Goal: Information Seeking & Learning: Learn about a topic

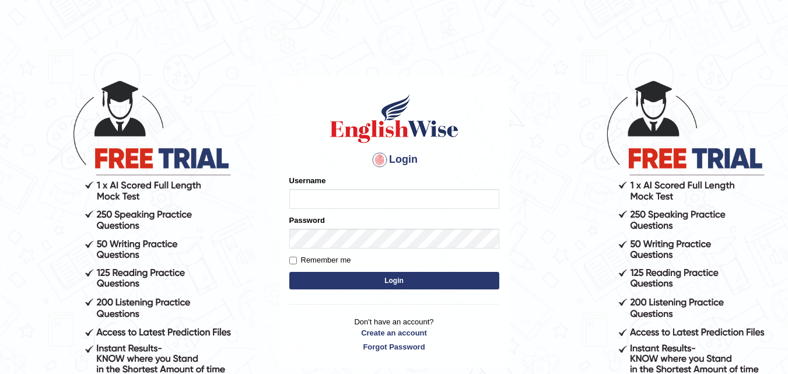
type input "Maniisha"
click at [365, 276] on button "Login" at bounding box center [394, 280] width 210 height 17
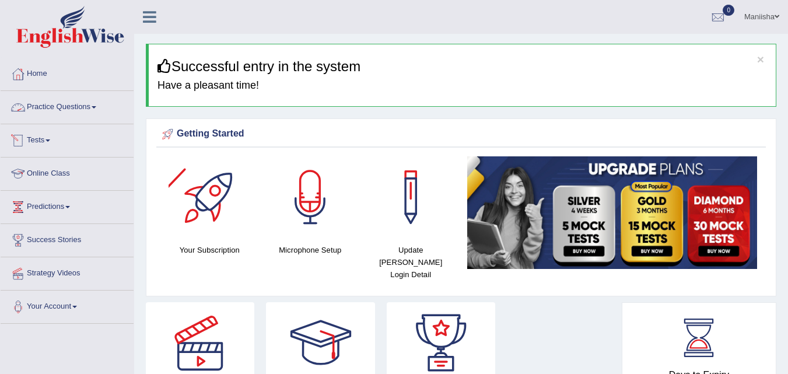
click at [72, 110] on link "Practice Questions" at bounding box center [67, 105] width 133 height 29
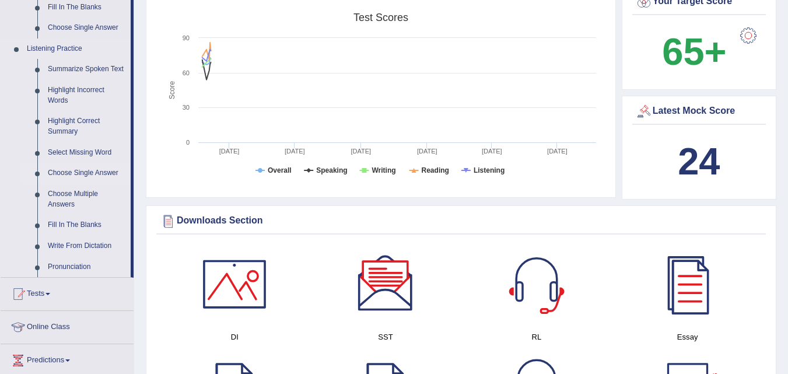
scroll to position [474, 0]
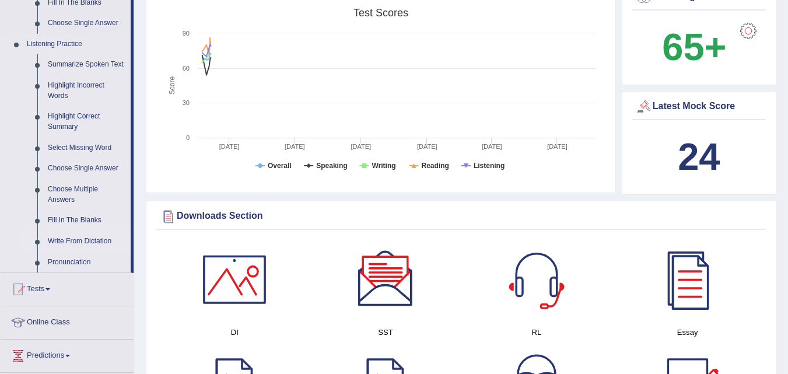
click at [93, 236] on link "Write From Dictation" at bounding box center [87, 241] width 88 height 21
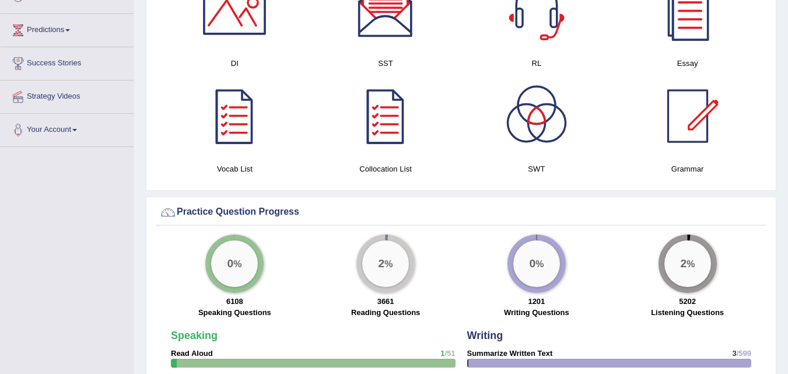
scroll to position [756, 0]
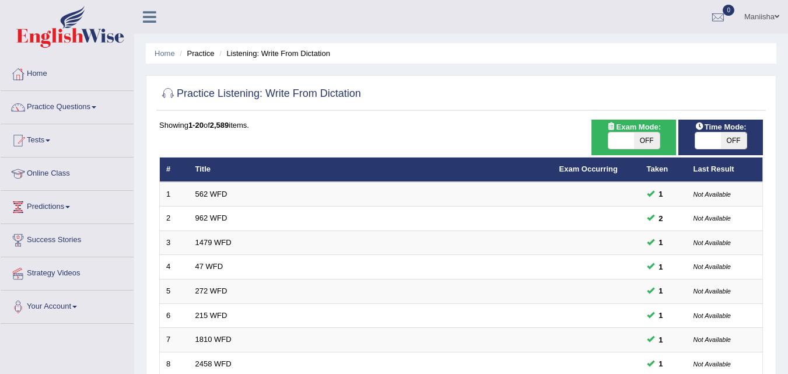
click at [644, 133] on span "OFF" at bounding box center [647, 140] width 26 height 16
checkbox input "true"
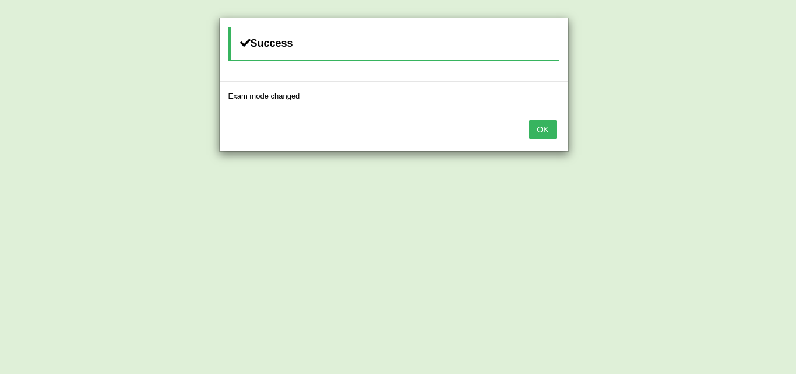
click at [535, 127] on button "OK" at bounding box center [542, 130] width 27 height 20
click at [539, 124] on button "OK" at bounding box center [542, 130] width 27 height 20
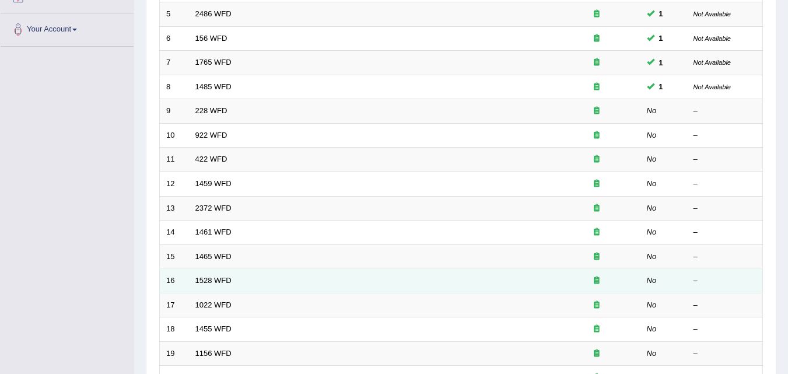
scroll to position [276, 0]
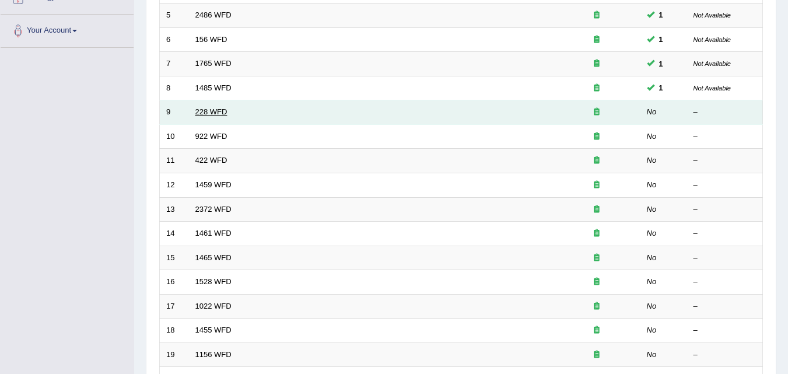
click at [212, 111] on link "228 WFD" at bounding box center [211, 111] width 32 height 9
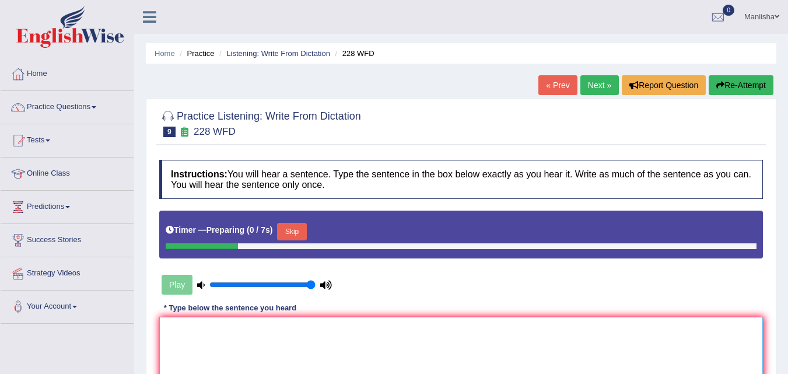
scroll to position [88, 0]
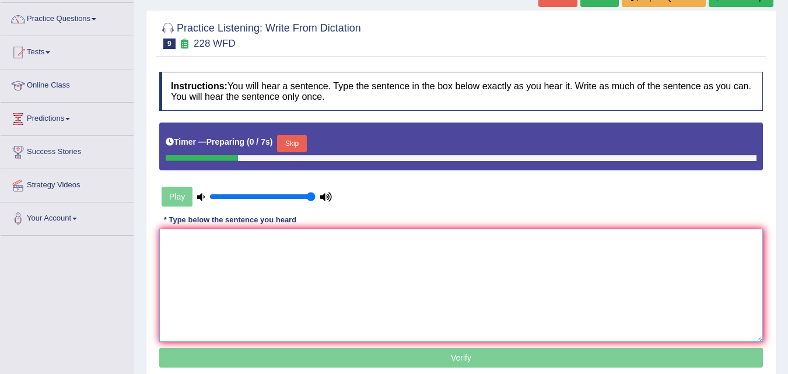
click at [217, 256] on textarea at bounding box center [460, 285] width 603 height 113
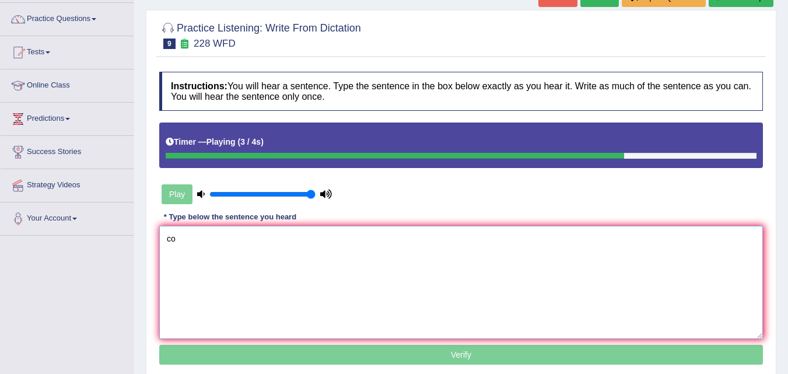
type textarea "c"
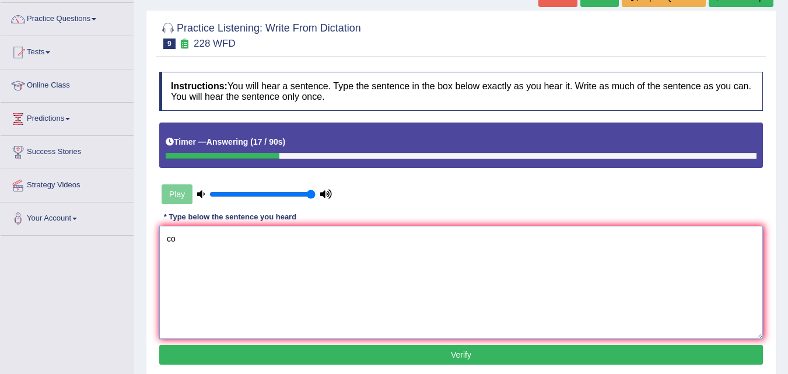
type textarea "c"
type textarea "C"
click at [90, 33] on li "Practice Questions Speaking Practice Read Aloud Repeat Sentence Describe Image …" at bounding box center [67, 19] width 133 height 33
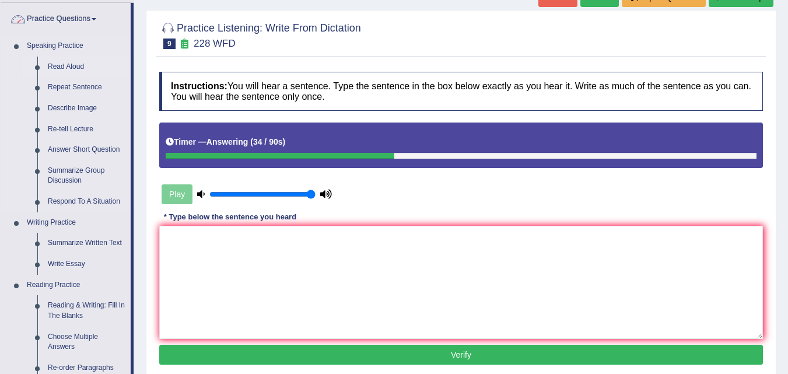
click at [78, 65] on link "Read Aloud" at bounding box center [87, 67] width 88 height 21
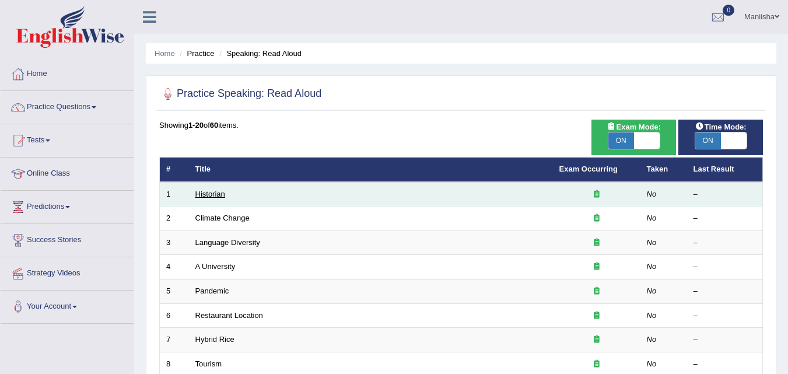
click at [210, 195] on link "Historian" at bounding box center [210, 193] width 30 height 9
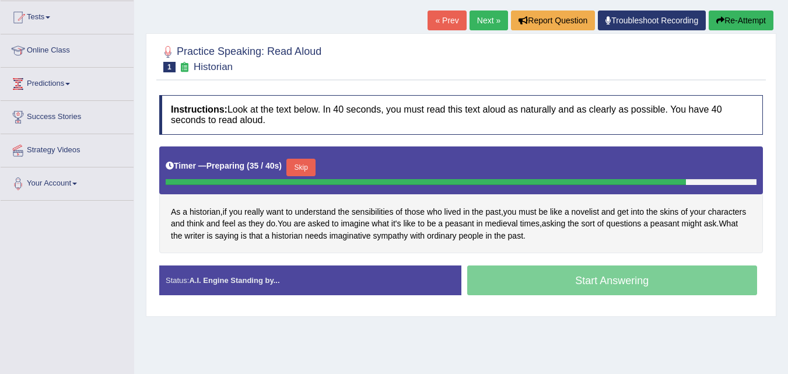
click at [307, 160] on button "Skip" at bounding box center [300, 167] width 29 height 17
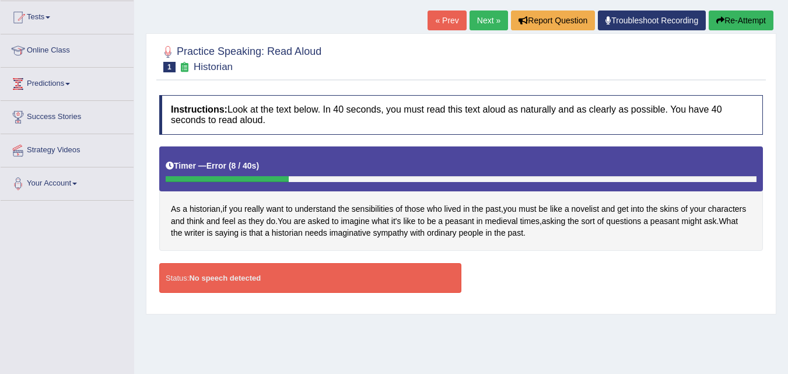
drag, startPoint x: 376, startPoint y: 6, endPoint x: 554, endPoint y: 290, distance: 335.8
click at [554, 290] on div "Status: No speech detected Start Answering Stop Recording" at bounding box center [460, 283] width 603 height 41
click at [311, 282] on div "Status: No speech detected" at bounding box center [310, 278] width 302 height 30
click at [485, 14] on link "Next »" at bounding box center [488, 20] width 38 height 20
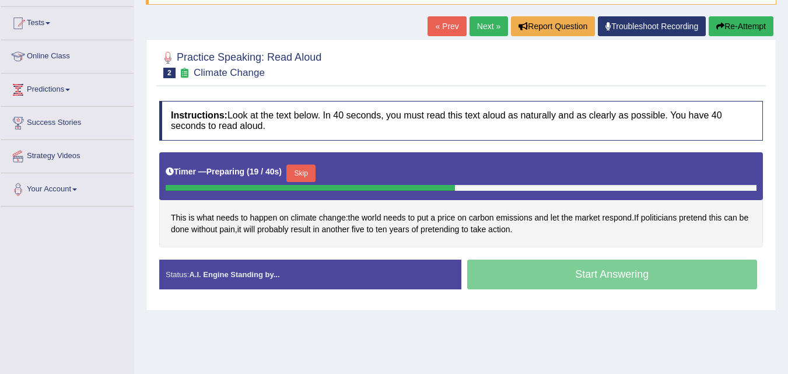
scroll to position [115, 0]
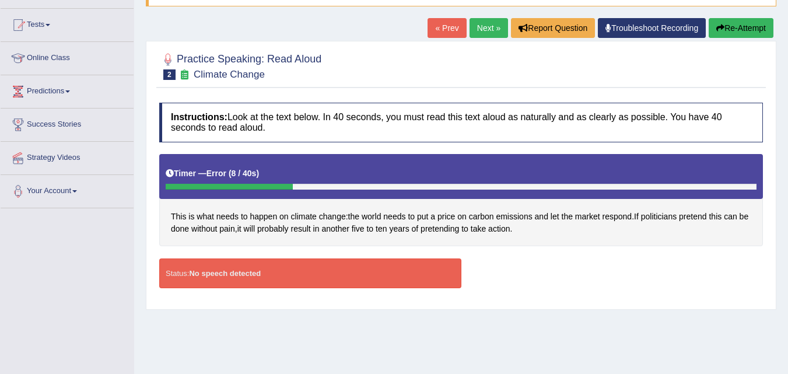
click at [478, 22] on link "Next »" at bounding box center [488, 28] width 38 height 20
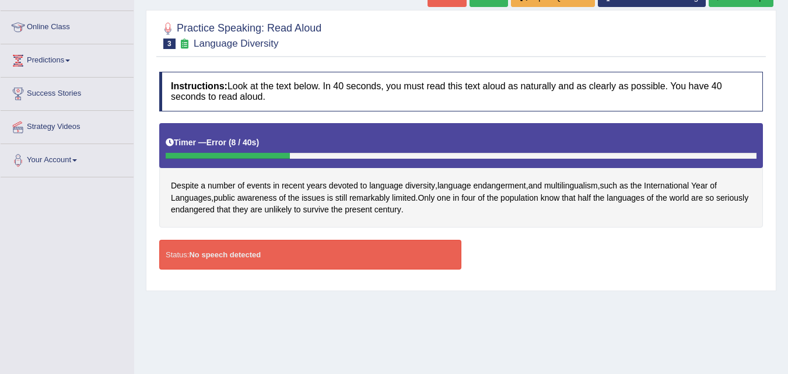
scroll to position [78, 0]
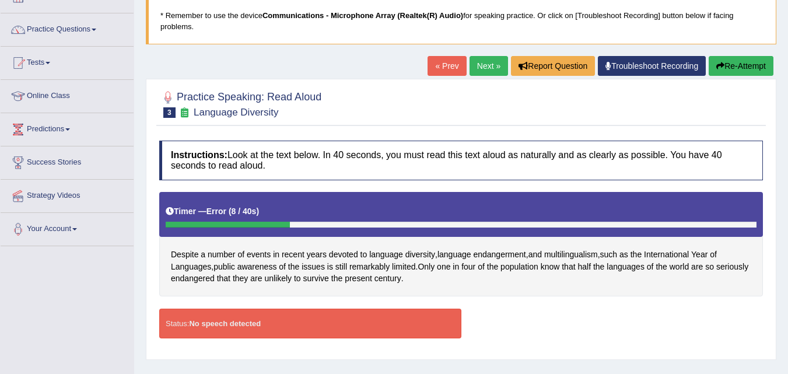
click at [484, 64] on link "Next »" at bounding box center [488, 66] width 38 height 20
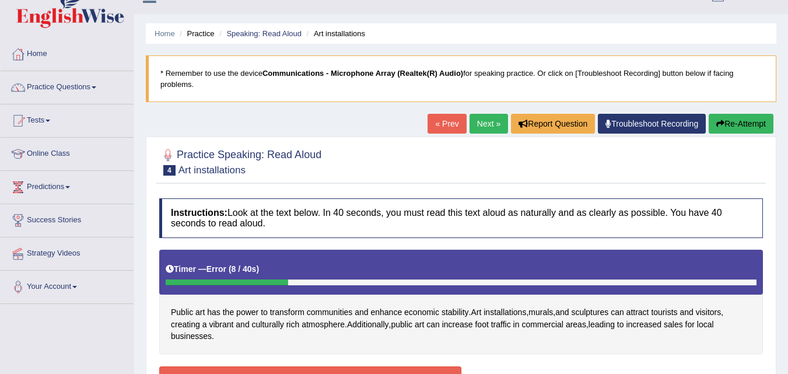
scroll to position [16, 0]
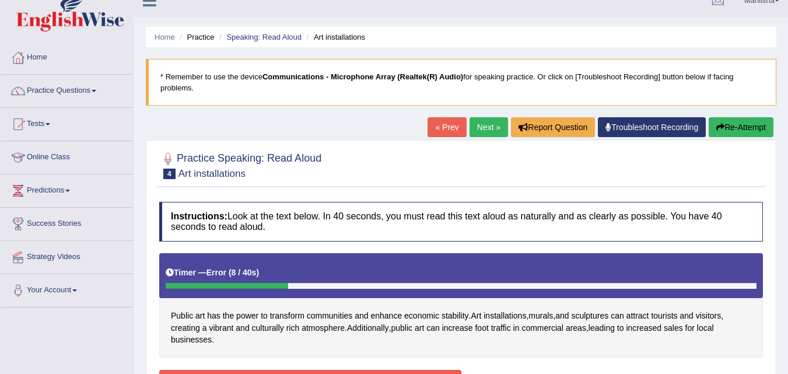
click at [482, 127] on link "Next »" at bounding box center [488, 127] width 38 height 20
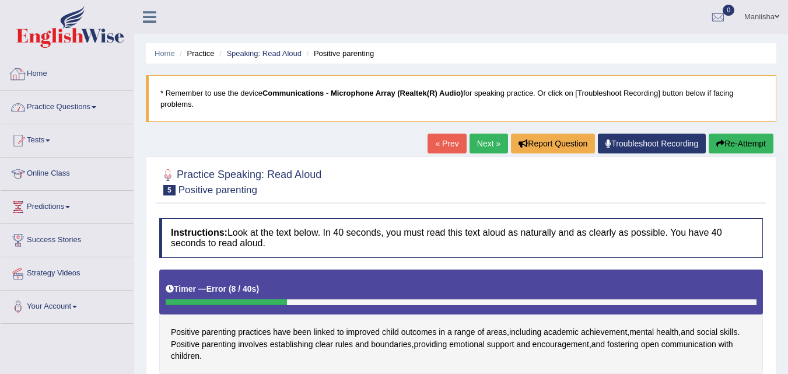
click at [47, 107] on link "Practice Questions" at bounding box center [67, 105] width 133 height 29
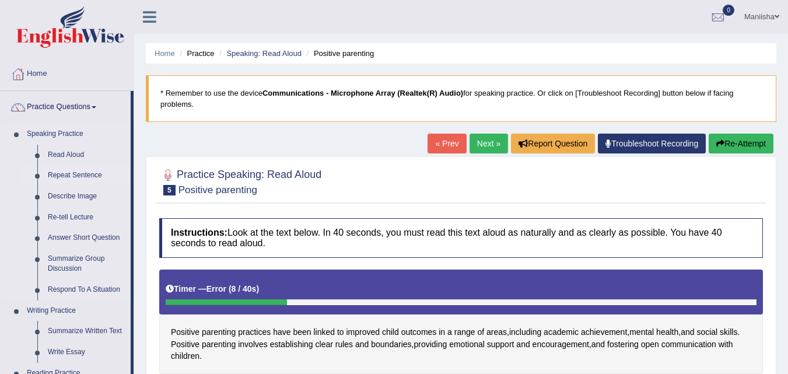
click at [62, 174] on link "Repeat Sentence" at bounding box center [87, 175] width 88 height 21
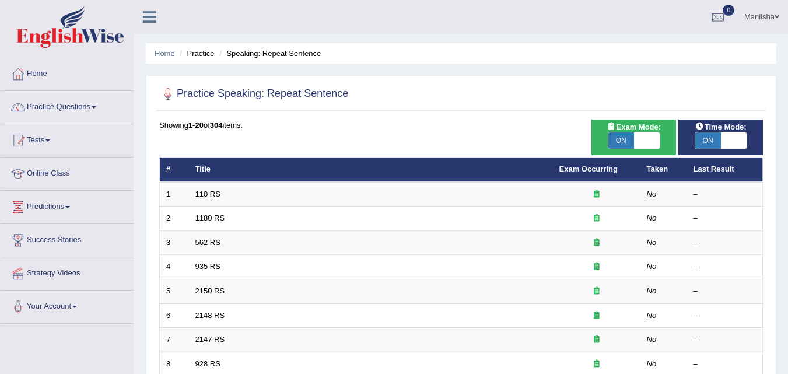
click at [210, 192] on link "110 RS" at bounding box center [207, 193] width 25 height 9
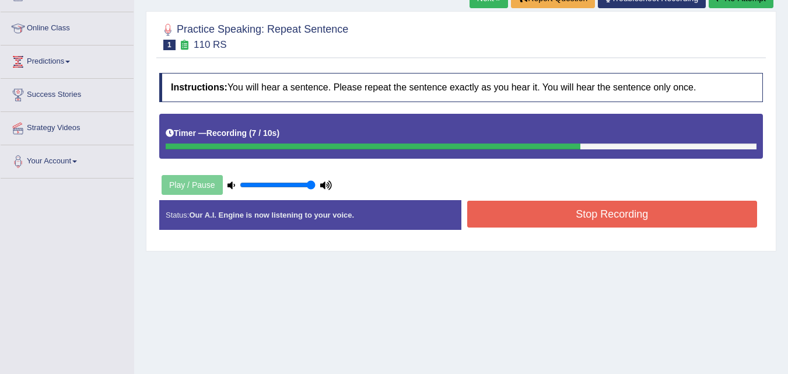
click at [589, 203] on button "Stop Recording" at bounding box center [612, 214] width 290 height 27
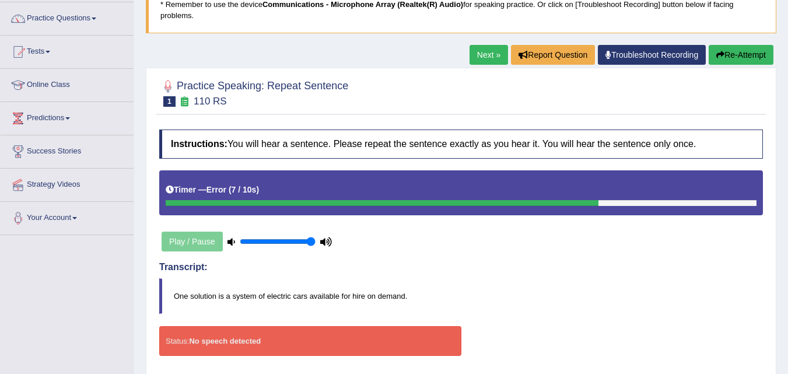
scroll to position [88, 0]
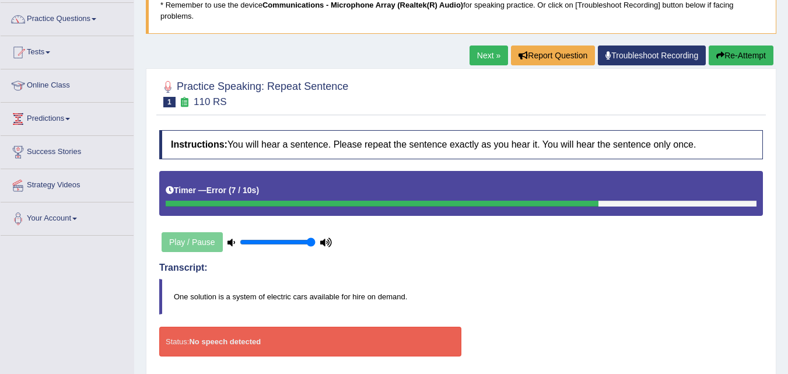
click at [477, 54] on link "Next »" at bounding box center [488, 55] width 38 height 20
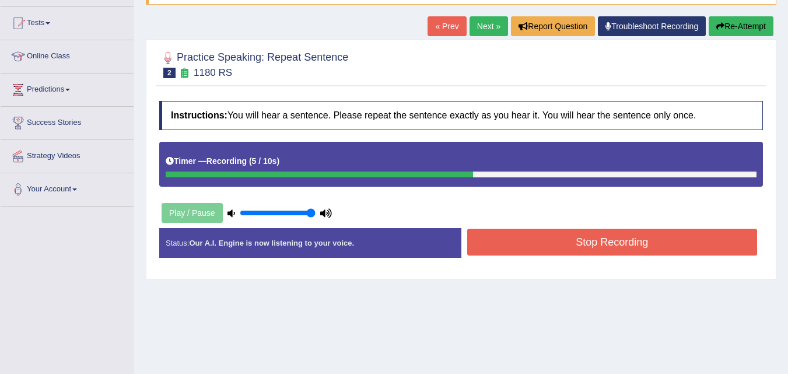
click at [524, 245] on button "Stop Recording" at bounding box center [612, 242] width 290 height 27
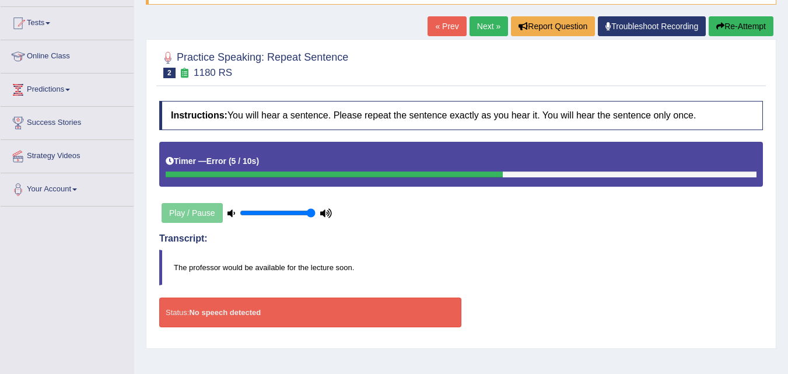
click at [480, 23] on link "Next »" at bounding box center [488, 26] width 38 height 20
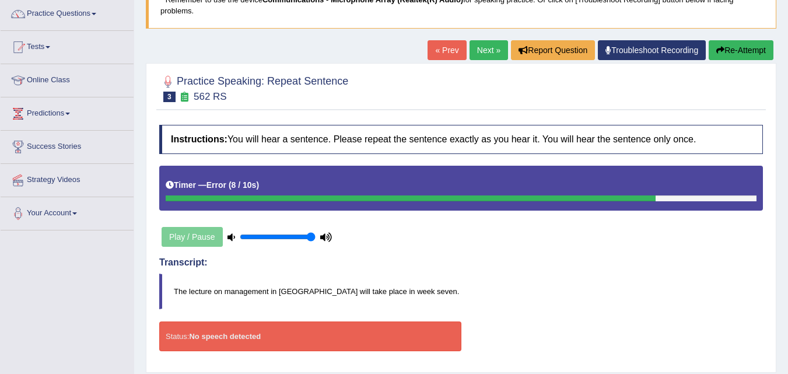
click at [512, 275] on blockquote "The lecture on management in [GEOGRAPHIC_DATA] will take place in week seven." at bounding box center [460, 291] width 603 height 36
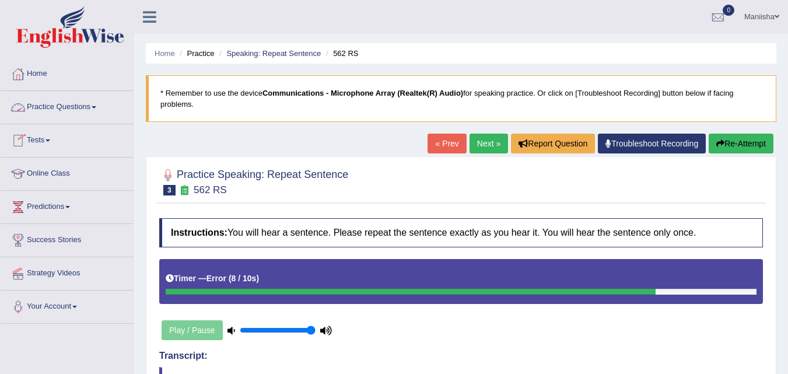
click at [78, 106] on link "Practice Questions" at bounding box center [67, 105] width 133 height 29
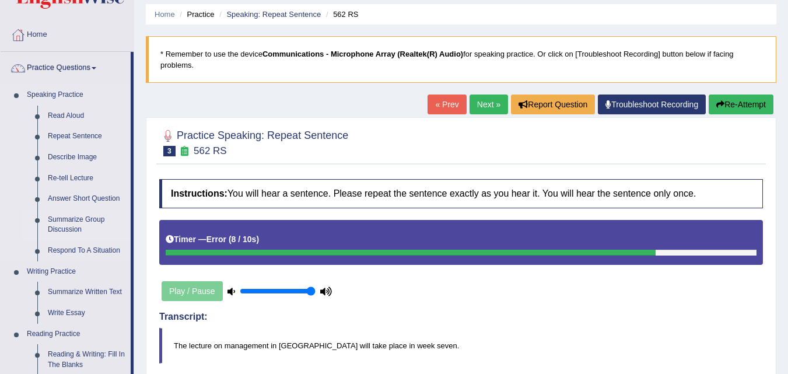
scroll to position [40, 0]
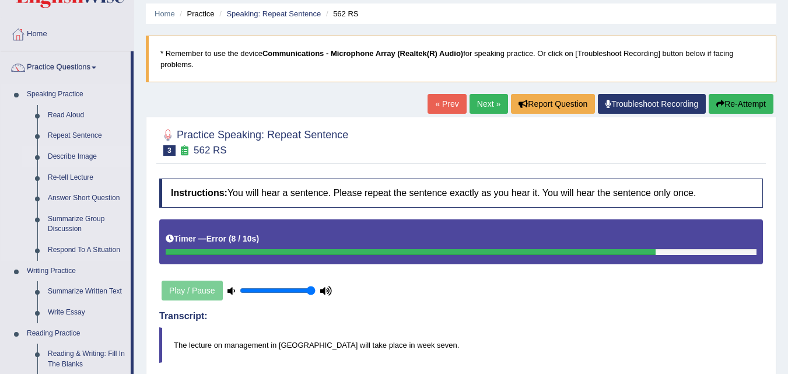
click at [70, 157] on link "Describe Image" at bounding box center [87, 156] width 88 height 21
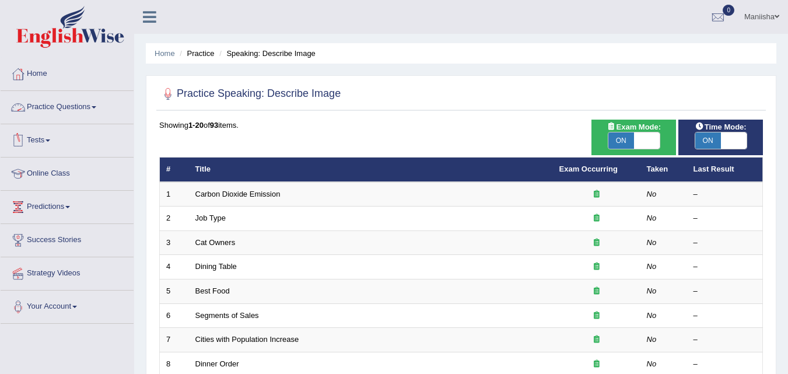
click at [74, 104] on link "Practice Questions" at bounding box center [67, 105] width 133 height 29
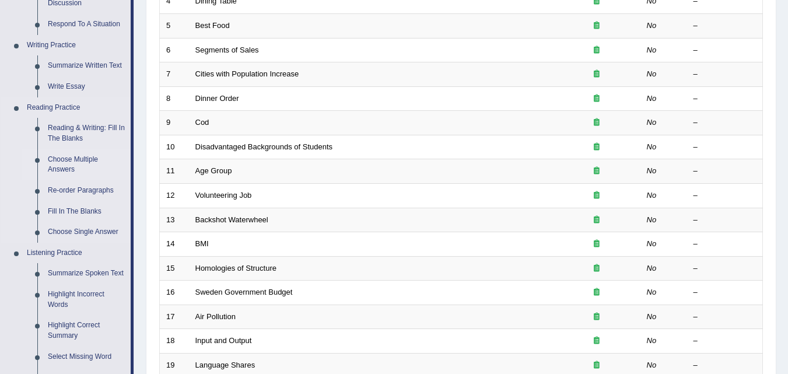
scroll to position [262, 0]
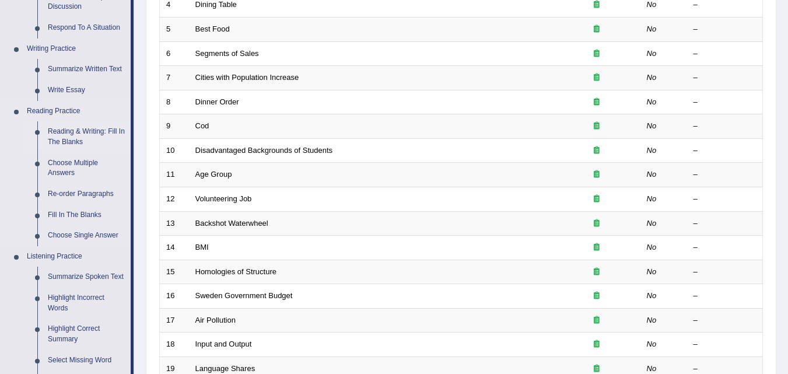
click at [76, 128] on link "Reading & Writing: Fill In The Blanks" at bounding box center [87, 136] width 88 height 31
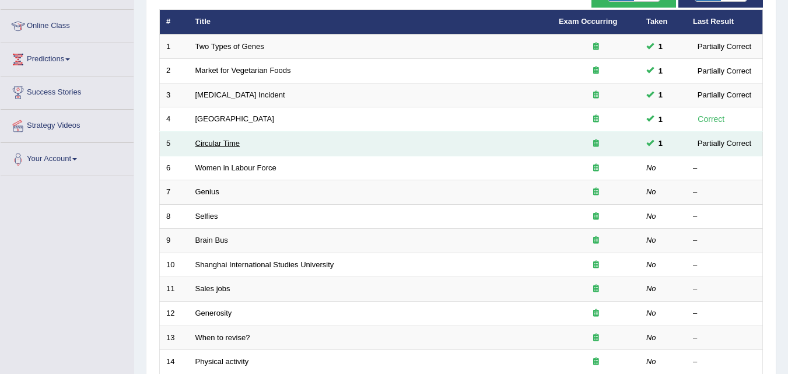
click at [230, 146] on link "Circular Time" at bounding box center [217, 143] width 45 height 9
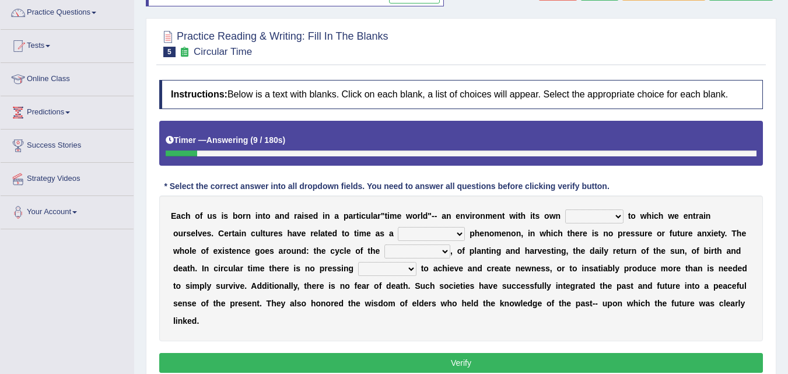
click at [584, 215] on select "area shape rhythm inclination" at bounding box center [594, 216] width 58 height 14
select select "rhythm"
click at [565, 209] on select "area shape rhythm inclination" at bounding box center [594, 216] width 58 height 14
click at [433, 233] on select "cyclical conventional recycling cylindrical" at bounding box center [431, 234] width 67 height 14
select select "recycling"
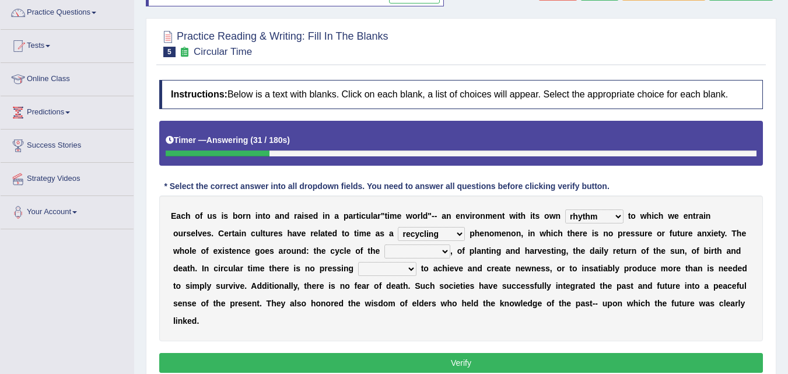
click at [398, 227] on select "cyclical conventional recycling cylindrical" at bounding box center [431, 234] width 67 height 14
click at [410, 248] on select "days seasons arrangement periods" at bounding box center [417, 251] width 66 height 14
select select "seasons"
click at [384, 244] on select "days seasons arrangement periods" at bounding box center [417, 251] width 66 height 14
click at [374, 266] on select "issue point cause need" at bounding box center [387, 269] width 58 height 14
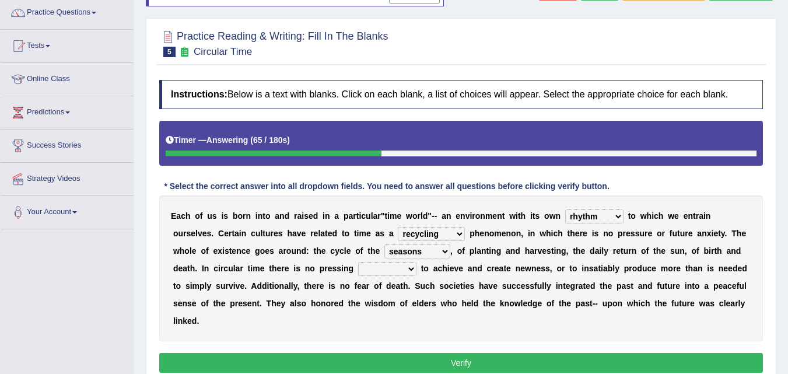
select select "cause"
click at [358, 262] on select "issue point cause need" at bounding box center [387, 269] width 58 height 14
click at [388, 359] on button "Verify" at bounding box center [460, 363] width 603 height 20
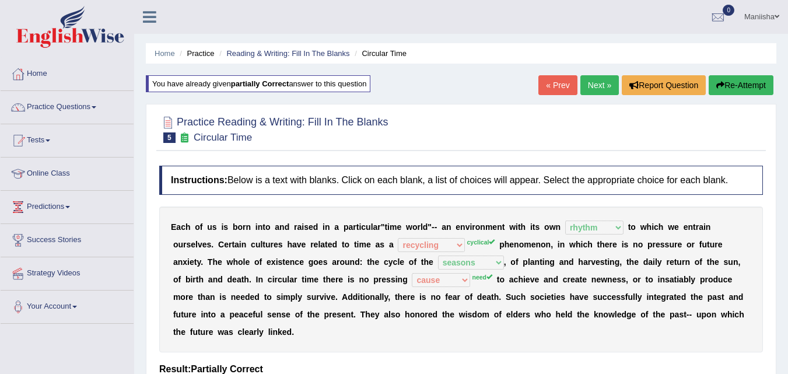
click at [595, 86] on link "Next »" at bounding box center [599, 85] width 38 height 20
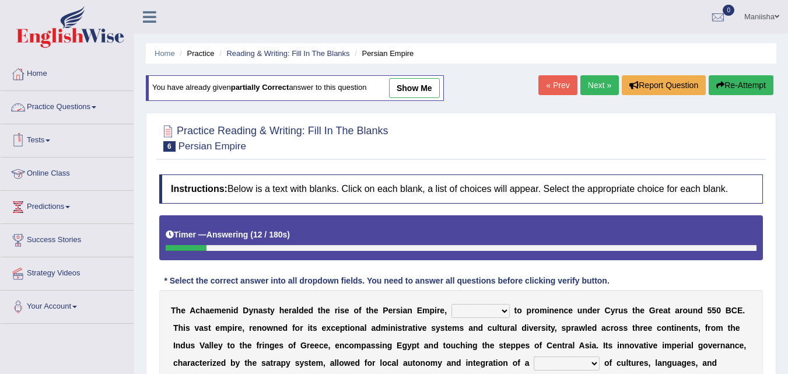
click at [78, 106] on link "Practice Questions" at bounding box center [67, 105] width 133 height 29
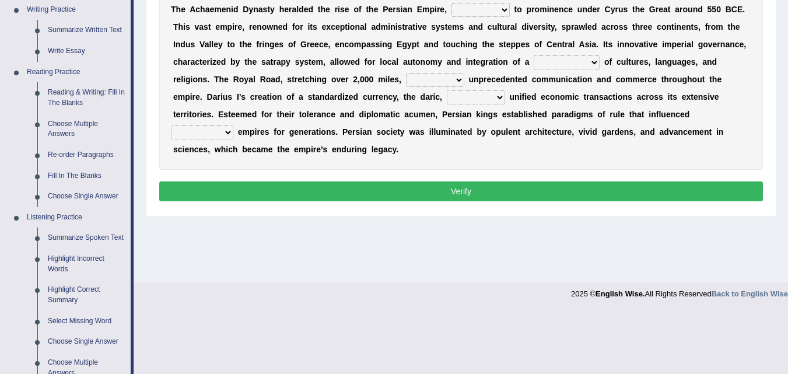
scroll to position [302, 0]
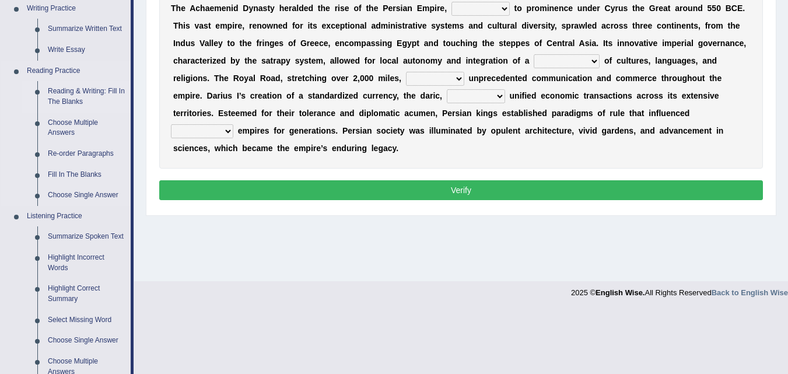
click at [77, 100] on link "Reading & Writing: Fill In The Blanks" at bounding box center [87, 96] width 88 height 31
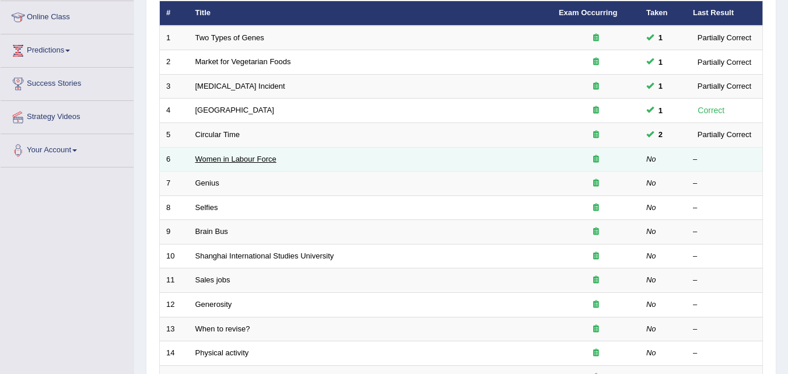
click at [250, 155] on link "Women in Labour Force" at bounding box center [235, 159] width 81 height 9
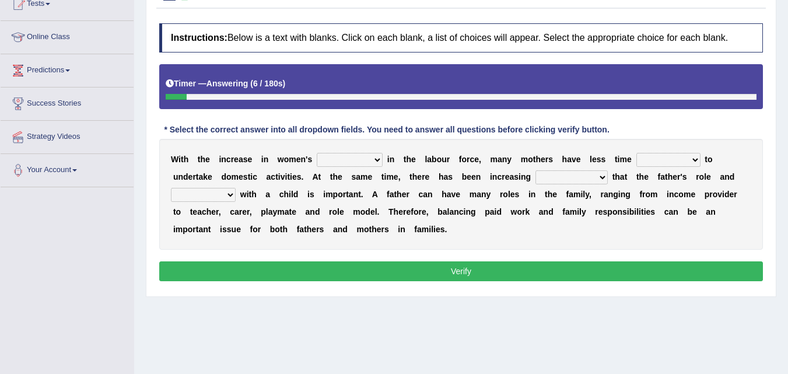
click at [352, 164] on select "attendance substitution participation definition" at bounding box center [350, 160] width 66 height 14
select select "participation"
click at [317, 153] on select "attendance substitution participation definition" at bounding box center [350, 160] width 66 height 14
click at [677, 153] on select "available related consumable useful" at bounding box center [668, 160] width 64 height 14
select select "available"
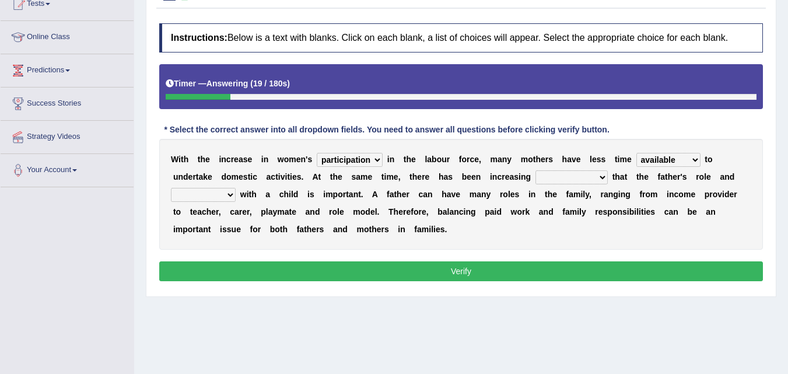
click at [636, 153] on select "available related consumable useful" at bounding box center [668, 160] width 64 height 14
click at [566, 173] on select "recognition discrimination resolution recreation" at bounding box center [571, 177] width 72 height 14
select select "recognition"
click at [535, 170] on select "recognition discrimination resolution recreation" at bounding box center [571, 177] width 72 height 14
click at [231, 192] on select "scholarship realtionship worship employment" at bounding box center [203, 195] width 65 height 14
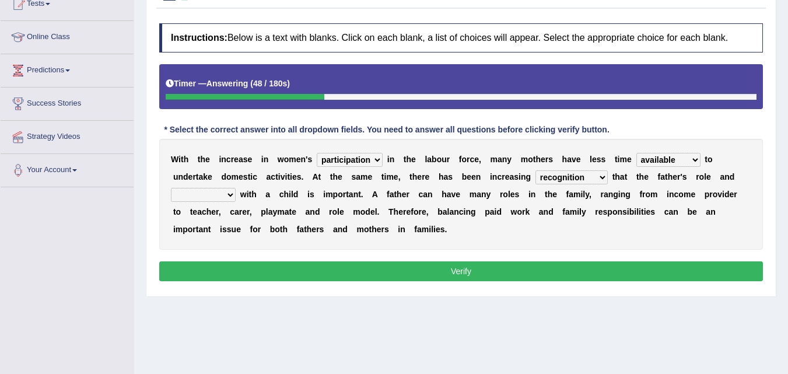
select select "realtionship"
click at [171, 188] on select "scholarship realtionship worship employment" at bounding box center [203, 195] width 65 height 14
click at [389, 266] on button "Verify" at bounding box center [460, 271] width 603 height 20
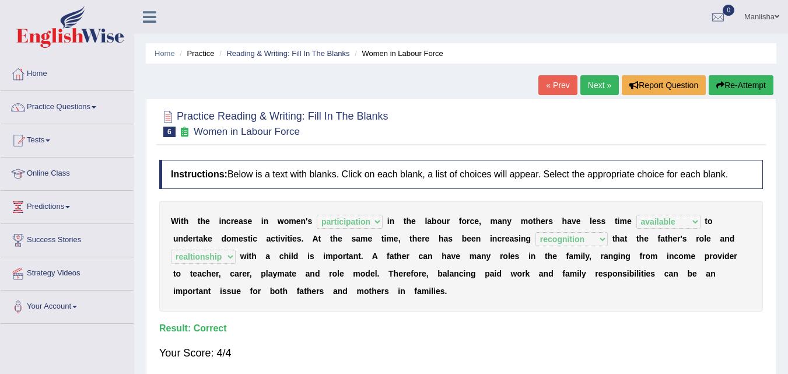
click at [589, 83] on link "Next »" at bounding box center [599, 85] width 38 height 20
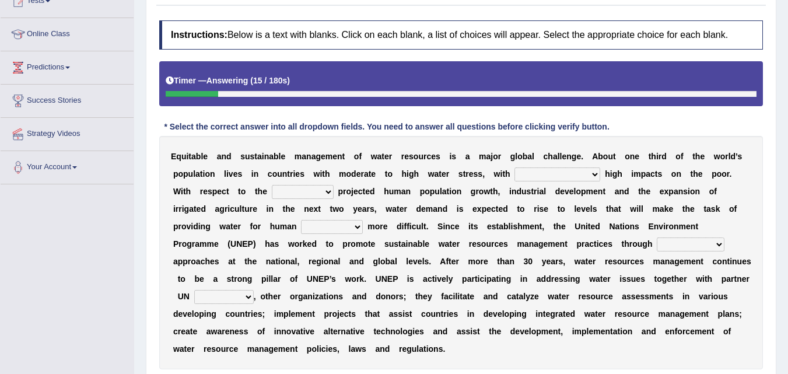
click at [544, 177] on select "proportionately disproportionaley largely evenly" at bounding box center [557, 174] width 86 height 14
select select "proportionately"
click at [514, 167] on select "proportionately disproportionaley largely evenly" at bounding box center [557, 174] width 86 height 14
click at [284, 190] on select "substitute reactionary sustenance current" at bounding box center [303, 192] width 62 height 14
select select "current"
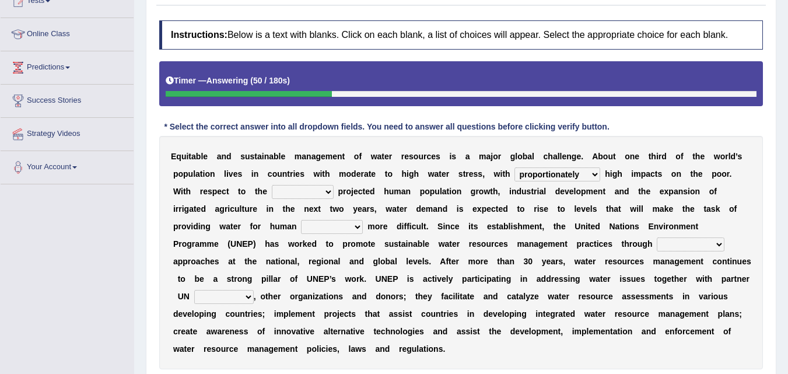
click at [272, 185] on select "substitute reactionary sustenance current" at bounding box center [303, 192] width 62 height 14
click at [324, 223] on select "sustenance substitute substance sustainable" at bounding box center [332, 227] width 62 height 14
select select "sustenance"
click at [301, 220] on select "sustenance substitute substance sustainable" at bounding box center [332, 227] width 62 height 14
click at [680, 245] on select "opration cooperating collaborative collaborating" at bounding box center [691, 244] width 68 height 14
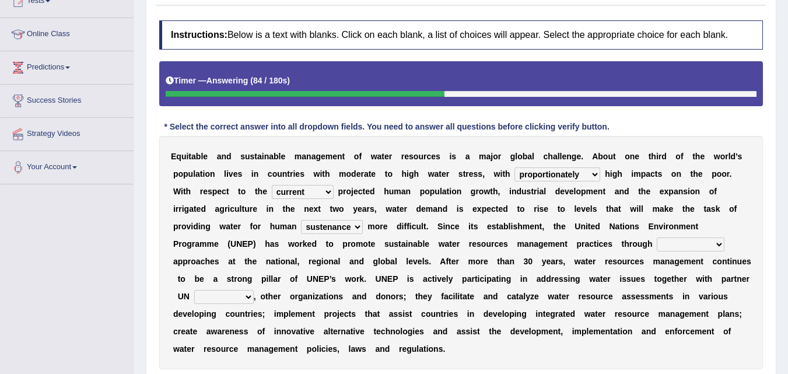
select select "collaborative"
click at [657, 237] on select "opration cooperating collaborative collaborating" at bounding box center [691, 244] width 68 height 14
click at [221, 296] on select "sectors agencies factors segements" at bounding box center [223, 297] width 59 height 14
select select "agencies"
click at [194, 290] on select "sectors agencies factors segements" at bounding box center [223, 297] width 59 height 14
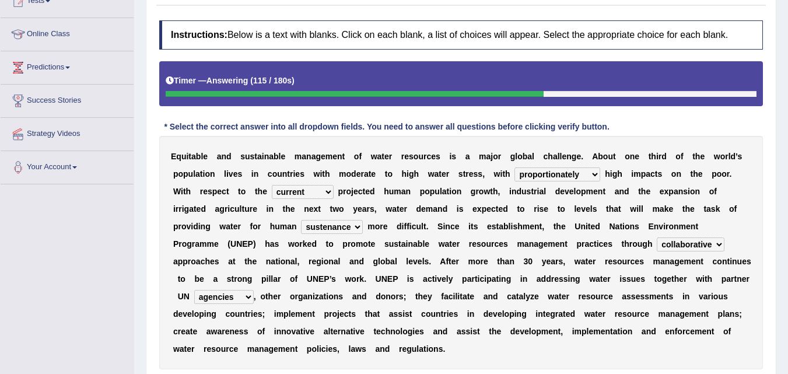
scroll to position [238, 0]
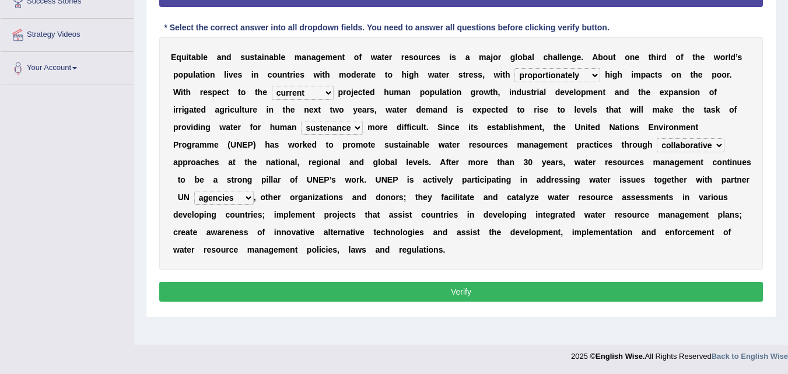
click at [423, 288] on button "Verify" at bounding box center [460, 292] width 603 height 20
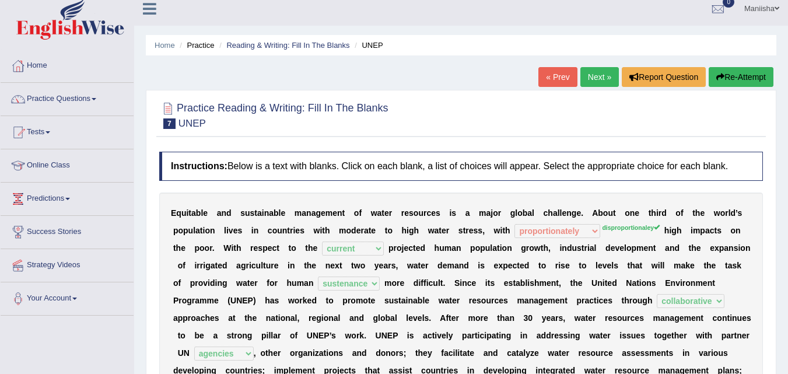
scroll to position [5, 0]
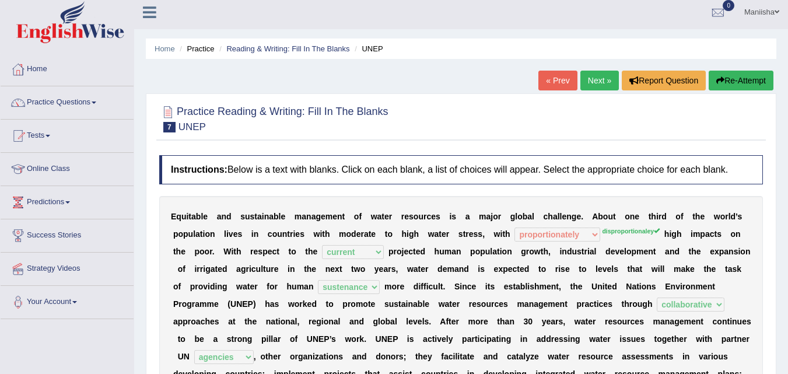
click at [588, 76] on link "Next »" at bounding box center [599, 81] width 38 height 20
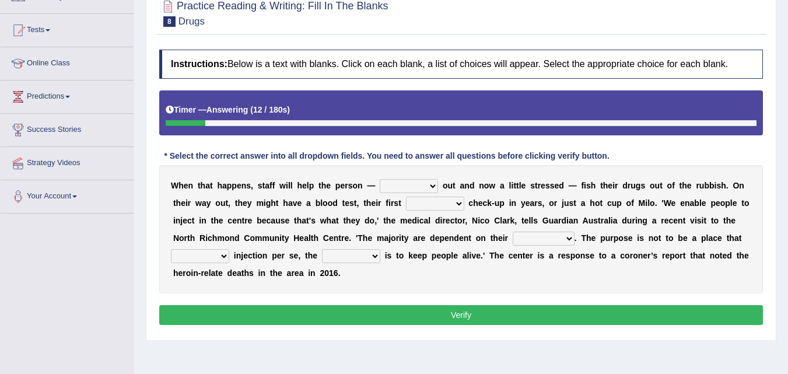
click at [409, 185] on select "stunned strung strong stung" at bounding box center [409, 186] width 58 height 14
select select "stunned"
click at [380, 179] on select "stunned strung strong stung" at bounding box center [409, 186] width 58 height 14
click at [425, 205] on select "academic dental relative indirect" at bounding box center [435, 203] width 58 height 14
select select "relative"
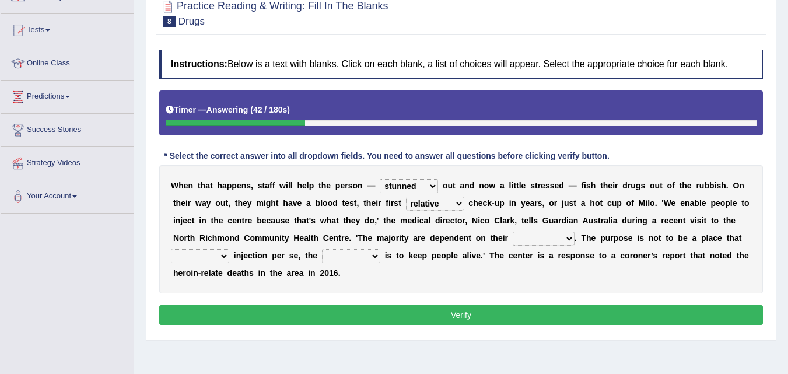
click at [406, 196] on select "academic dental relative indirect" at bounding box center [435, 203] width 58 height 14
click at [435, 196] on div "W h e n t h a t h a p p e n s , s t a f f w i l l h e l p t h e p e r s o n — s…" at bounding box center [460, 229] width 603 height 128
click at [434, 202] on select "academic dental relative indirect" at bounding box center [435, 203] width 58 height 14
click at [406, 196] on select "academic dental relative indirect" at bounding box center [435, 203] width 58 height 14
click at [531, 241] on select "incomes concerns substances minds" at bounding box center [544, 238] width 62 height 14
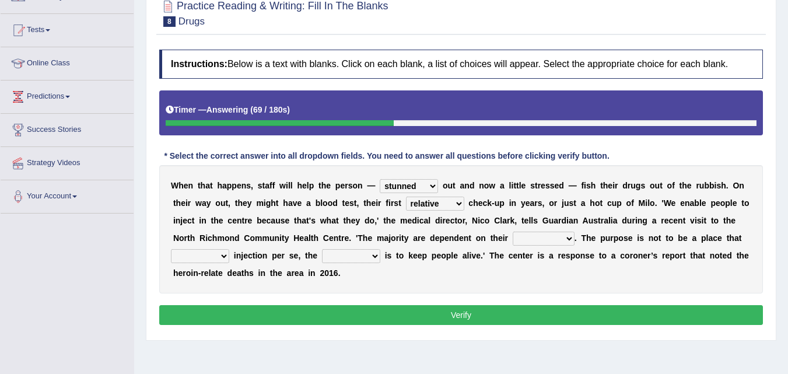
select select "substances"
click at [513, 231] on select "incomes concerns substances minds" at bounding box center [544, 238] width 62 height 14
click at [202, 252] on select "patronizes disallows funds facilitates" at bounding box center [200, 256] width 58 height 14
select select "disallows"
click at [171, 249] on select "patronizes disallows funds facilitates" at bounding box center [200, 256] width 58 height 14
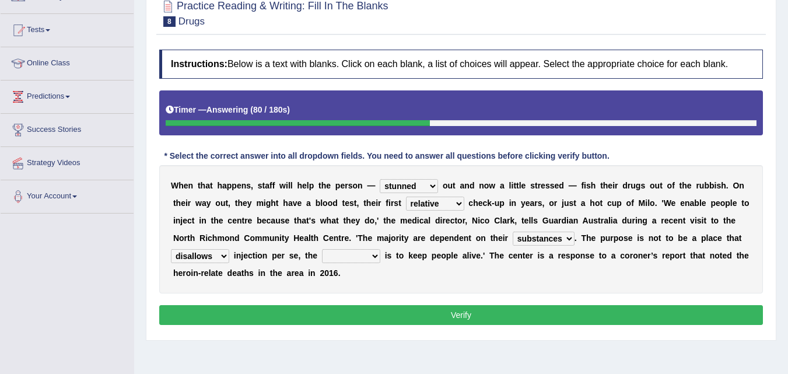
click at [348, 252] on select "reciprocity risk effect purpose" at bounding box center [351, 256] width 58 height 14
select select "purpose"
click at [322, 249] on select "reciprocity risk effect purpose" at bounding box center [351, 256] width 58 height 14
click at [396, 317] on button "Verify" at bounding box center [460, 315] width 603 height 20
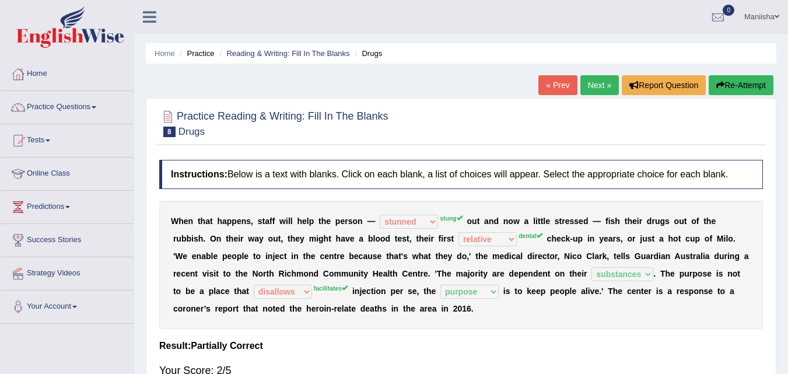
click at [599, 89] on link "Next »" at bounding box center [599, 85] width 38 height 20
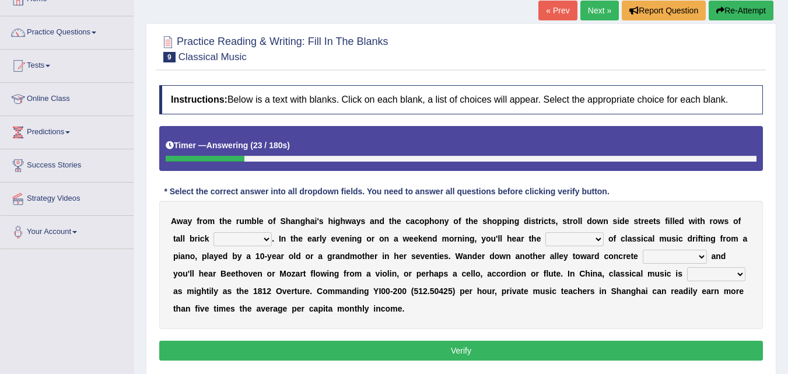
click at [244, 239] on select "rooms piles huts houses" at bounding box center [242, 239] width 58 height 14
select select "houses"
click at [213, 232] on select "rooms piles huts houses" at bounding box center [242, 239] width 58 height 14
click at [575, 237] on select "impact sound effect noise" at bounding box center [574, 239] width 58 height 14
select select "sound"
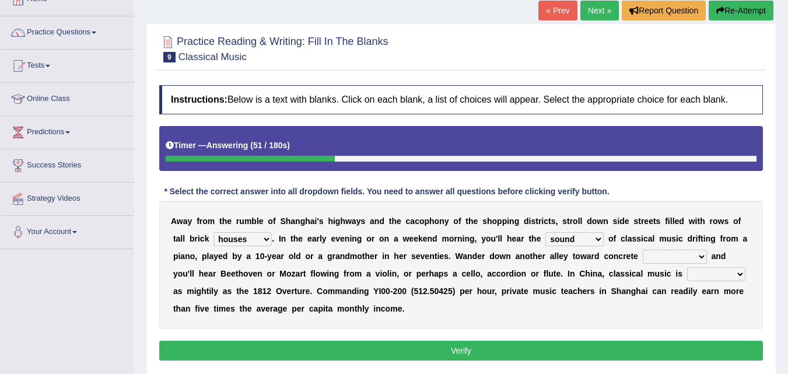
click at [545, 232] on select "impact sound effect noise" at bounding box center [574, 239] width 58 height 14
click at [661, 257] on select "skyscrapers craters museums courts" at bounding box center [675, 257] width 64 height 14
select select "skyscrapers"
click at [643, 250] on select "skyscrapers craters museums courts" at bounding box center [675, 257] width 64 height 14
click at [722, 275] on select "looming bluffing changing booming" at bounding box center [716, 274] width 58 height 14
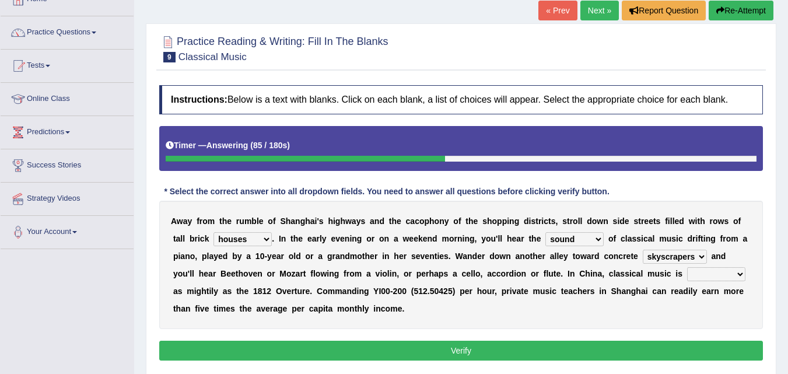
select select "booming"
click at [687, 267] on select "looming bluffing changing booming" at bounding box center [716, 274] width 58 height 14
click at [458, 348] on button "Verify" at bounding box center [460, 351] width 603 height 20
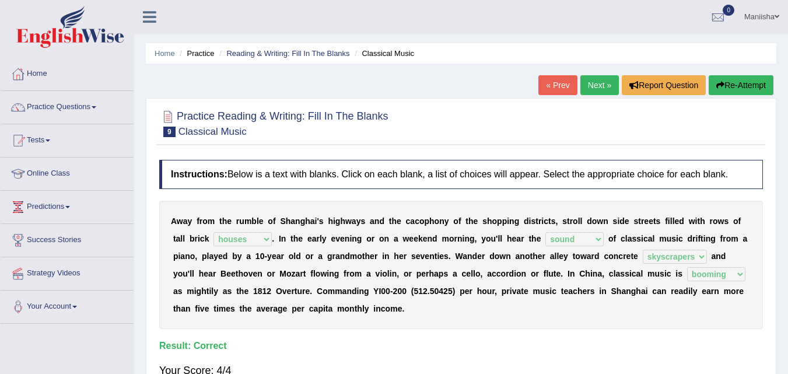
click at [591, 81] on link "Next »" at bounding box center [599, 85] width 38 height 20
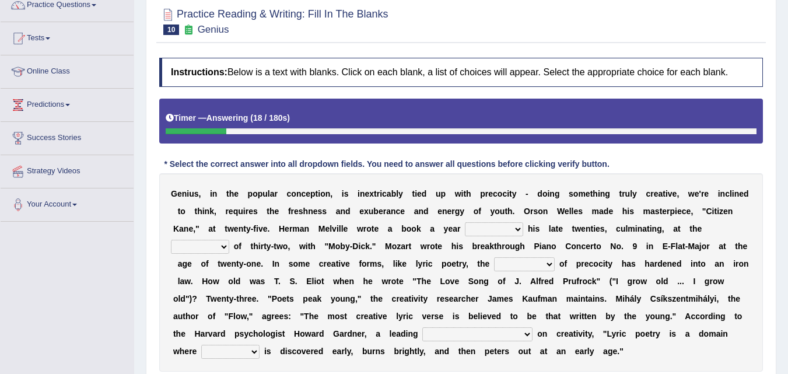
click at [499, 229] on select "on without through over" at bounding box center [494, 229] width 58 height 14
select select "on"
click at [465, 222] on select "on without through over" at bounding box center [494, 229] width 58 height 14
click at [189, 247] on select "proportion rate age cost" at bounding box center [200, 247] width 58 height 14
select select "age"
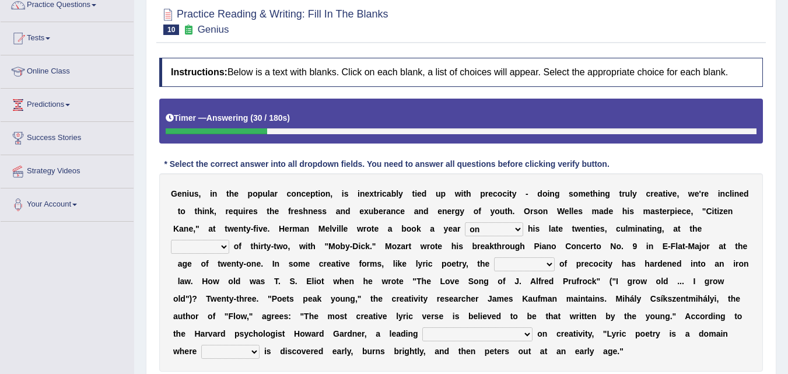
click at [171, 240] on select "proportion rate age cost" at bounding box center [200, 247] width 58 height 14
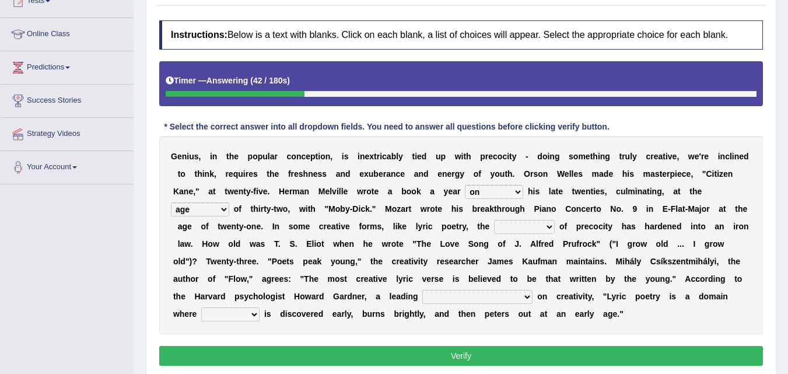
scroll to position [140, 0]
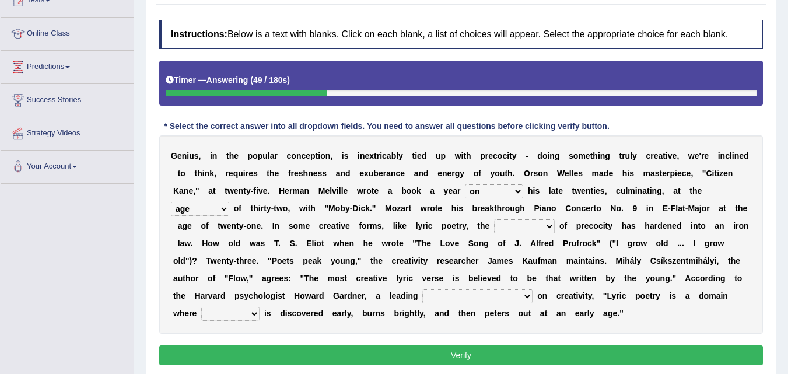
click at [536, 227] on select "junction importance structure inferiority" at bounding box center [524, 226] width 61 height 14
select select "structure"
click at [494, 219] on select "junction importance structure inferiority" at bounding box center [524, 226] width 61 height 14
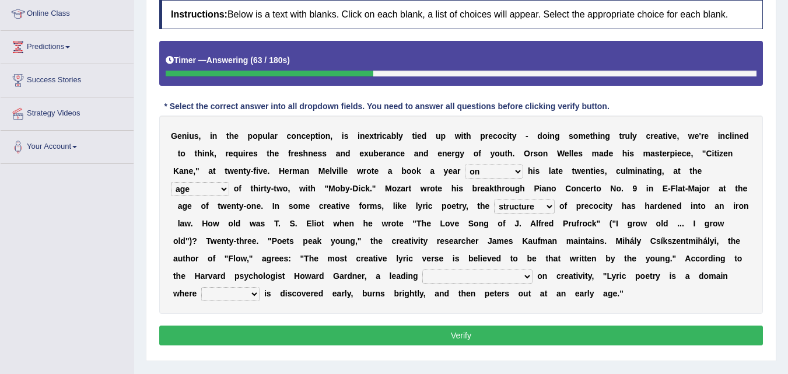
scroll to position [160, 0]
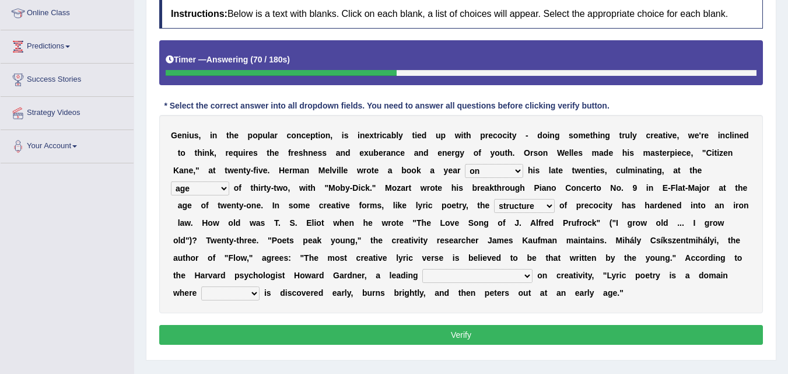
click at [456, 274] on select "master supremacy authority atheist" at bounding box center [477, 276] width 110 height 14
select select "supremacy"
click at [422, 269] on select "master supremacy authority atheist" at bounding box center [477, 276] width 110 height 14
click at [201, 292] on select "fire derk offender talent" at bounding box center [230, 293] width 58 height 14
select select "talent"
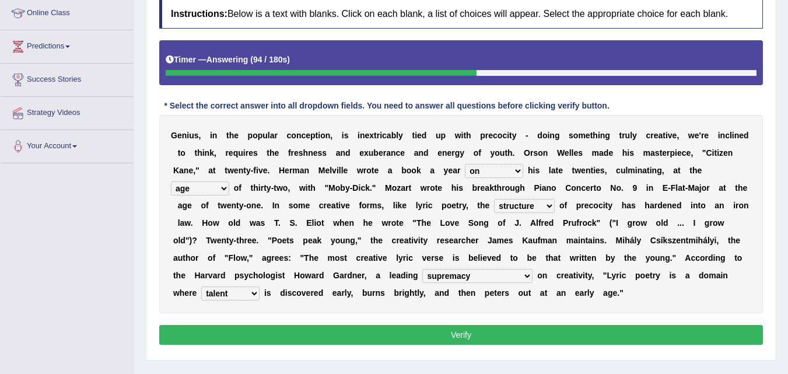
click at [201, 286] on select "fire derk offender talent" at bounding box center [230, 293] width 58 height 14
click at [339, 333] on button "Verify" at bounding box center [460, 335] width 603 height 20
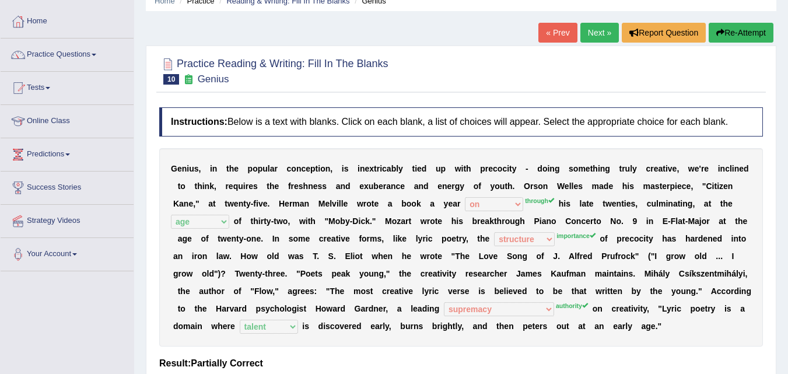
scroll to position [0, 0]
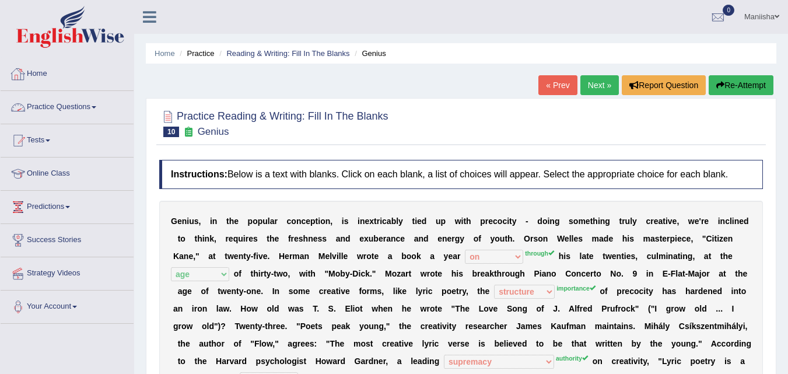
click at [85, 103] on link "Practice Questions" at bounding box center [67, 105] width 133 height 29
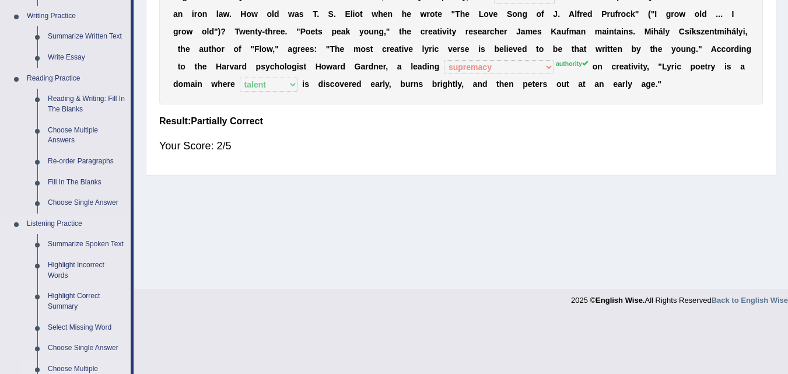
scroll to position [291, 0]
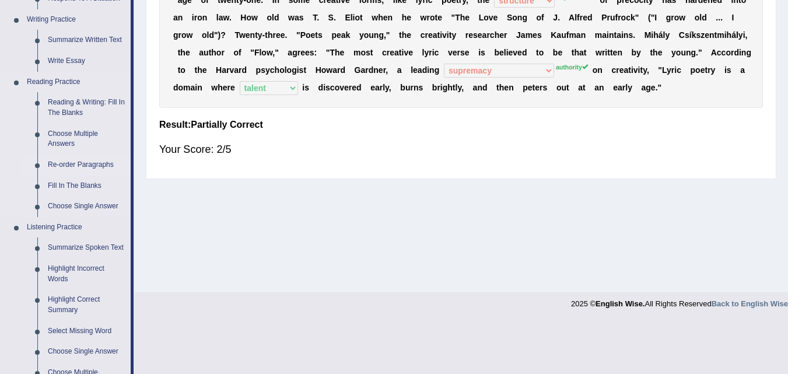
click at [93, 164] on link "Re-order Paragraphs" at bounding box center [87, 165] width 88 height 21
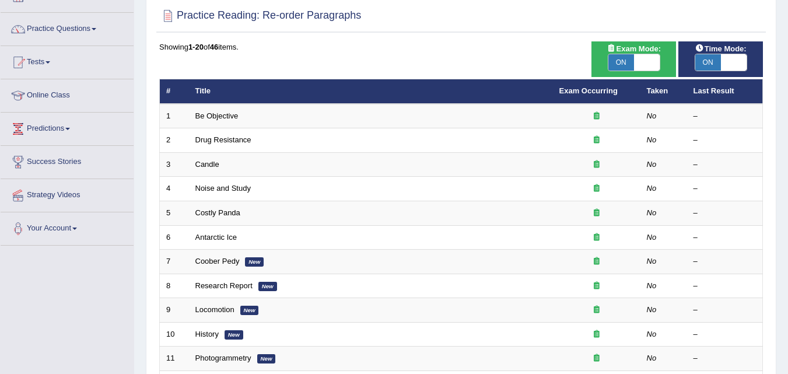
click at [210, 259] on link "Coober Pedy" at bounding box center [217, 261] width 44 height 9
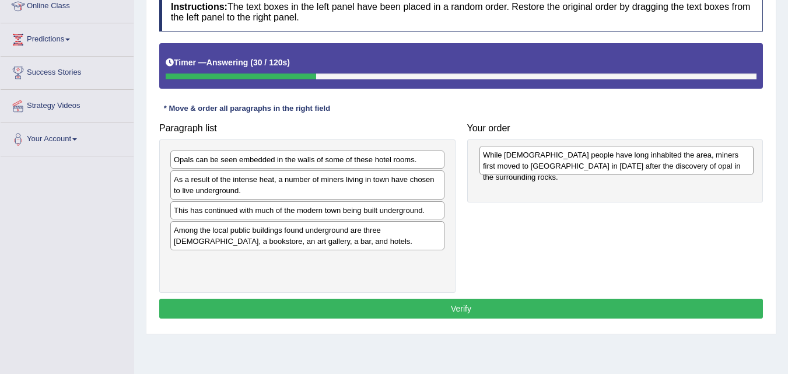
drag, startPoint x: 320, startPoint y: 184, endPoint x: 629, endPoint y: 160, distance: 310.0
click at [629, 160] on div "While [DEMOGRAPHIC_DATA] people have long inhabited the area, miners first move…" at bounding box center [616, 160] width 274 height 29
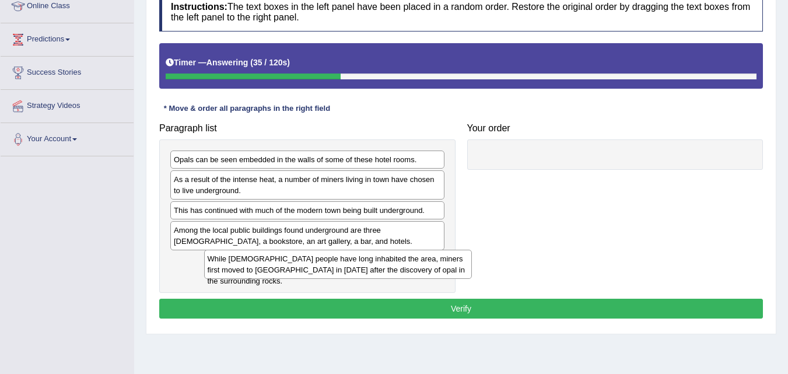
drag, startPoint x: 581, startPoint y: 167, endPoint x: 299, endPoint y: 266, distance: 299.1
click at [299, 266] on div "While [DEMOGRAPHIC_DATA] people have long inhabited the area, miners first move…" at bounding box center [338, 264] width 268 height 29
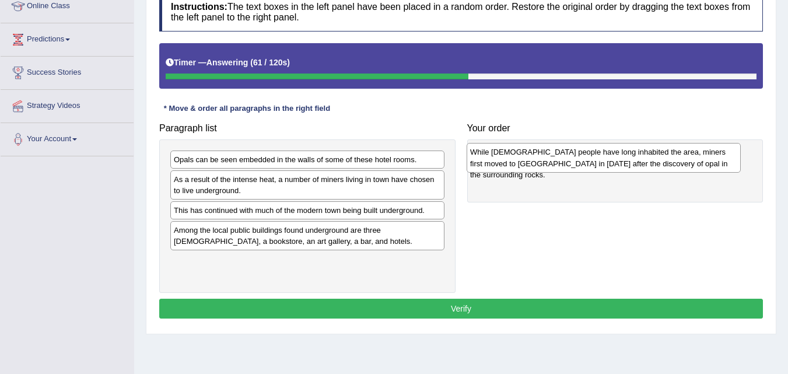
drag, startPoint x: 264, startPoint y: 259, endPoint x: 560, endPoint y: 150, distance: 315.6
click at [560, 150] on div "While [DEMOGRAPHIC_DATA] people have long inhabited the area, miners first move…" at bounding box center [603, 157] width 274 height 29
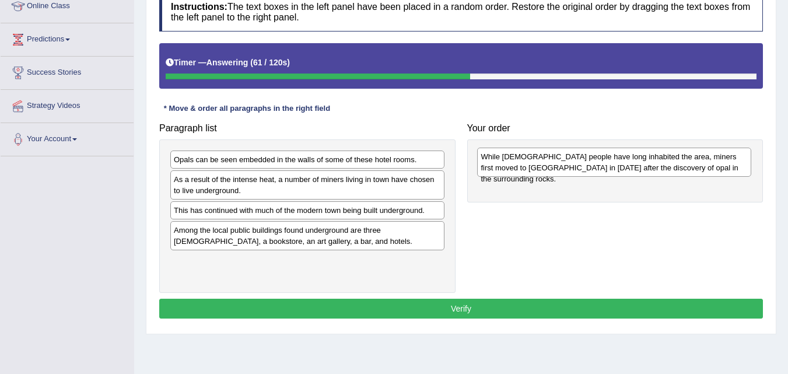
click at [560, 150] on div "While [DEMOGRAPHIC_DATA] people have long inhabited the area, miners first move…" at bounding box center [614, 162] width 274 height 29
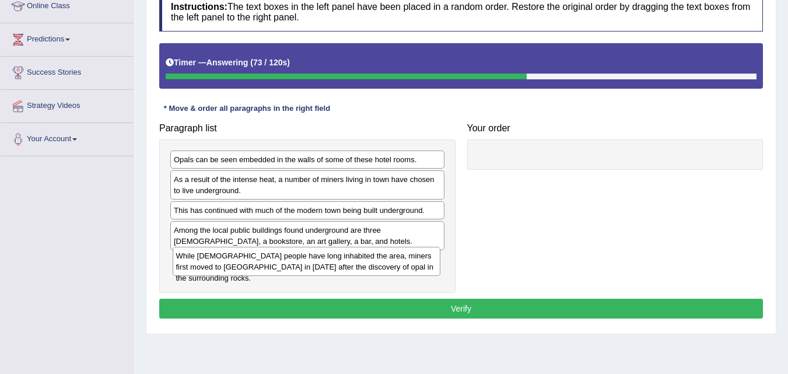
drag, startPoint x: 604, startPoint y: 162, endPoint x: 293, endPoint y: 258, distance: 325.9
click at [293, 258] on div "While [DEMOGRAPHIC_DATA] people have long inhabited the area, miners first move…" at bounding box center [307, 261] width 268 height 29
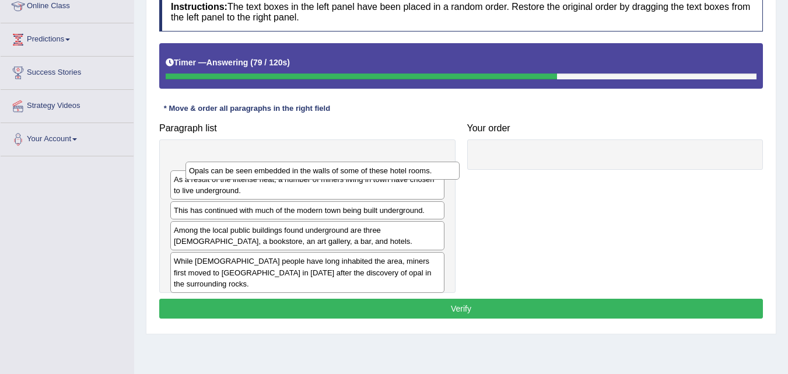
drag, startPoint x: 236, startPoint y: 162, endPoint x: 251, endPoint y: 173, distance: 18.8
click at [251, 173] on div "Opals can be seen embedded in the walls of some of these hotel rooms." at bounding box center [322, 171] width 274 height 18
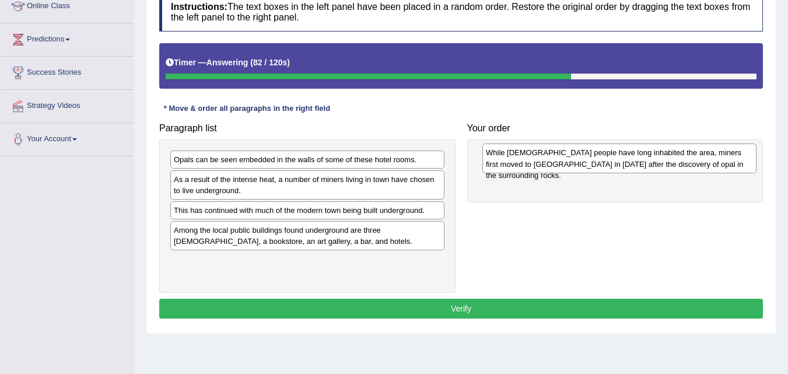
drag, startPoint x: 279, startPoint y: 260, endPoint x: 590, endPoint y: 152, distance: 329.7
click at [590, 152] on div "While [DEMOGRAPHIC_DATA] people have long inhabited the area, miners first move…" at bounding box center [619, 157] width 274 height 29
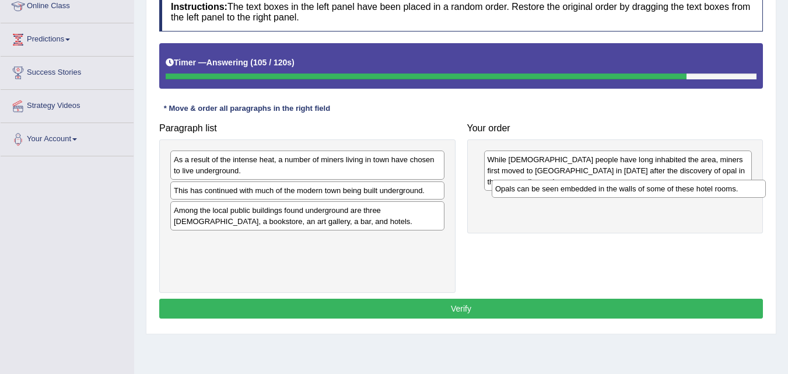
drag, startPoint x: 238, startPoint y: 161, endPoint x: 560, endPoint y: 190, distance: 322.6
click at [560, 190] on div "Opals can be seen embedded in the walls of some of these hotel rooms." at bounding box center [629, 189] width 274 height 18
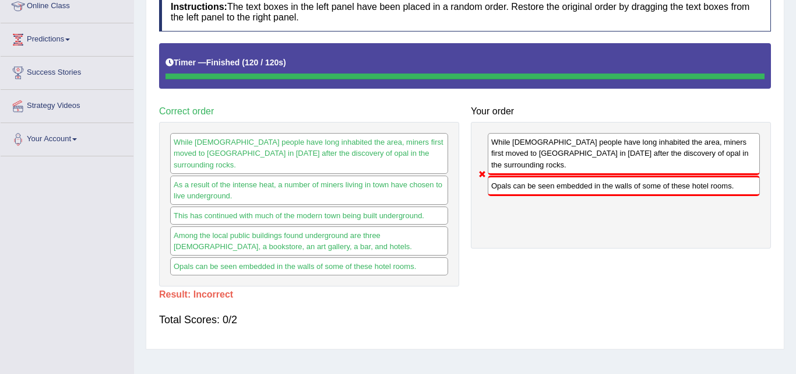
drag, startPoint x: 243, startPoint y: 221, endPoint x: 550, endPoint y: 218, distance: 307.3
click at [550, 218] on div "Paragraph list As a result of the intense heat, a number of miners living in to…" at bounding box center [465, 164] width 624 height 243
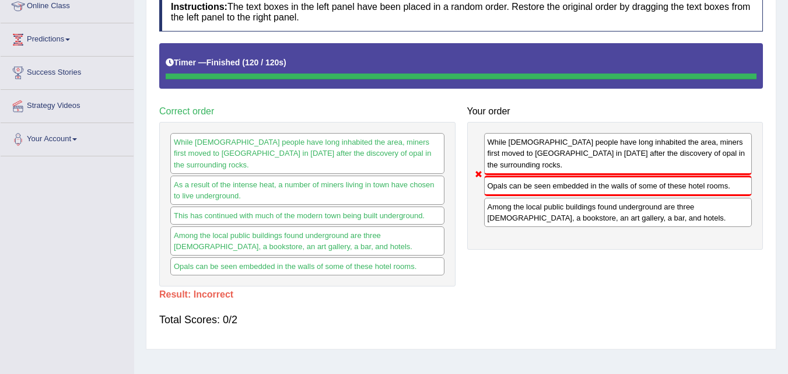
scroll to position [19, 0]
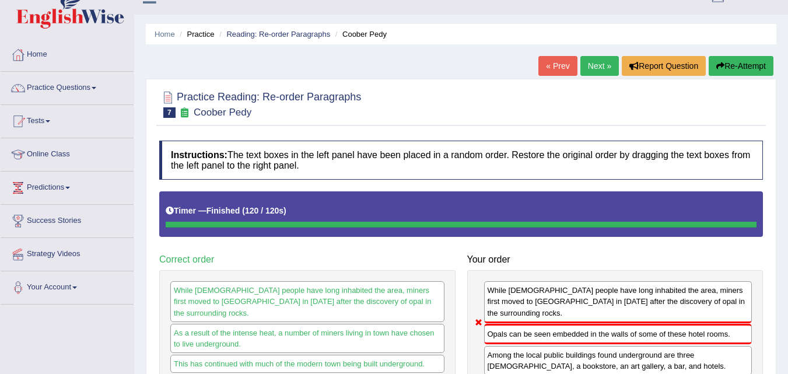
click at [590, 65] on link "Next »" at bounding box center [599, 66] width 38 height 20
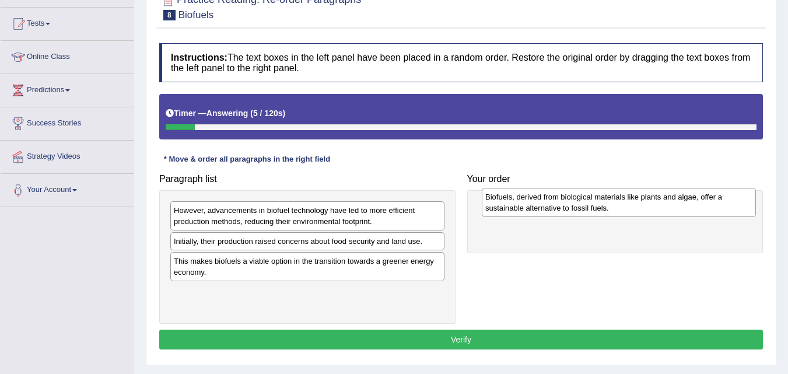
drag, startPoint x: 354, startPoint y: 225, endPoint x: 665, endPoint y: 212, distance: 311.6
click at [665, 212] on div "Biofuels, derived from biological materials like plants and algae, offer a sust…" at bounding box center [619, 202] width 274 height 29
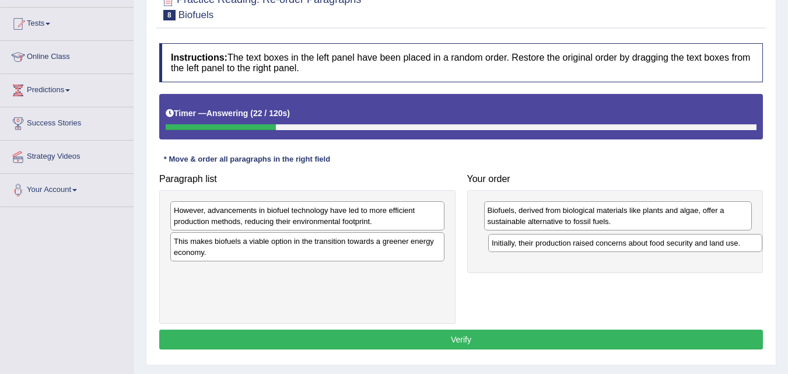
drag, startPoint x: 321, startPoint y: 242, endPoint x: 638, endPoint y: 244, distance: 317.8
click at [638, 244] on div "Initially, their production raised concerns about food security and land use." at bounding box center [625, 243] width 274 height 18
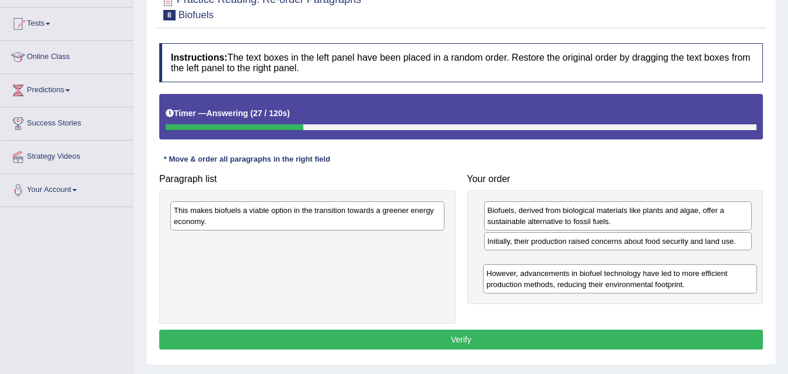
drag, startPoint x: 315, startPoint y: 210, endPoint x: 627, endPoint y: 265, distance: 316.1
click at [627, 265] on div "However, advancements in biofuel technology have led to more efficient producti…" at bounding box center [620, 278] width 274 height 29
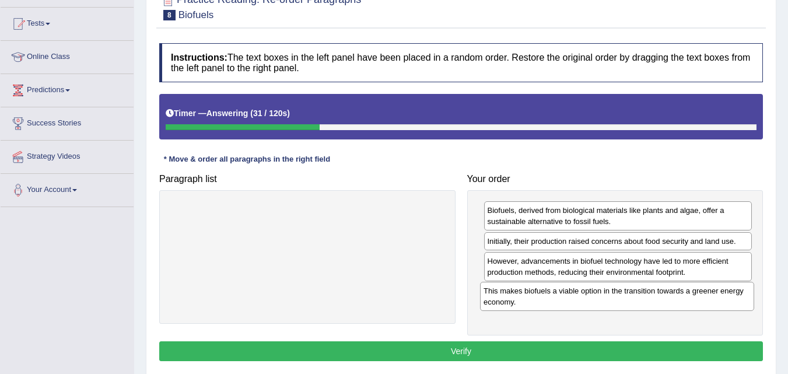
drag, startPoint x: 345, startPoint y: 222, endPoint x: 655, endPoint y: 301, distance: 319.6
click at [655, 301] on div "This makes biofuels a viable option in the transition towards a greener energy …" at bounding box center [617, 296] width 274 height 29
click at [472, 352] on button "Verify" at bounding box center [460, 351] width 603 height 20
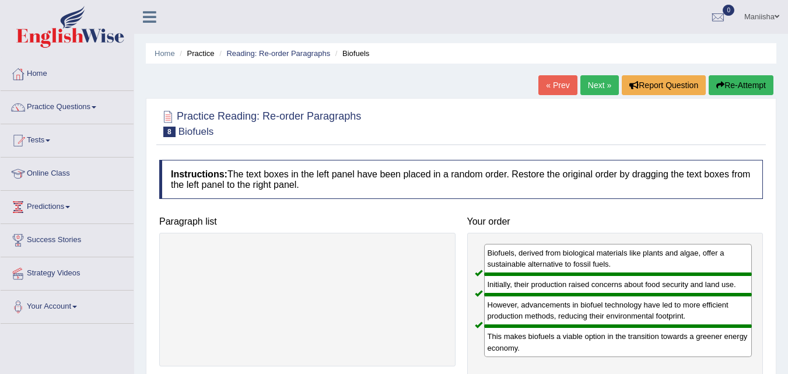
click at [592, 85] on link "Next »" at bounding box center [599, 85] width 38 height 20
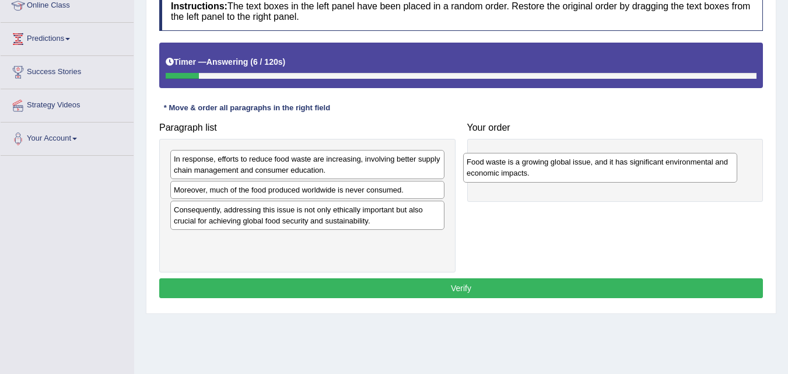
drag, startPoint x: 307, startPoint y: 245, endPoint x: 601, endPoint y: 163, distance: 305.6
click at [601, 163] on div "Food waste is a growing global issue, and it has significant environmental and …" at bounding box center [600, 167] width 274 height 29
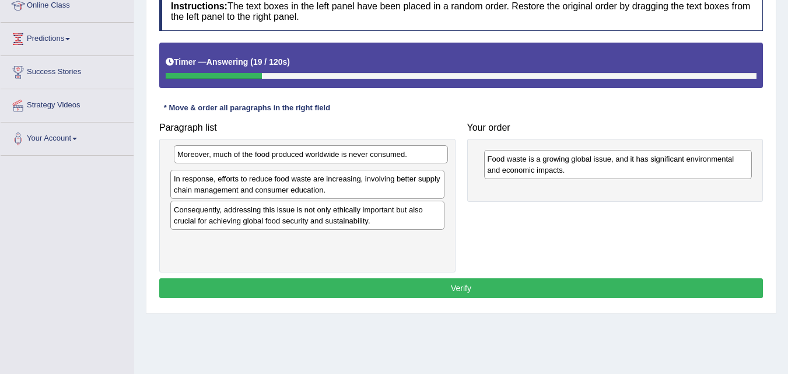
drag, startPoint x: 262, startPoint y: 192, endPoint x: 266, endPoint y: 157, distance: 35.7
click at [266, 157] on div "Moreover, much of the food produced worldwide is never consumed." at bounding box center [311, 154] width 274 height 18
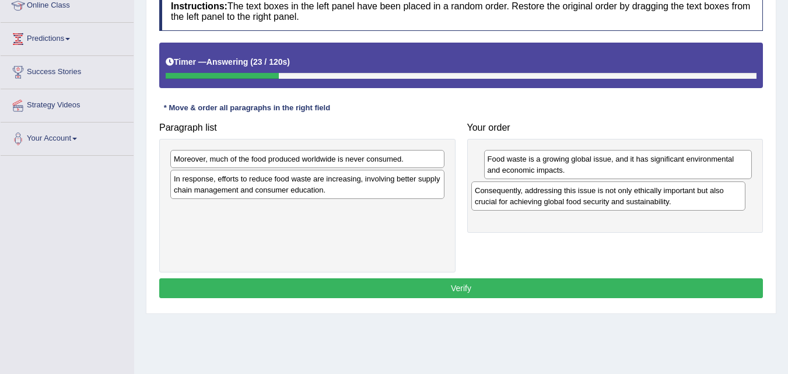
drag, startPoint x: 304, startPoint y: 208, endPoint x: 605, endPoint y: 188, distance: 302.1
click at [605, 188] on div "Consequently, addressing this issue is not only ethically important but also cr…" at bounding box center [608, 195] width 274 height 29
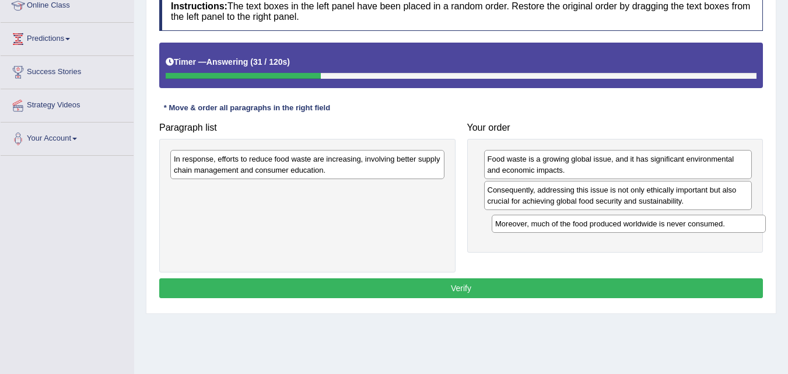
drag, startPoint x: 311, startPoint y: 163, endPoint x: 633, endPoint y: 228, distance: 327.7
click at [633, 228] on div "Moreover, much of the food produced worldwide is never consumed." at bounding box center [629, 224] width 274 height 18
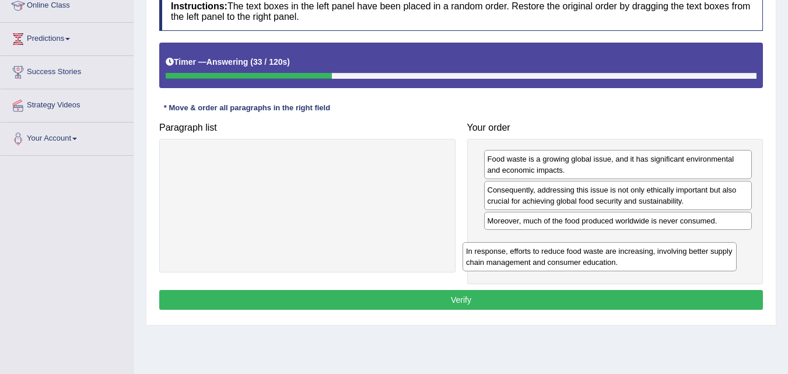
drag, startPoint x: 325, startPoint y: 163, endPoint x: 617, endPoint y: 255, distance: 306.7
click at [617, 255] on div "In response, efforts to reduce food waste are increasing, involving better supp…" at bounding box center [599, 256] width 274 height 29
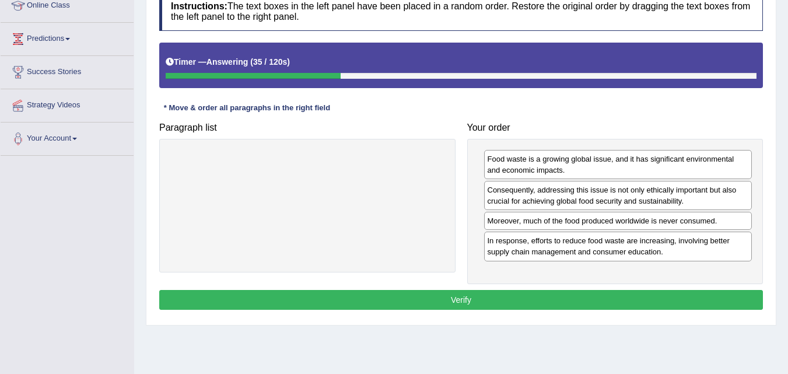
click at [486, 299] on button "Verify" at bounding box center [460, 300] width 603 height 20
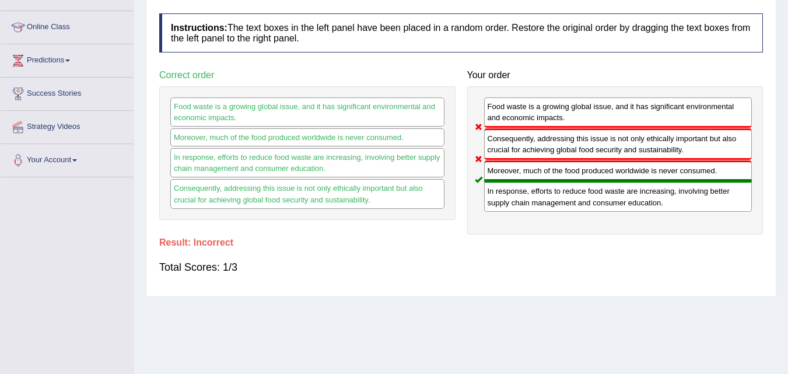
scroll to position [146, 0]
drag, startPoint x: 488, startPoint y: 139, endPoint x: 594, endPoint y: 159, distance: 108.0
click at [594, 159] on div "Consequently, addressing this issue is not only ethically important but also cr…" at bounding box center [618, 144] width 268 height 31
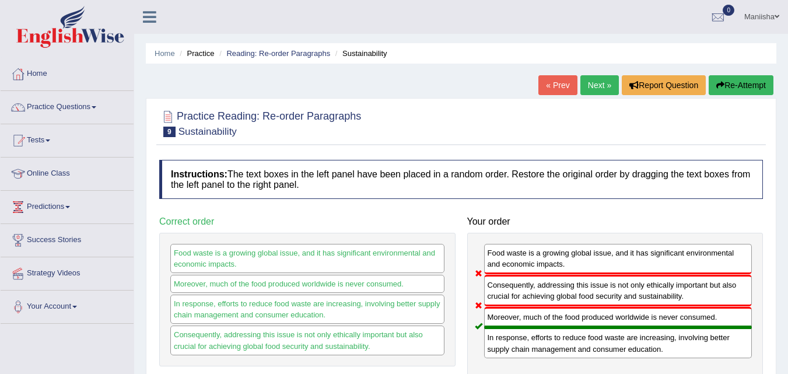
click at [596, 85] on link "Next »" at bounding box center [599, 85] width 38 height 20
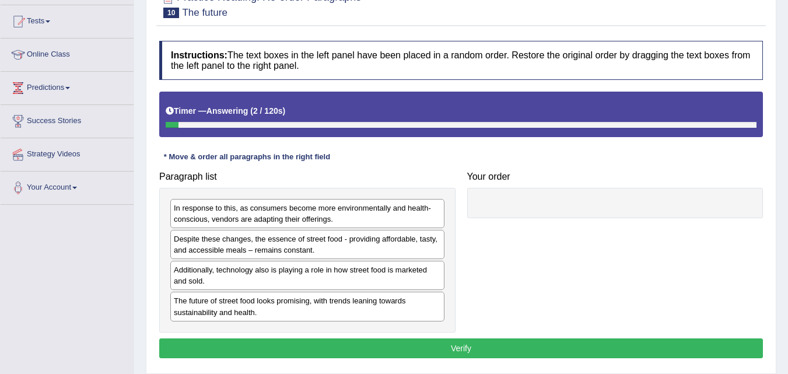
scroll to position [119, 0]
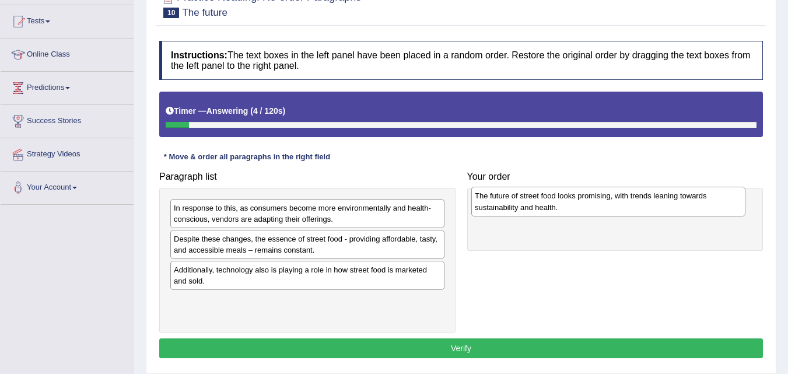
drag, startPoint x: 0, startPoint y: 0, endPoint x: 601, endPoint y: 201, distance: 633.4
click at [601, 201] on div "The future of street food looks promising, with trends leaning towards sustaina…" at bounding box center [608, 201] width 274 height 29
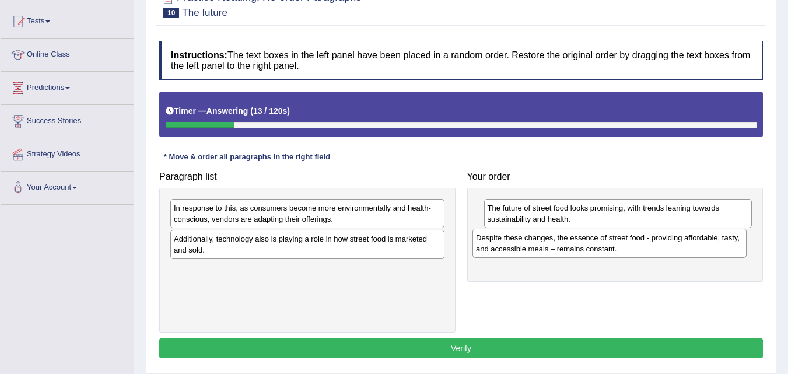
drag, startPoint x: 341, startPoint y: 252, endPoint x: 644, endPoint y: 252, distance: 303.2
click at [644, 252] on div "Despite these changes, the essence of street food - providing affordable, tasty…" at bounding box center [609, 243] width 274 height 29
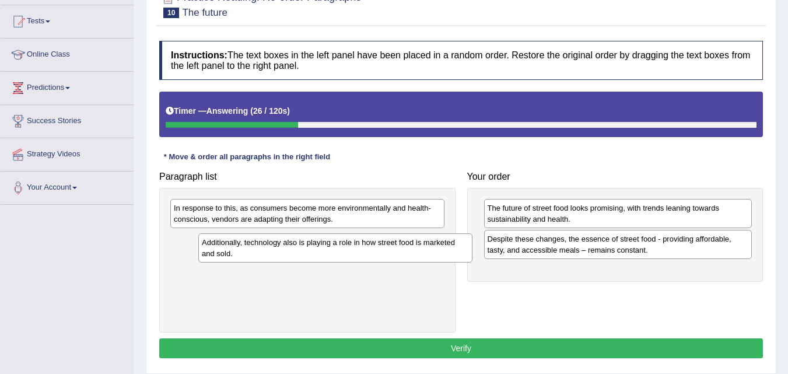
drag, startPoint x: 279, startPoint y: 238, endPoint x: 307, endPoint y: 242, distance: 28.2
click at [307, 242] on div "Additionally, technology also is playing a role in how street food is marketed …" at bounding box center [335, 247] width 274 height 29
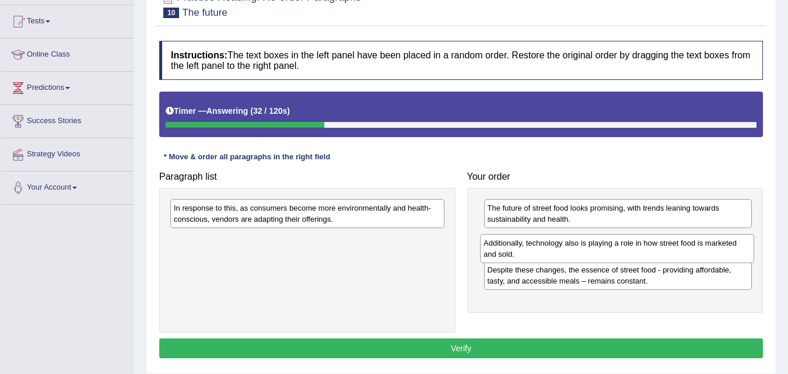
drag, startPoint x: 302, startPoint y: 240, endPoint x: 612, endPoint y: 243, distance: 309.6
click at [612, 244] on div "Additionally, technology also is playing a role in how street food is marketed …" at bounding box center [617, 248] width 274 height 29
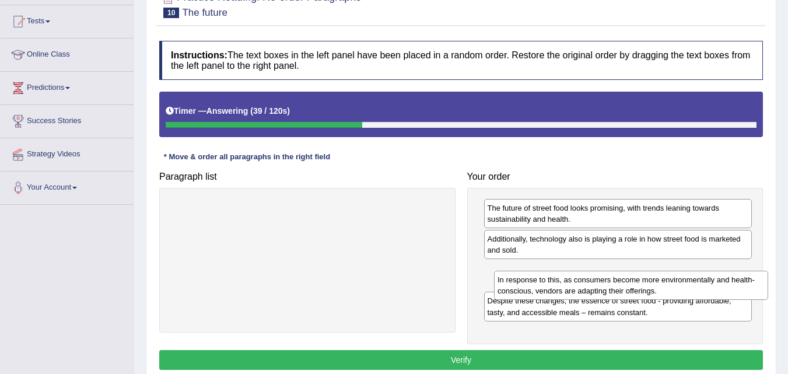
drag, startPoint x: 276, startPoint y: 206, endPoint x: 594, endPoint y: 273, distance: 324.8
click at [595, 275] on div "In response to this, as consumers become more environmentally and health-consci…" at bounding box center [631, 285] width 274 height 29
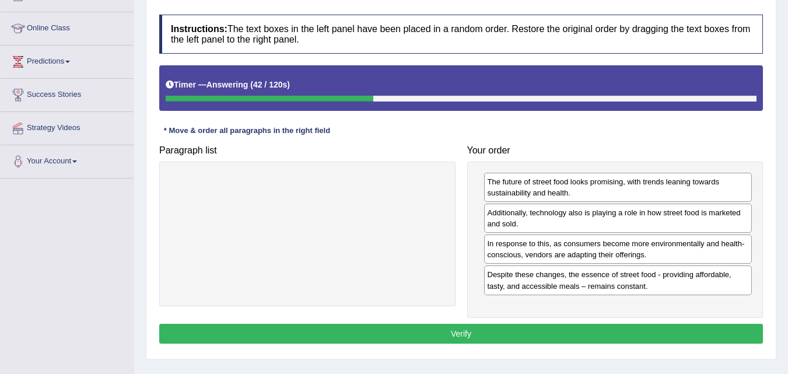
scroll to position [149, 0]
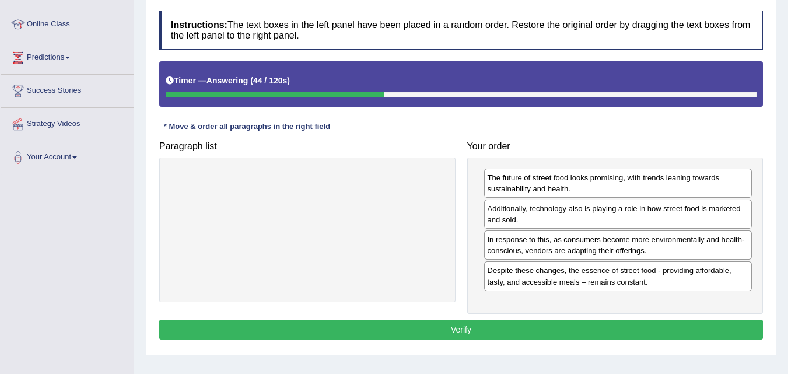
click at [438, 336] on button "Verify" at bounding box center [460, 330] width 603 height 20
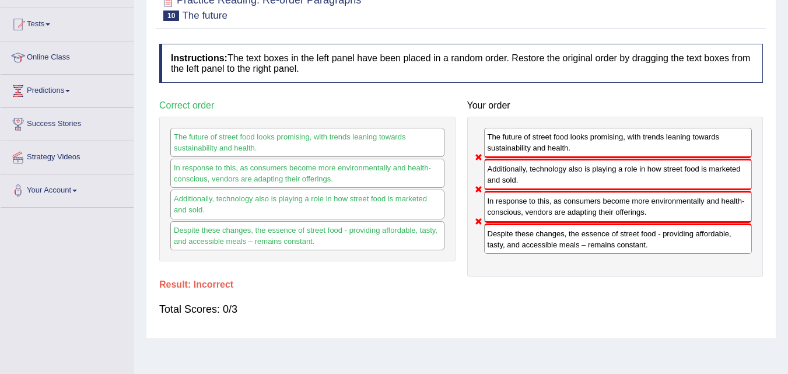
scroll to position [0, 0]
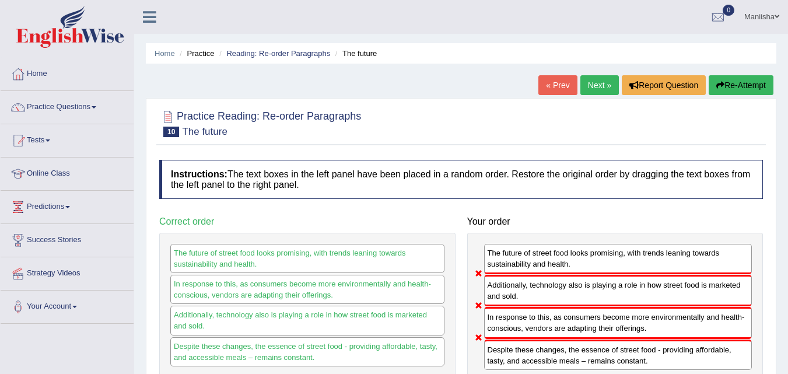
click at [595, 89] on link "Next »" at bounding box center [599, 85] width 38 height 20
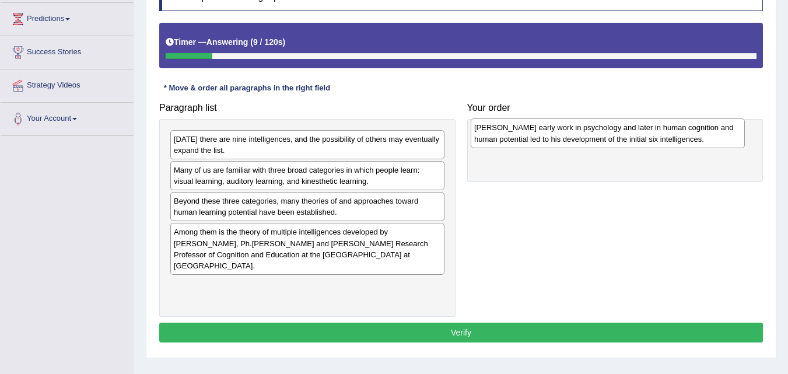
drag, startPoint x: 0, startPoint y: 0, endPoint x: 631, endPoint y: 137, distance: 645.6
click at [631, 137] on div "[PERSON_NAME] early work in psychology and later in human cognition and human p…" at bounding box center [608, 132] width 274 height 29
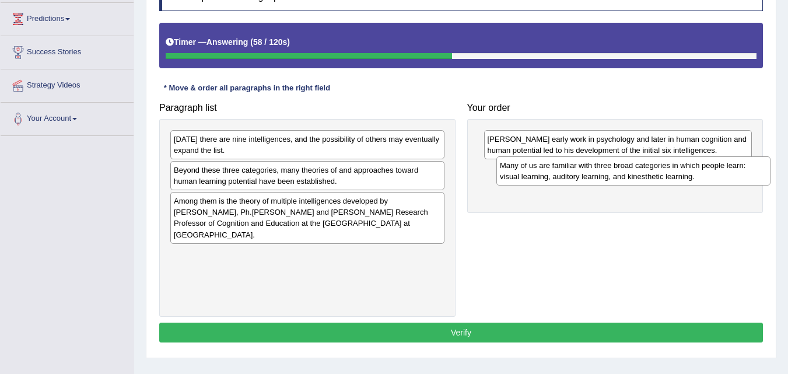
drag, startPoint x: 368, startPoint y: 177, endPoint x: 693, endPoint y: 172, distance: 324.8
click at [693, 172] on div "Many of us are familiar with three broad categories in which people learn: visu…" at bounding box center [633, 170] width 274 height 29
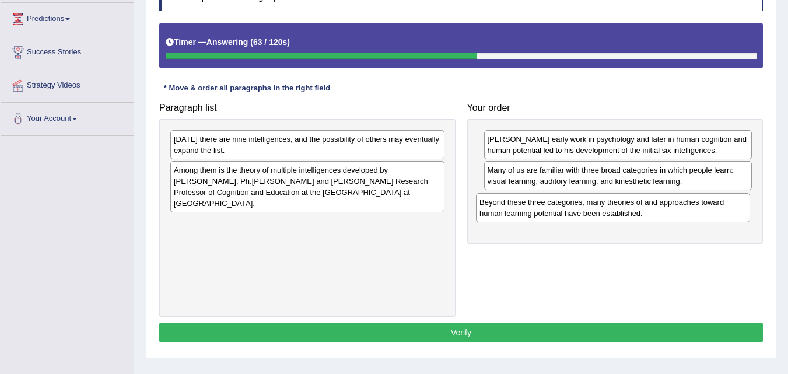
drag, startPoint x: 356, startPoint y: 177, endPoint x: 662, endPoint y: 209, distance: 307.2
click at [662, 209] on div "Beyond these three categories, many theories of and approaches toward human lea…" at bounding box center [613, 207] width 274 height 29
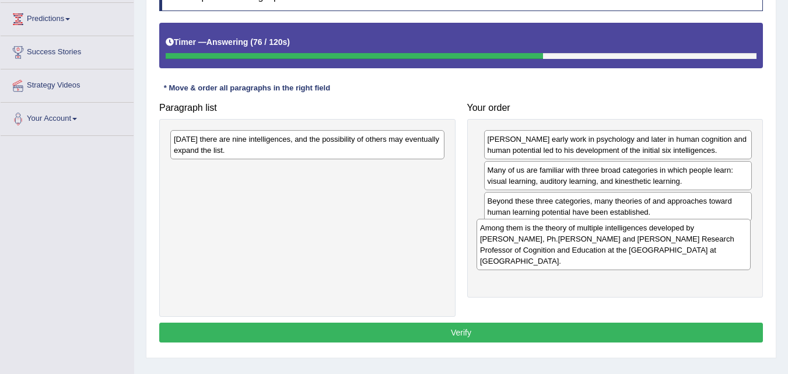
drag, startPoint x: 355, startPoint y: 191, endPoint x: 661, endPoint y: 248, distance: 311.5
click at [661, 248] on div "Among them is the theory of multiple intelligences developed by [PERSON_NAME], …" at bounding box center [613, 244] width 274 height 51
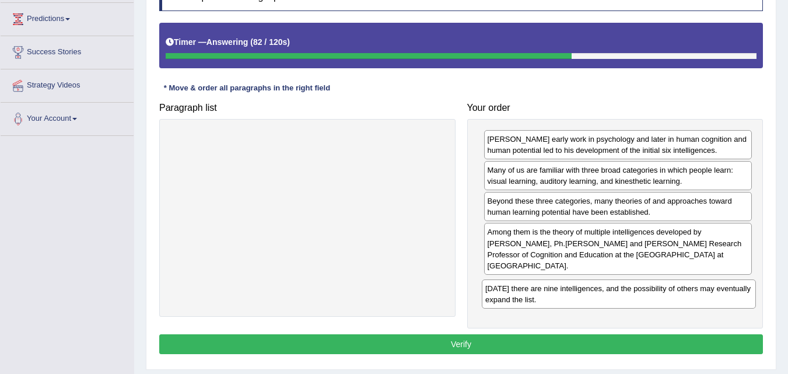
drag, startPoint x: 310, startPoint y: 148, endPoint x: 622, endPoint y: 297, distance: 346.1
click at [622, 297] on div "[DATE] there are nine intelligences, and the possibility of others may eventual…" at bounding box center [619, 293] width 274 height 29
click at [459, 343] on button "Verify" at bounding box center [460, 344] width 603 height 20
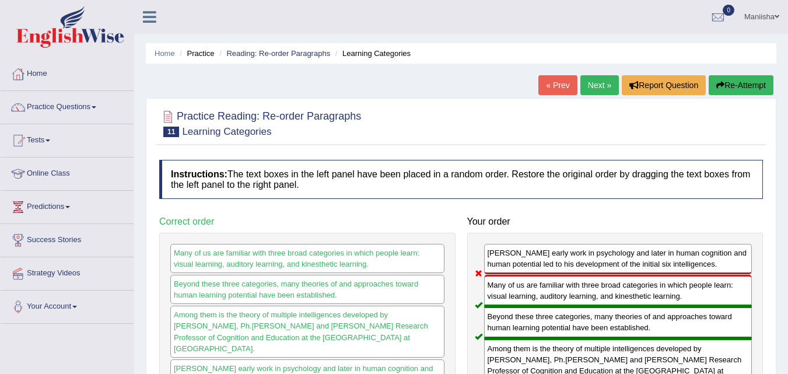
click at [596, 89] on link "Next »" at bounding box center [599, 85] width 38 height 20
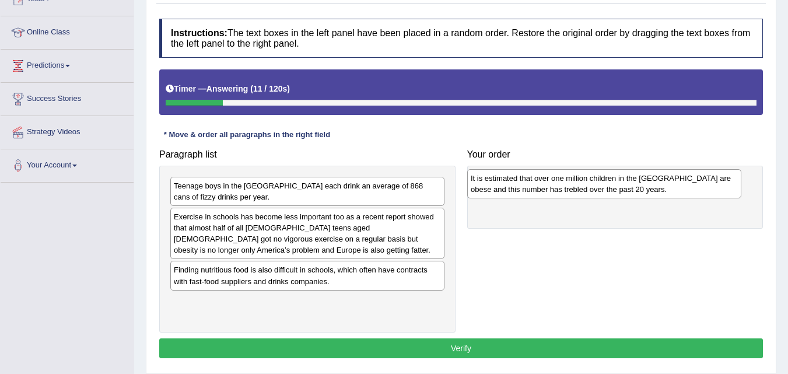
drag, startPoint x: 387, startPoint y: 304, endPoint x: 683, endPoint y: 181, distance: 321.3
click at [683, 181] on div "It is estimated that over one million children in the [GEOGRAPHIC_DATA] are obe…" at bounding box center [604, 183] width 274 height 29
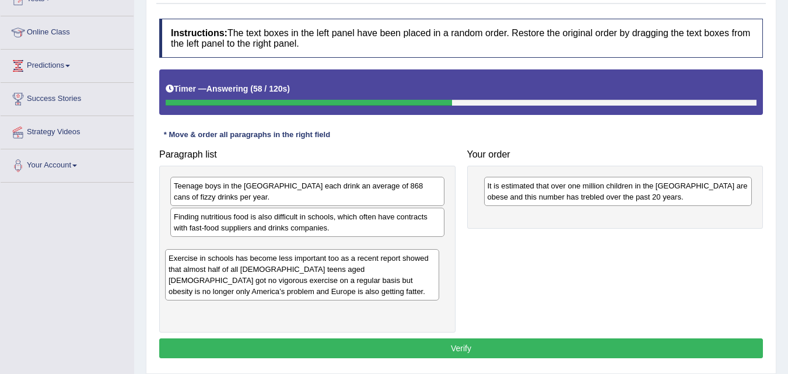
drag, startPoint x: 282, startPoint y: 236, endPoint x: 276, endPoint y: 277, distance: 41.8
click at [276, 277] on div "Exercise in schools has become less important too as a recent report showed tha…" at bounding box center [302, 274] width 274 height 51
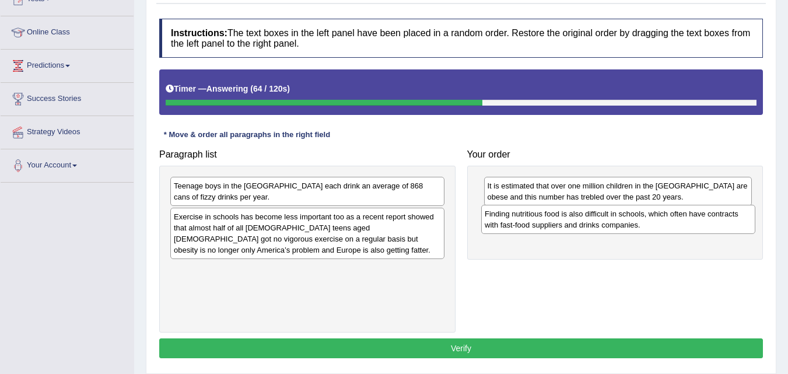
drag, startPoint x: 270, startPoint y: 229, endPoint x: 581, endPoint y: 226, distance: 310.8
click at [581, 226] on div "Finding nutritious food is also difficult in schools, which often have contract…" at bounding box center [618, 219] width 274 height 29
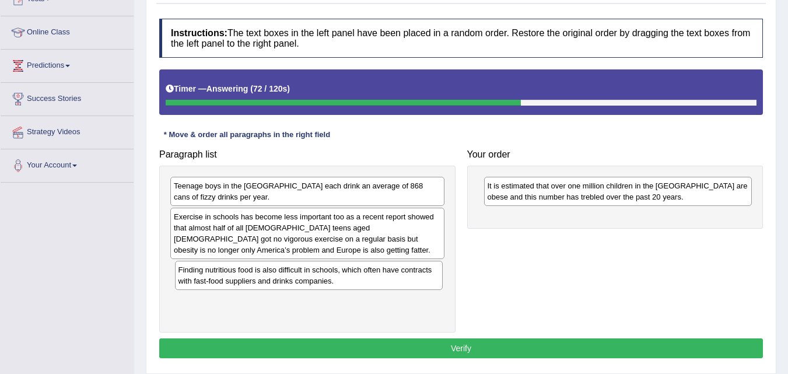
drag, startPoint x: 581, startPoint y: 227, endPoint x: 272, endPoint y: 280, distance: 313.5
click at [272, 280] on div "Finding nutritious food is also difficult in schools, which often have contract…" at bounding box center [309, 275] width 268 height 29
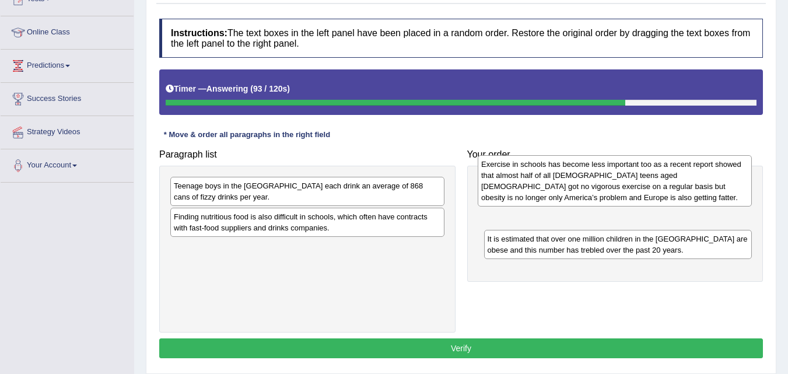
drag, startPoint x: 348, startPoint y: 227, endPoint x: 655, endPoint y: 176, distance: 312.2
click at [655, 176] on div "Exercise in schools has become less important too as a recent report showed tha…" at bounding box center [615, 180] width 274 height 51
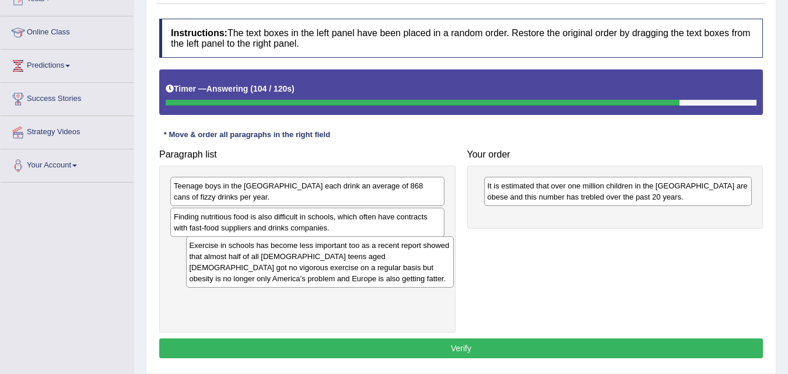
drag, startPoint x: 563, startPoint y: 191, endPoint x: 265, endPoint y: 251, distance: 303.8
click at [265, 251] on div "Exercise in schools has become less important too as a recent report showed tha…" at bounding box center [320, 261] width 268 height 51
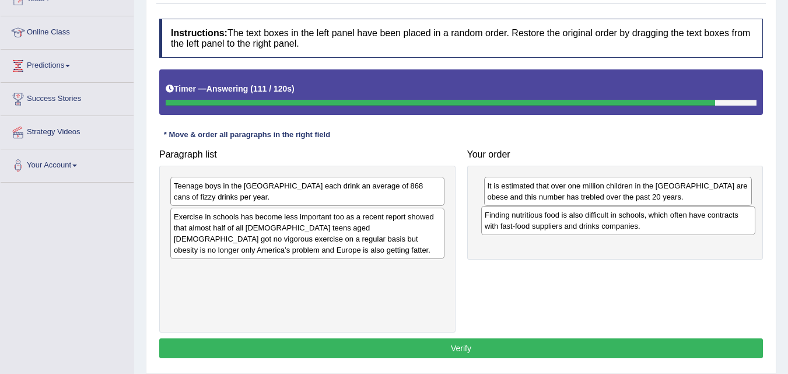
drag, startPoint x: 299, startPoint y: 225, endPoint x: 609, endPoint y: 223, distance: 310.8
click at [609, 223] on div "Finding nutritious food is also difficult in schools, which often have contract…" at bounding box center [618, 220] width 274 height 29
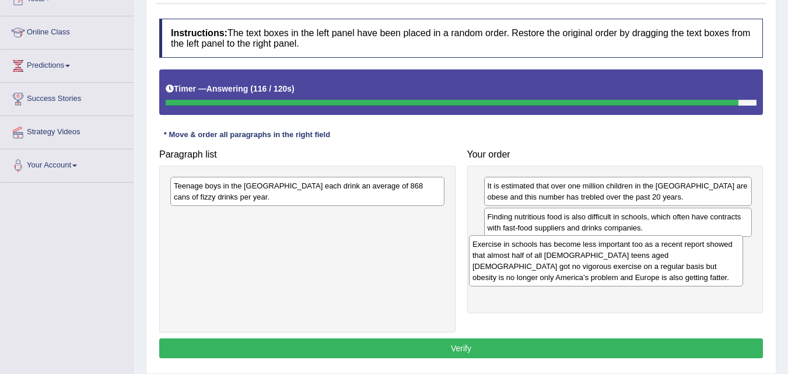
drag, startPoint x: 372, startPoint y: 240, endPoint x: 679, endPoint y: 265, distance: 307.8
click at [678, 265] on div "Exercise in schools has become less important too as a recent report showed tha…" at bounding box center [606, 260] width 274 height 51
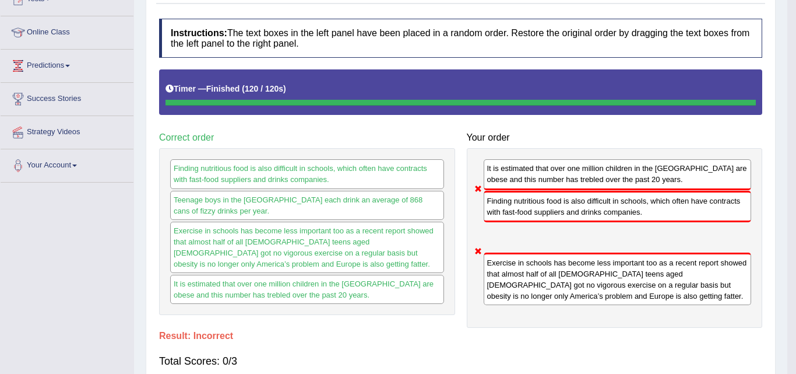
drag, startPoint x: 352, startPoint y: 191, endPoint x: 671, endPoint y: 254, distance: 325.6
click at [671, 233] on body "Toggle navigation Home Practice Questions Speaking Practice Read Aloud Repeat S…" at bounding box center [398, 46] width 796 height 374
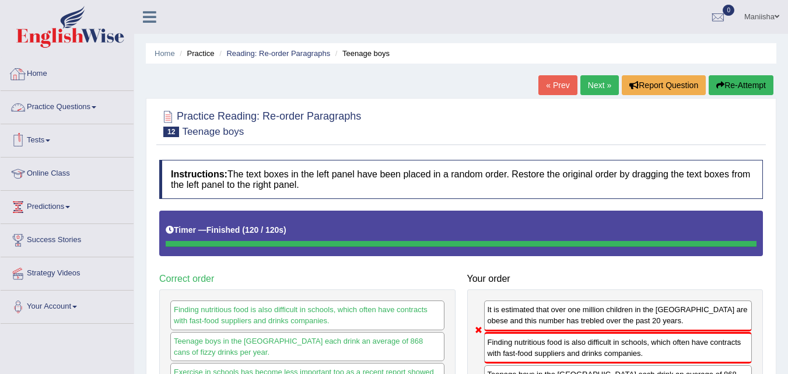
click at [55, 108] on link "Practice Questions" at bounding box center [67, 105] width 133 height 29
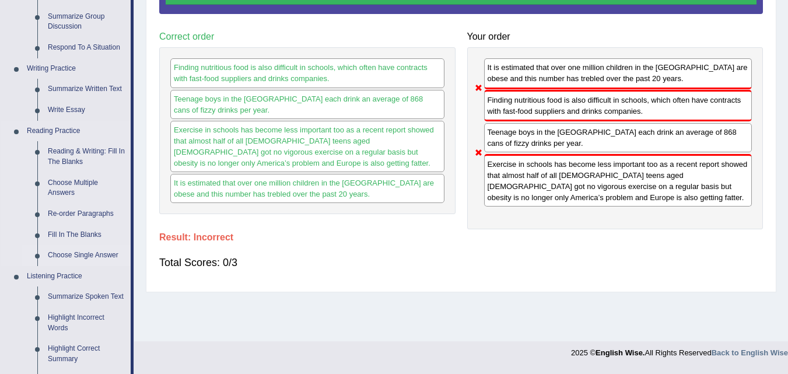
scroll to position [241, 0]
click at [74, 251] on link "Choose Single Answer" at bounding box center [87, 255] width 88 height 21
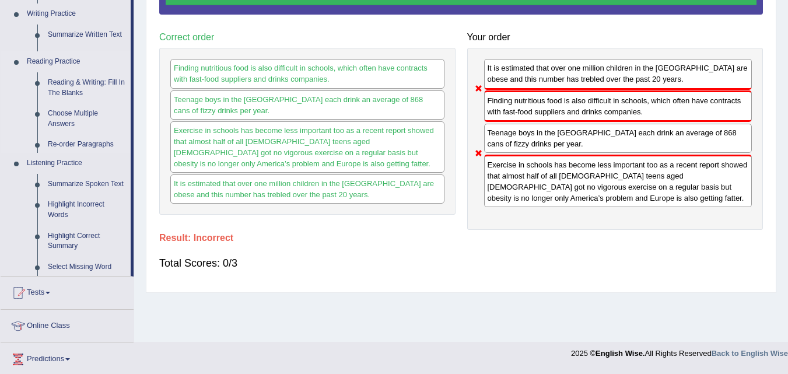
scroll to position [238, 0]
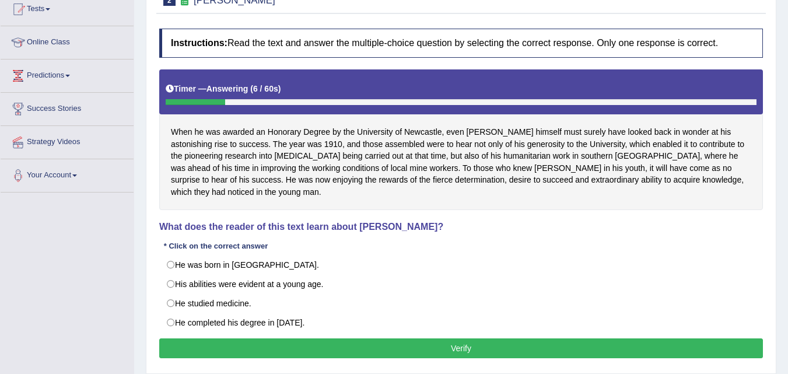
scroll to position [132, 0]
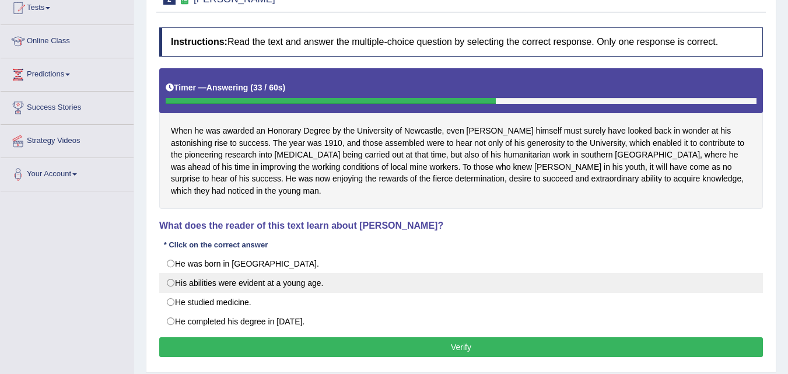
click at [247, 282] on label "His abilities were evident at a young age." at bounding box center [460, 283] width 603 height 20
radio input "true"
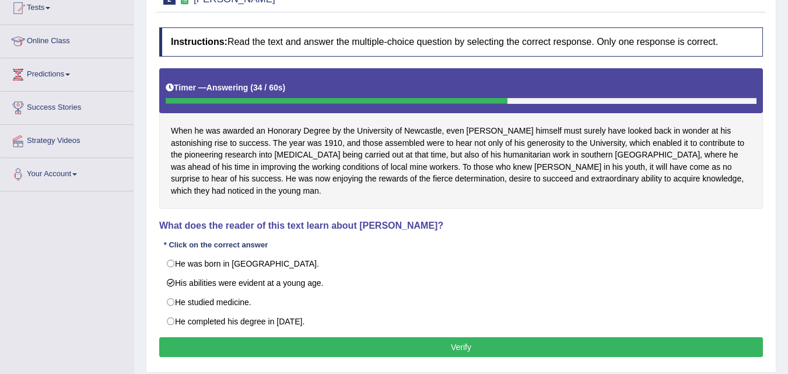
click at [358, 342] on button "Verify" at bounding box center [460, 347] width 603 height 20
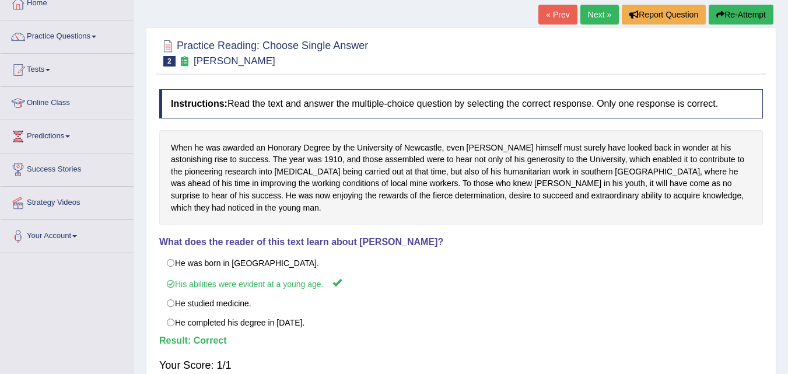
scroll to position [71, 0]
click at [50, 68] on span at bounding box center [47, 69] width 5 height 2
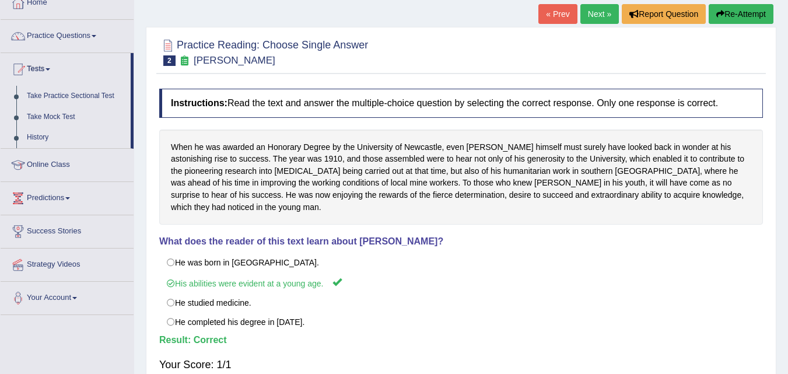
click at [50, 68] on span at bounding box center [47, 69] width 5 height 2
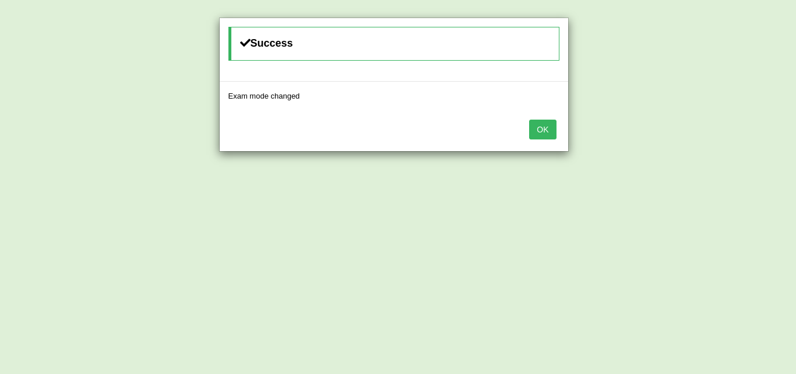
click at [546, 135] on button "OK" at bounding box center [542, 130] width 27 height 20
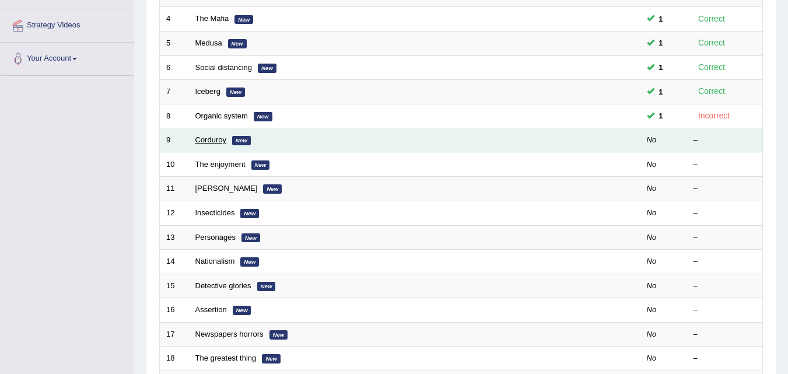
click at [211, 136] on link "Corduroy" at bounding box center [210, 139] width 31 height 9
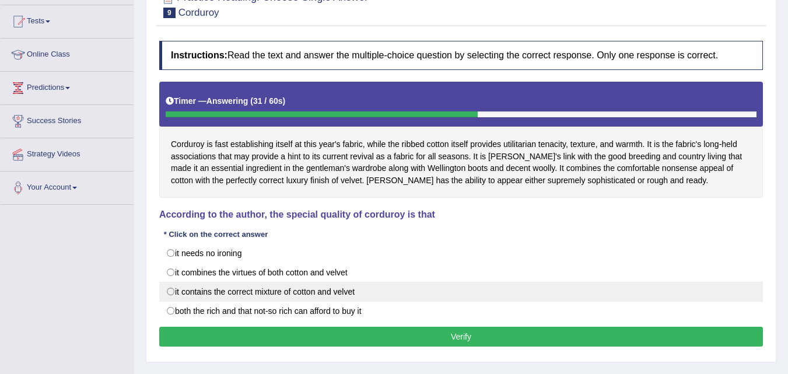
click at [275, 293] on label "it contains the correct mixture of cotton and velvet" at bounding box center [460, 292] width 603 height 20
radio input "true"
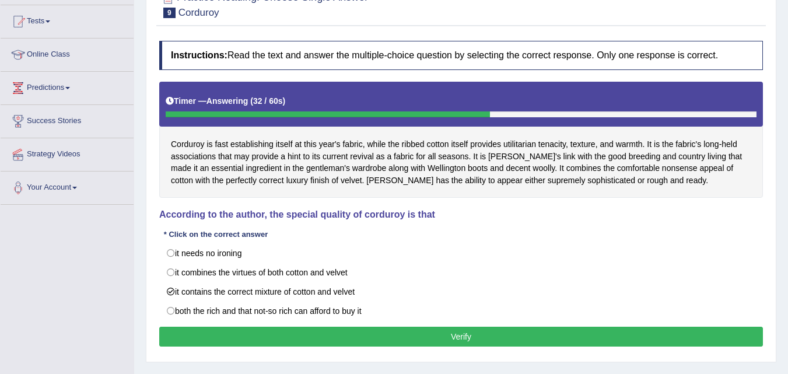
click at [412, 332] on button "Verify" at bounding box center [460, 337] width 603 height 20
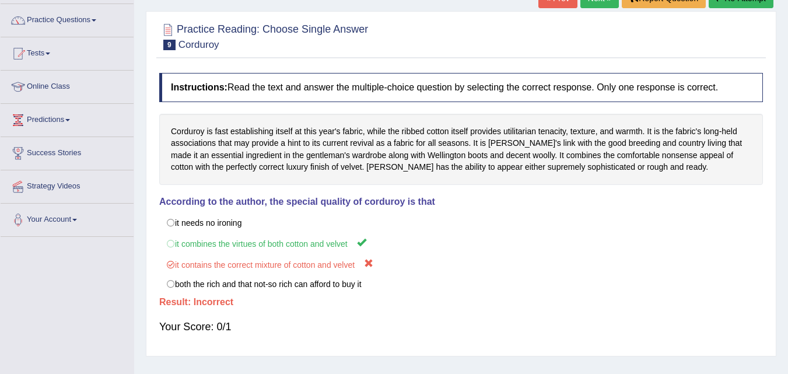
scroll to position [85, 0]
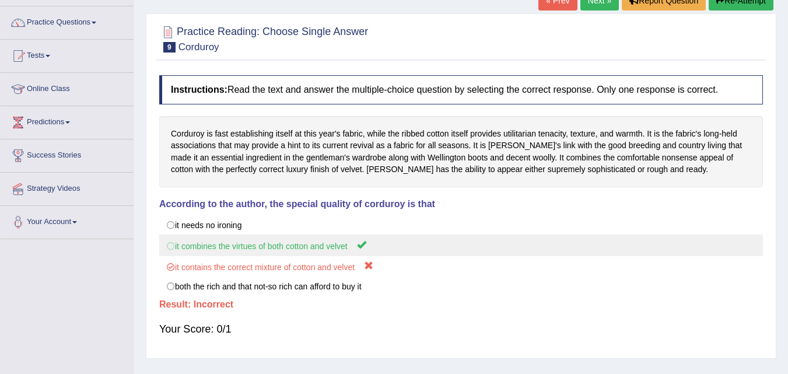
click at [212, 244] on label "it combines the virtues of both cotton and velvet" at bounding box center [460, 245] width 603 height 22
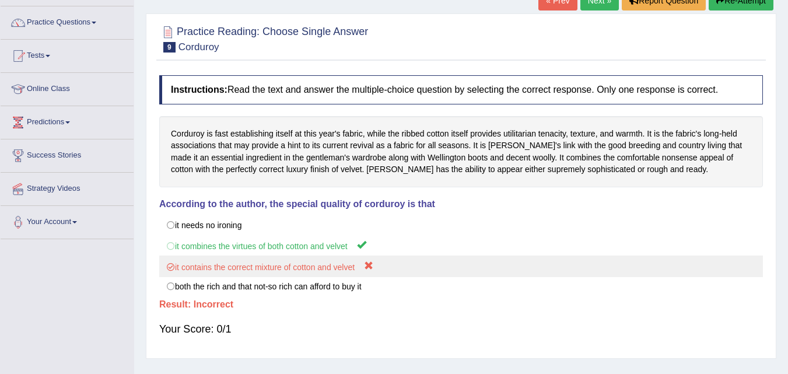
scroll to position [0, 0]
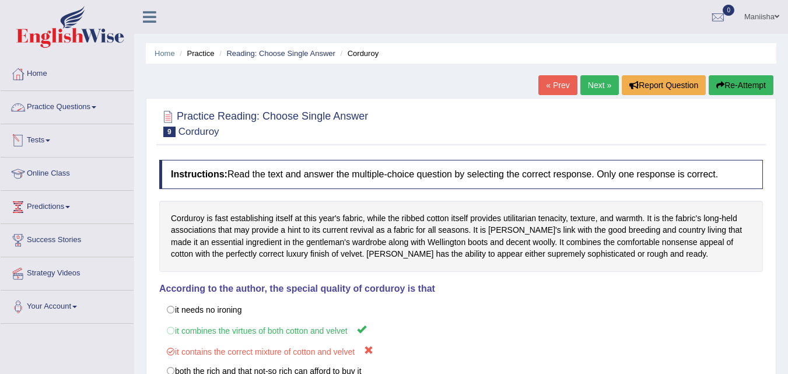
click at [75, 108] on link "Practice Questions" at bounding box center [67, 105] width 133 height 29
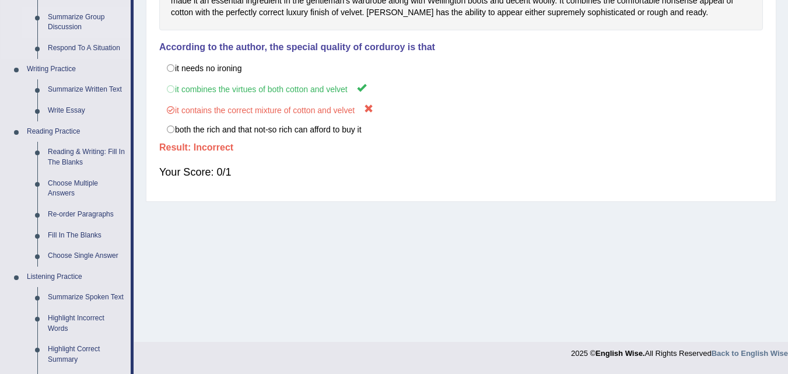
scroll to position [243, 0]
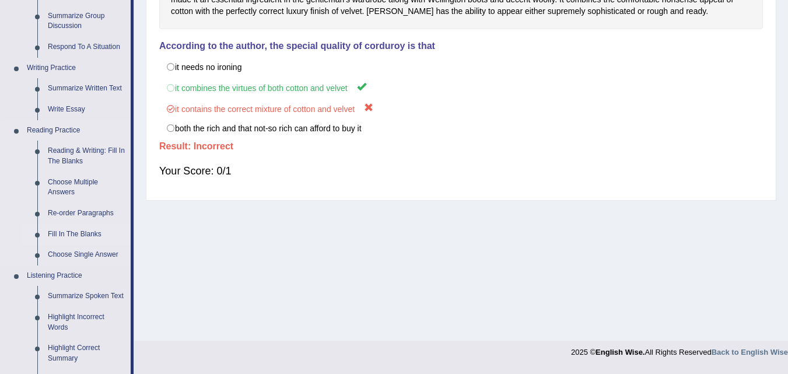
click at [78, 234] on link "Fill In The Blanks" at bounding box center [87, 234] width 88 height 21
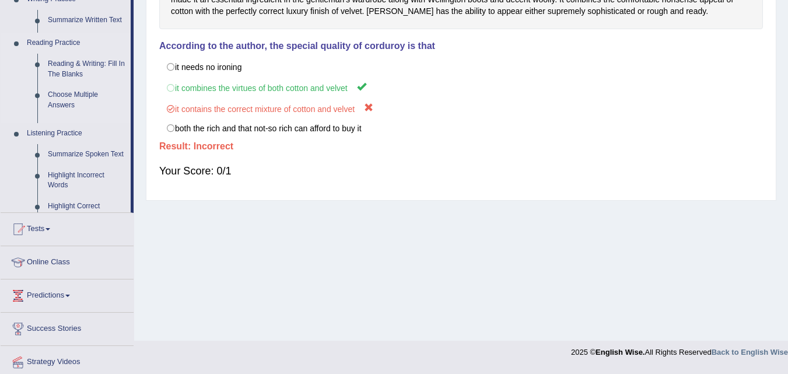
scroll to position [238, 0]
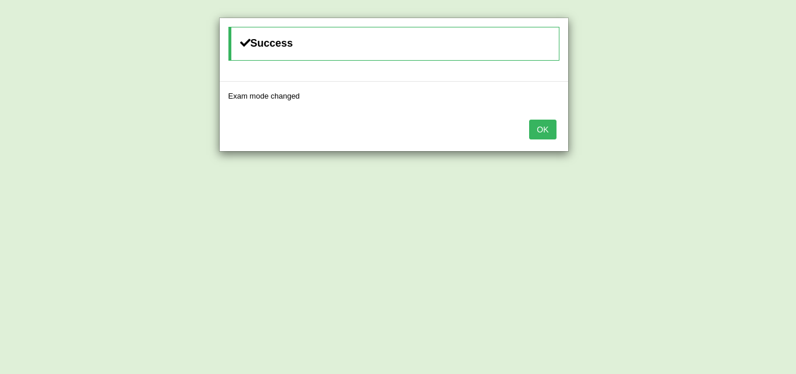
click at [540, 124] on button "OK" at bounding box center [542, 130] width 27 height 20
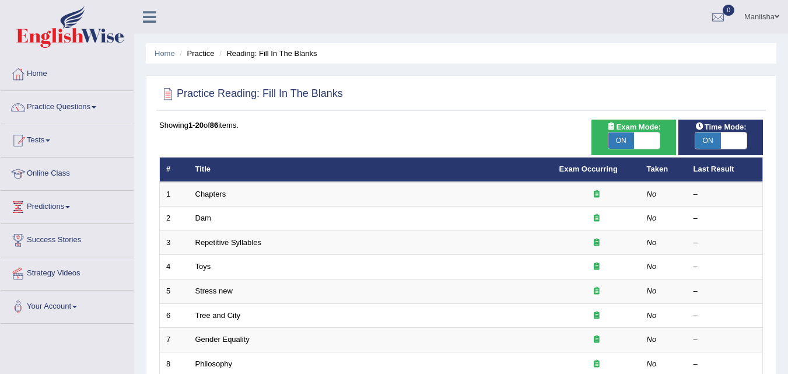
click at [212, 189] on link "Chapters" at bounding box center [210, 193] width 31 height 9
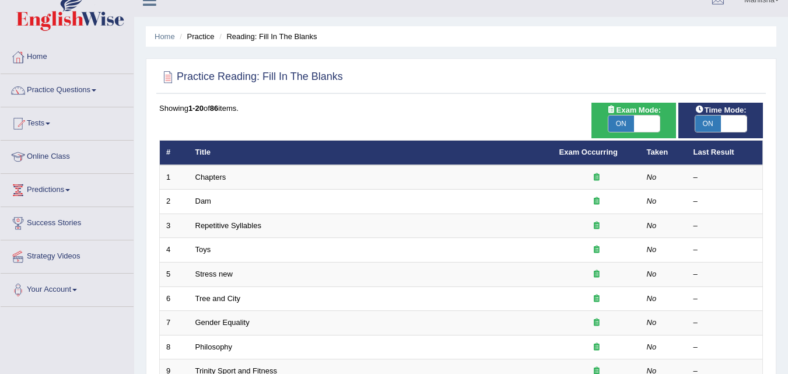
scroll to position [17, 0]
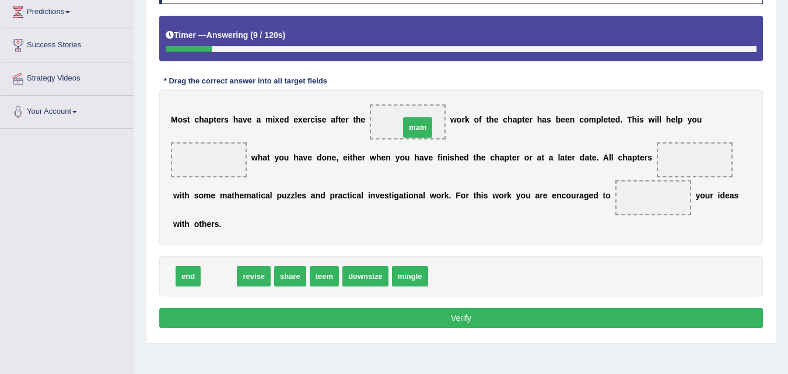
drag, startPoint x: 219, startPoint y: 271, endPoint x: 422, endPoint y: 113, distance: 257.3
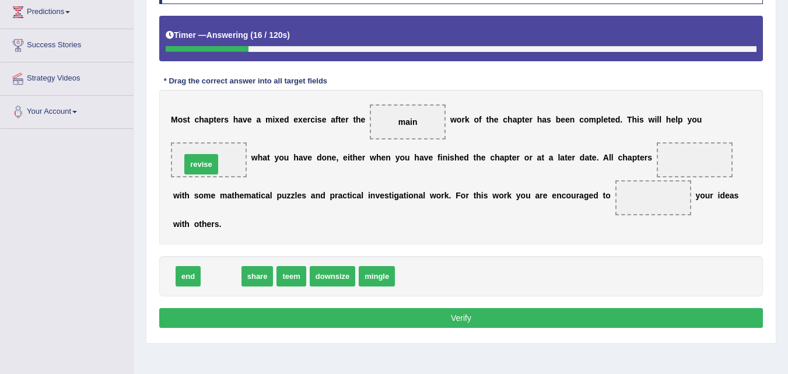
drag, startPoint x: 224, startPoint y: 276, endPoint x: 205, endPoint y: 164, distance: 113.7
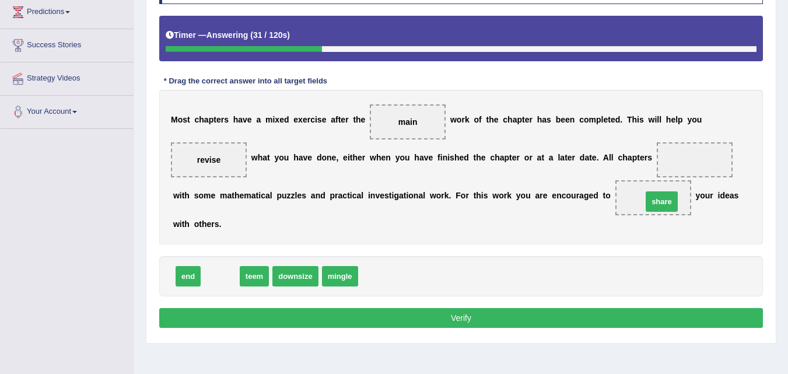
drag, startPoint x: 212, startPoint y: 277, endPoint x: 653, endPoint y: 202, distance: 447.6
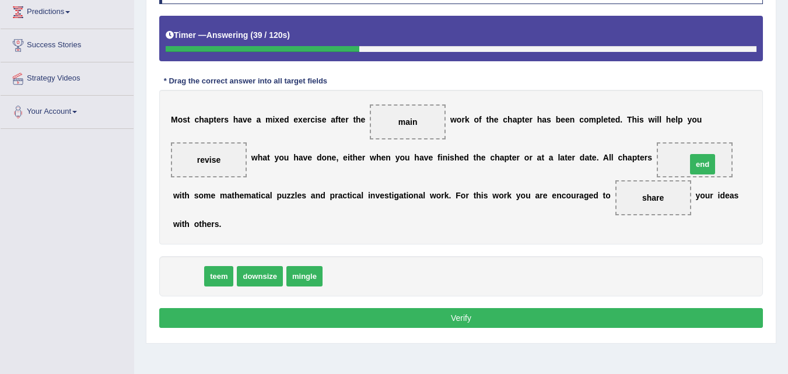
drag, startPoint x: 188, startPoint y: 279, endPoint x: 703, endPoint y: 167, distance: 526.3
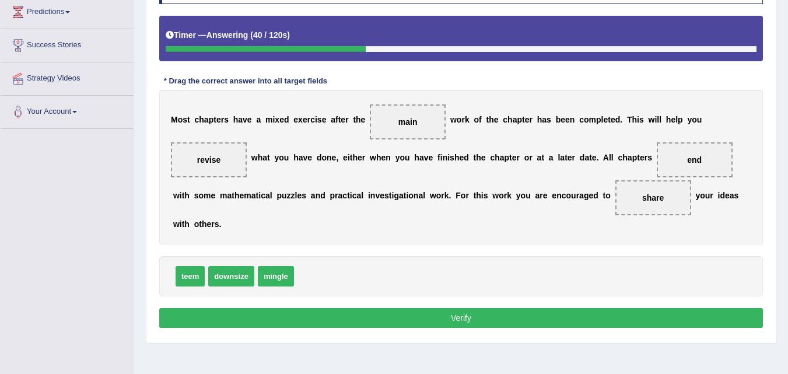
click at [429, 320] on button "Verify" at bounding box center [460, 318] width 603 height 20
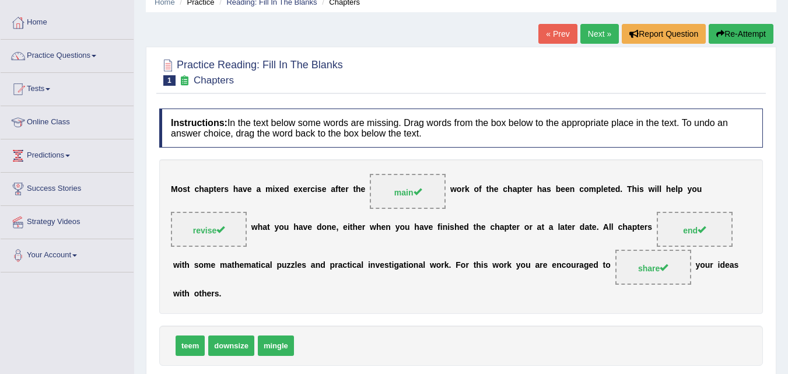
scroll to position [51, 0]
click at [592, 27] on link "Next »" at bounding box center [599, 34] width 38 height 20
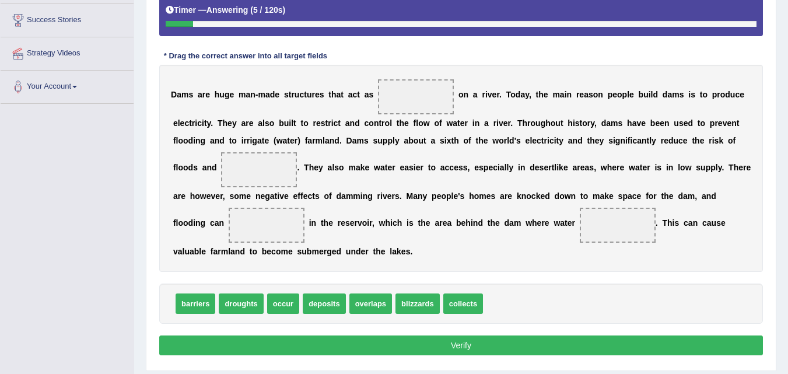
scroll to position [222, 0]
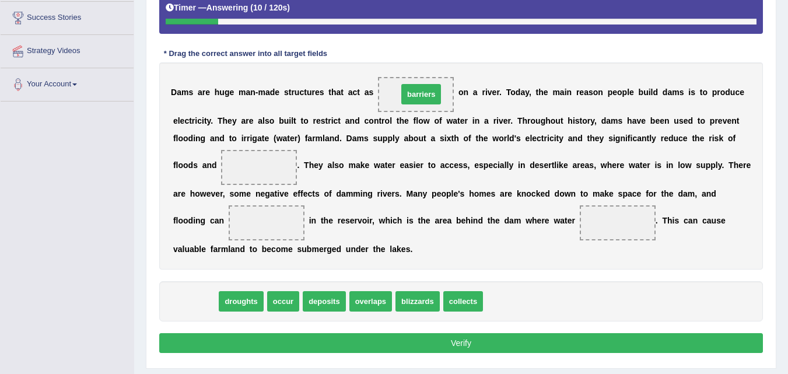
drag, startPoint x: 201, startPoint y: 304, endPoint x: 427, endPoint y: 97, distance: 306.2
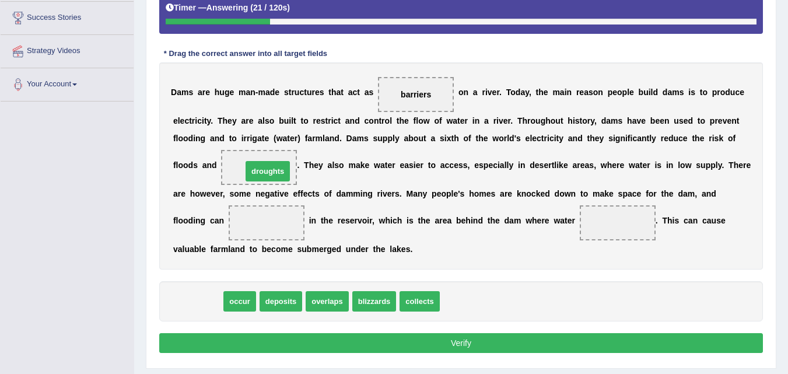
drag, startPoint x: 202, startPoint y: 301, endPoint x: 272, endPoint y: 169, distance: 149.7
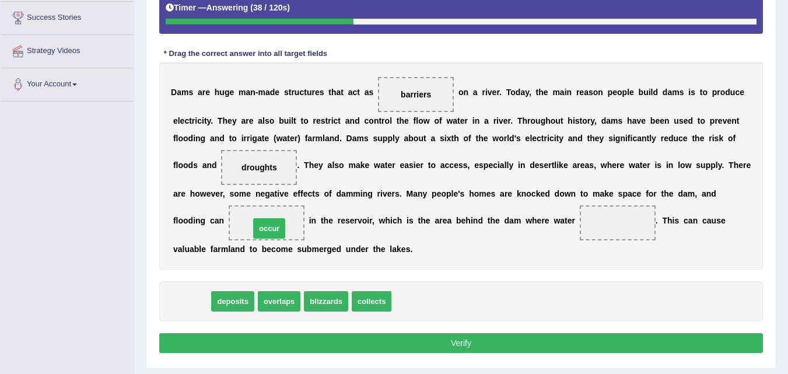
drag, startPoint x: 188, startPoint y: 302, endPoint x: 270, endPoint y: 223, distance: 113.4
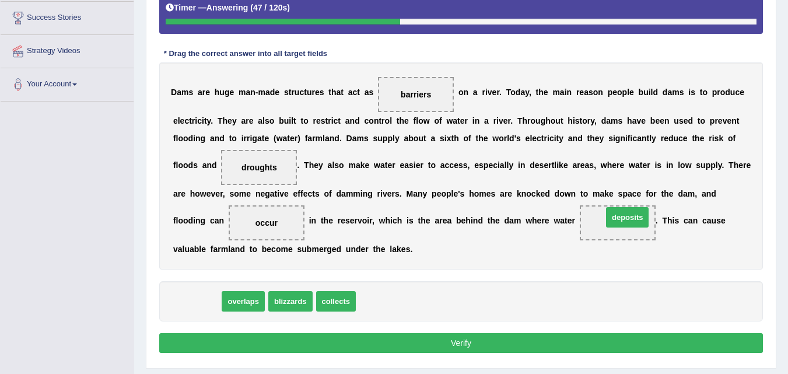
drag, startPoint x: 201, startPoint y: 302, endPoint x: 631, endPoint y: 218, distance: 438.4
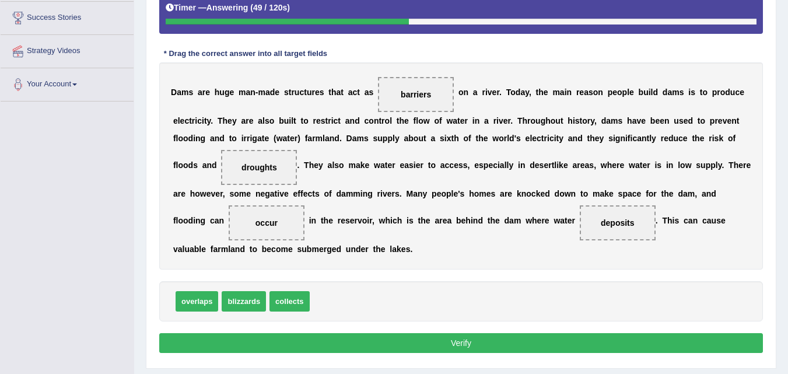
click at [455, 342] on button "Verify" at bounding box center [460, 343] width 603 height 20
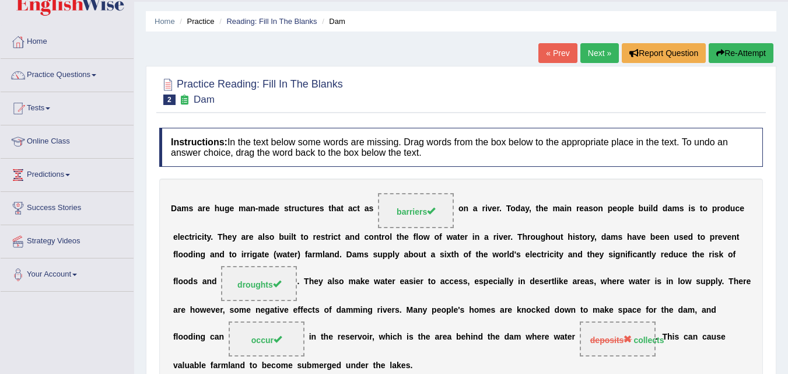
scroll to position [0, 0]
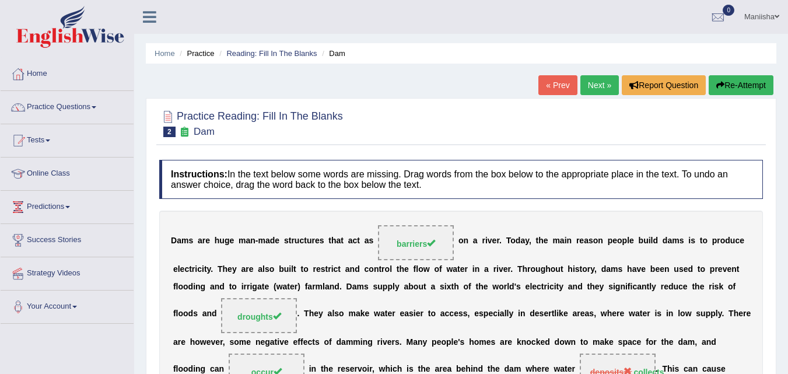
click at [594, 89] on link "Next »" at bounding box center [599, 85] width 38 height 20
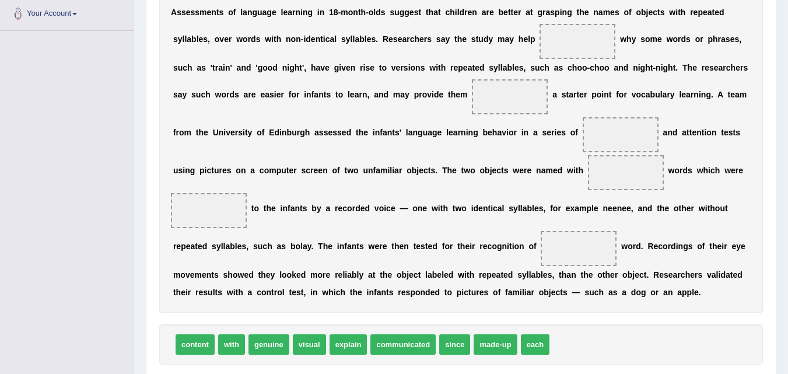
scroll to position [368, 0]
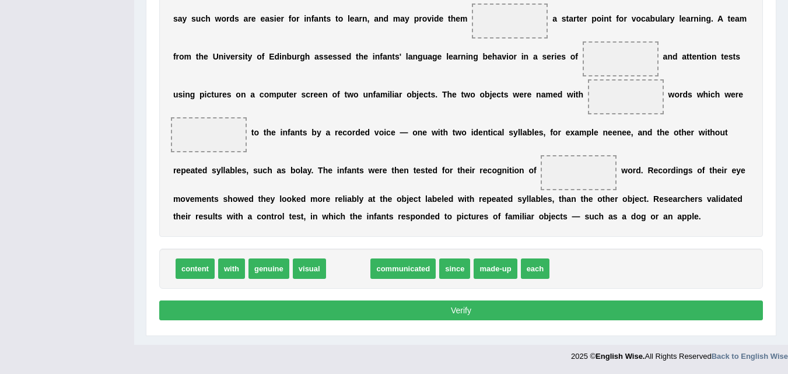
drag, startPoint x: 351, startPoint y: 269, endPoint x: 559, endPoint y: -18, distance: 354.9
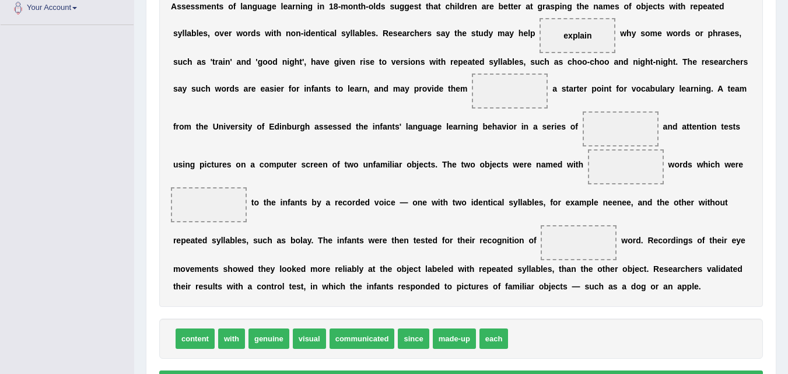
scroll to position [298, 0]
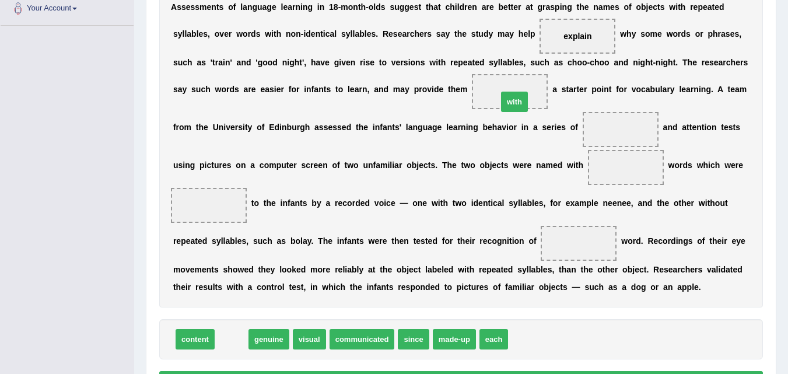
drag, startPoint x: 224, startPoint y: 339, endPoint x: 505, endPoint y: 97, distance: 370.5
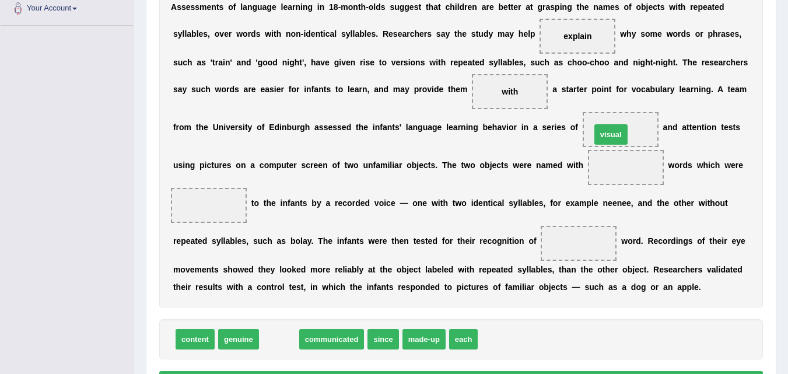
drag, startPoint x: 276, startPoint y: 341, endPoint x: 612, endPoint y: 124, distance: 399.8
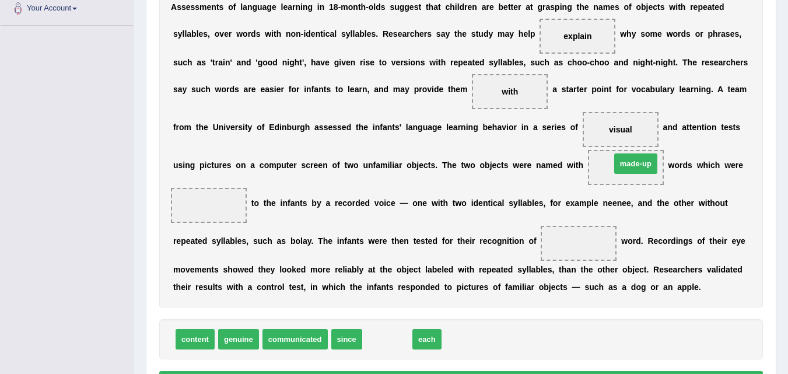
drag, startPoint x: 382, startPoint y: 341, endPoint x: 630, endPoint y: 165, distance: 304.1
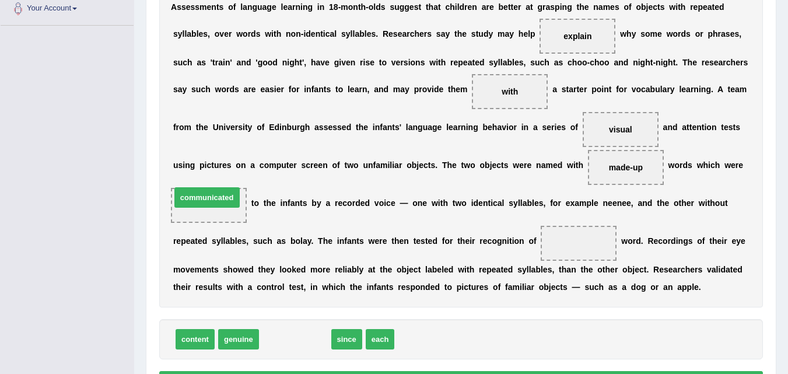
drag, startPoint x: 307, startPoint y: 336, endPoint x: 222, endPoint y: 194, distance: 165.6
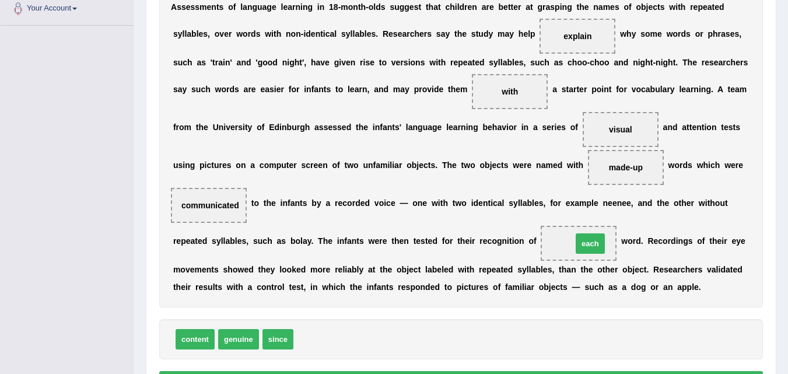
drag, startPoint x: 313, startPoint y: 339, endPoint x: 591, endPoint y: 245, distance: 293.2
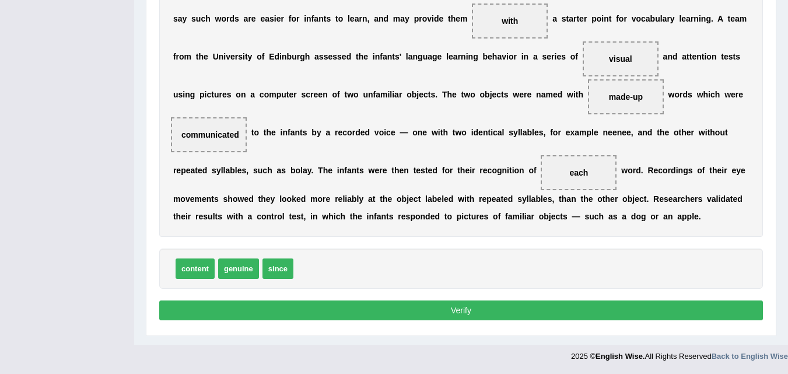
click at [495, 308] on button "Verify" at bounding box center [460, 310] width 603 height 20
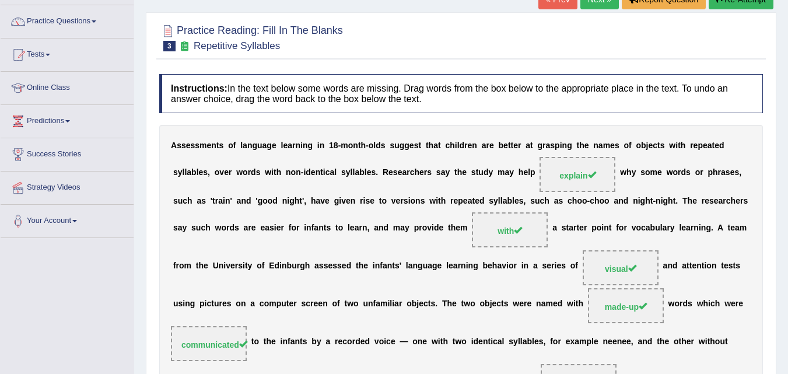
scroll to position [0, 0]
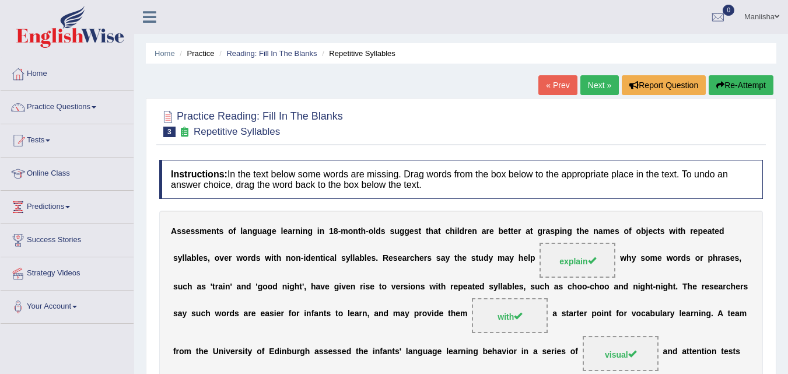
click at [592, 79] on link "Next »" at bounding box center [599, 85] width 38 height 20
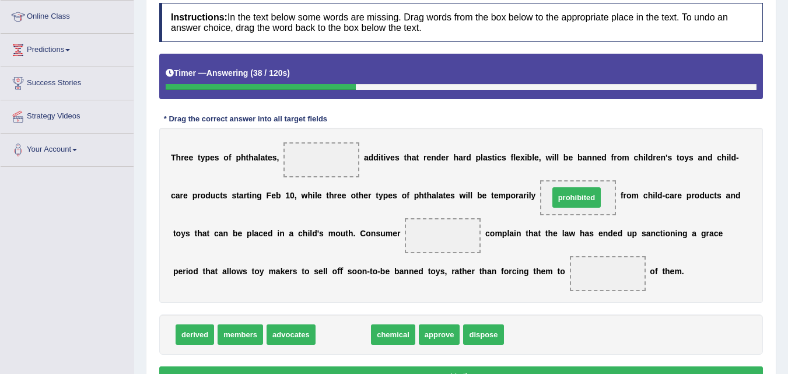
drag, startPoint x: 335, startPoint y: 332, endPoint x: 568, endPoint y: 195, distance: 270.5
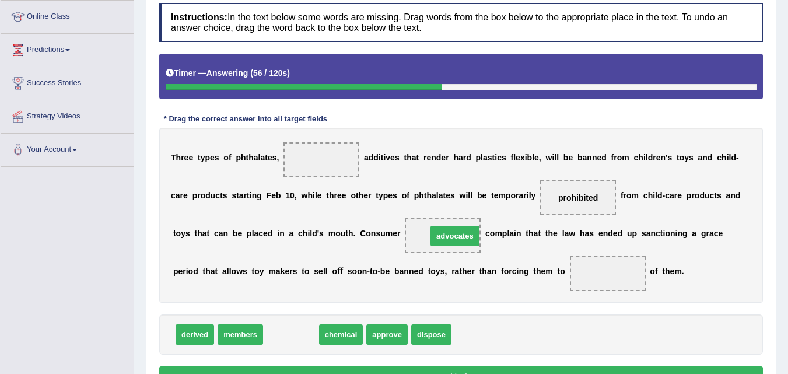
drag, startPoint x: 289, startPoint y: 334, endPoint x: 452, endPoint y: 236, distance: 191.2
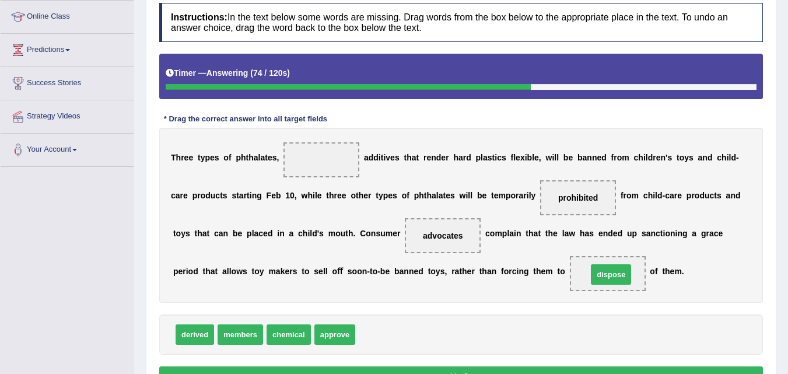
drag, startPoint x: 371, startPoint y: 331, endPoint x: 603, endPoint y: 271, distance: 239.7
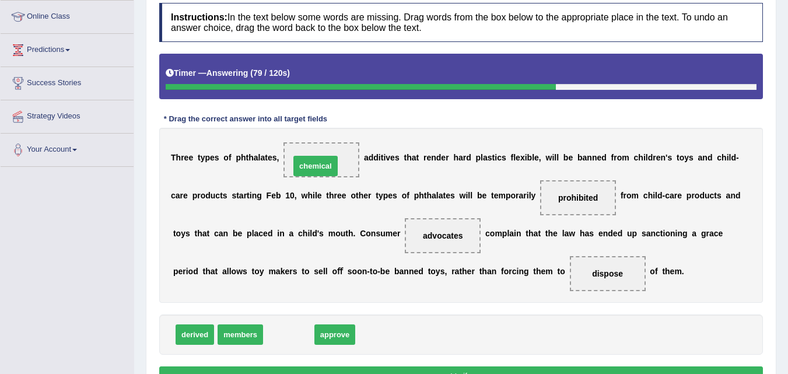
drag, startPoint x: 292, startPoint y: 329, endPoint x: 320, endPoint y: 160, distance: 171.9
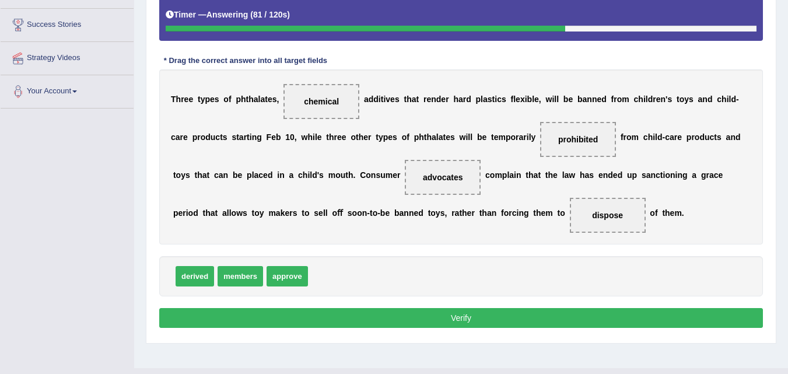
scroll to position [216, 0]
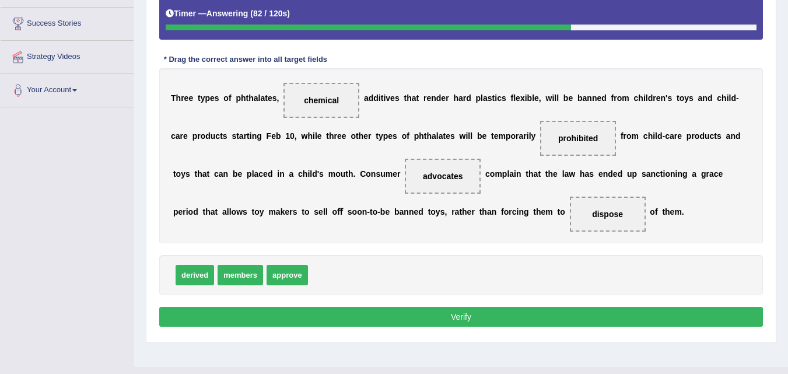
click at [406, 314] on button "Verify" at bounding box center [460, 317] width 603 height 20
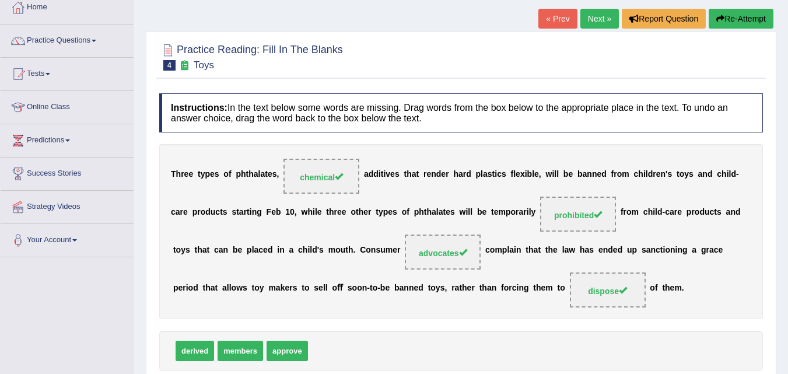
scroll to position [66, 0]
click at [593, 21] on link "Next »" at bounding box center [599, 19] width 38 height 20
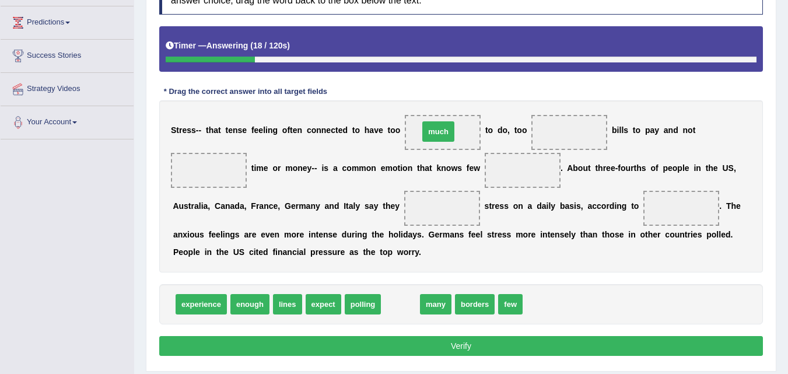
drag, startPoint x: 406, startPoint y: 301, endPoint x: 444, endPoint y: 129, distance: 176.8
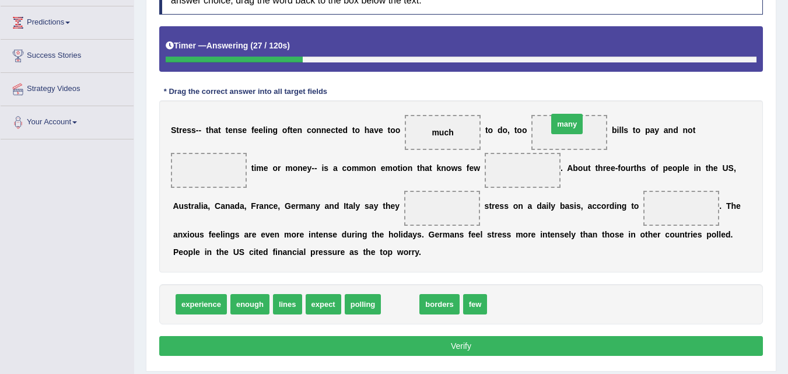
drag, startPoint x: 398, startPoint y: 300, endPoint x: 566, endPoint y: 119, distance: 246.7
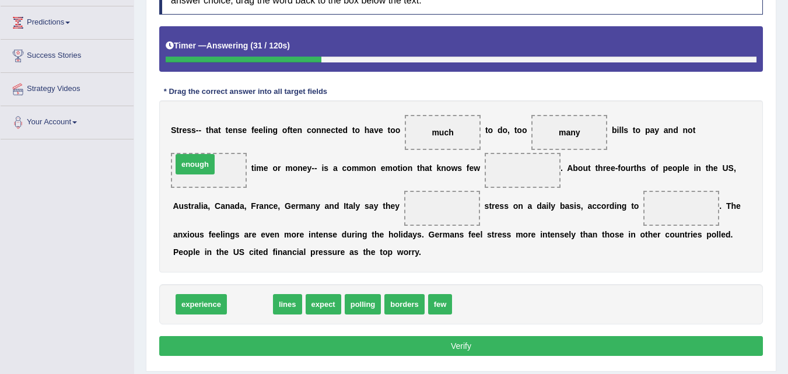
drag, startPoint x: 239, startPoint y: 304, endPoint x: 184, endPoint y: 164, distance: 150.3
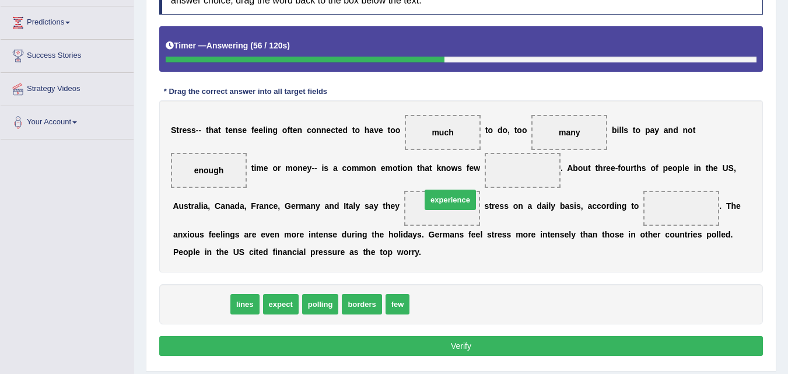
drag, startPoint x: 209, startPoint y: 306, endPoint x: 458, endPoint y: 203, distance: 269.5
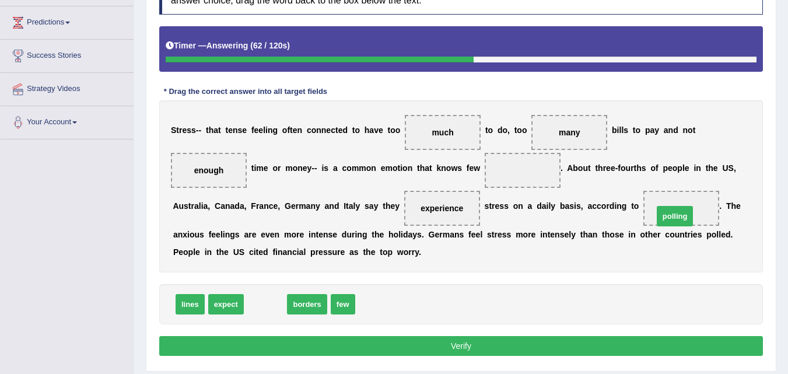
drag, startPoint x: 274, startPoint y: 308, endPoint x: 683, endPoint y: 220, distance: 418.7
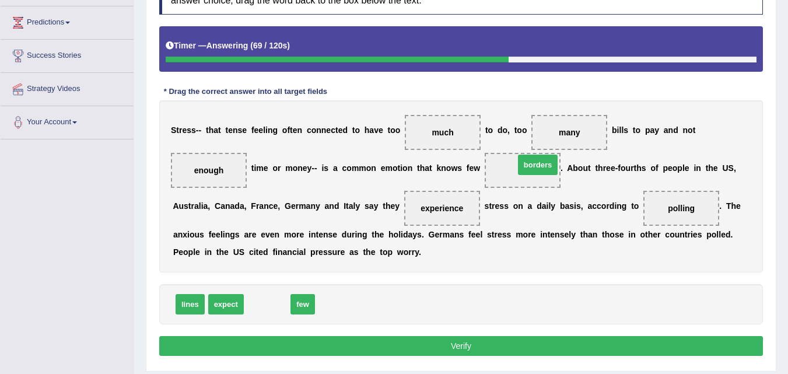
drag, startPoint x: 261, startPoint y: 304, endPoint x: 529, endPoint y: 164, distance: 302.3
click at [462, 345] on button "Verify" at bounding box center [460, 346] width 603 height 20
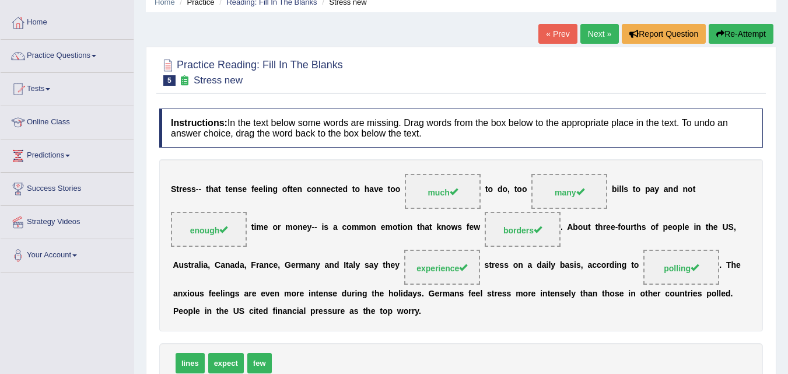
scroll to position [50, 0]
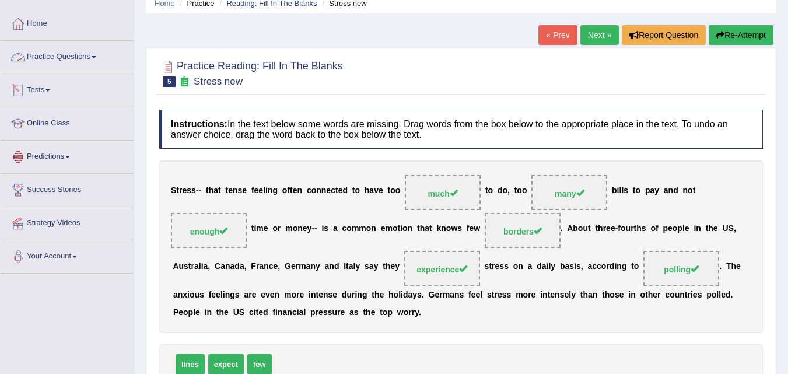
click at [72, 63] on link "Practice Questions" at bounding box center [67, 55] width 133 height 29
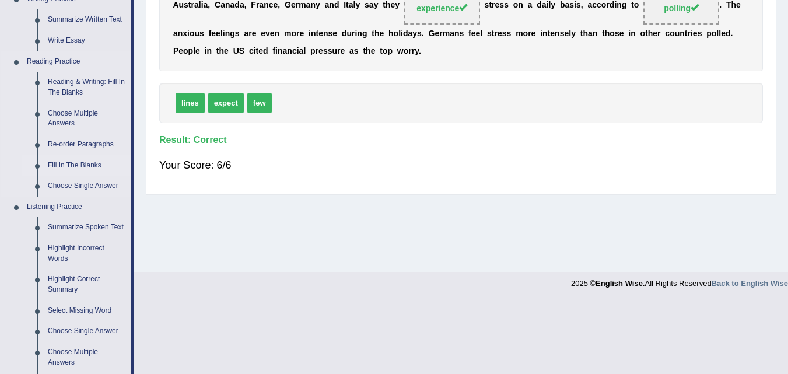
scroll to position [312, 0]
click at [85, 141] on link "Re-order Paragraphs" at bounding box center [87, 144] width 88 height 21
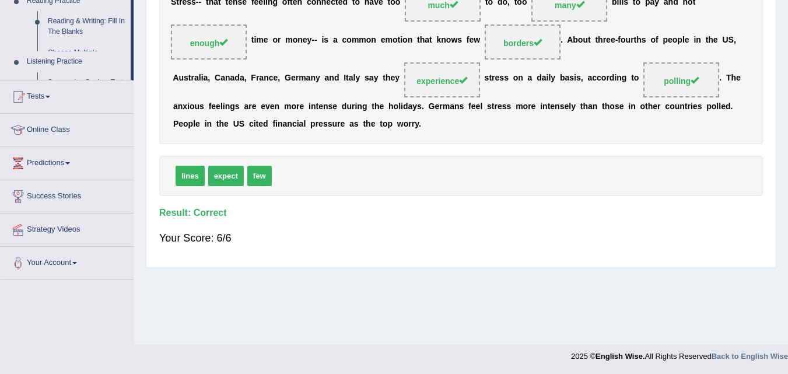
scroll to position [238, 0]
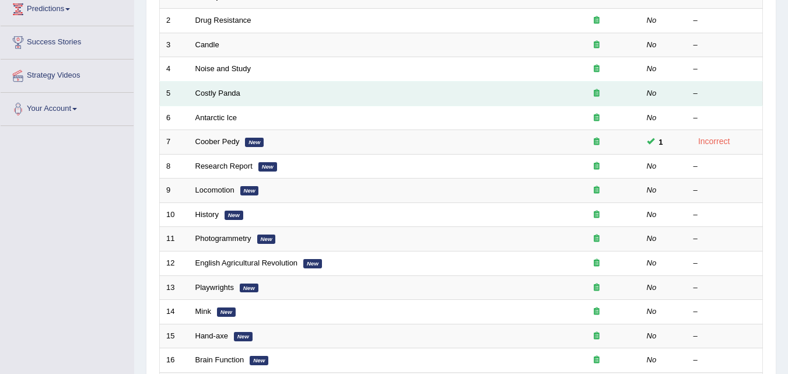
scroll to position [196, 0]
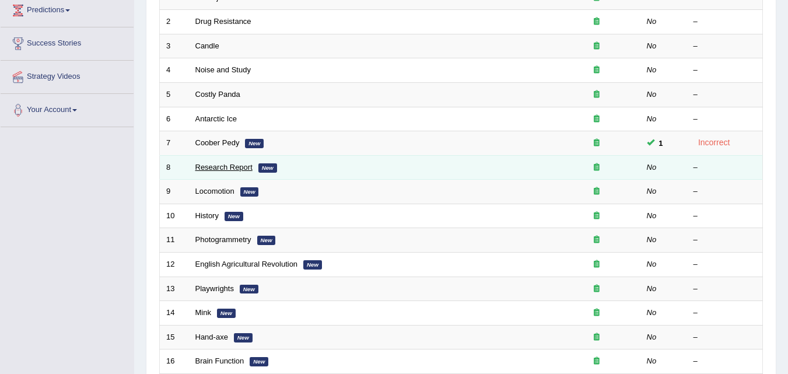
click at [226, 166] on link "Research Report" at bounding box center [223, 167] width 57 height 9
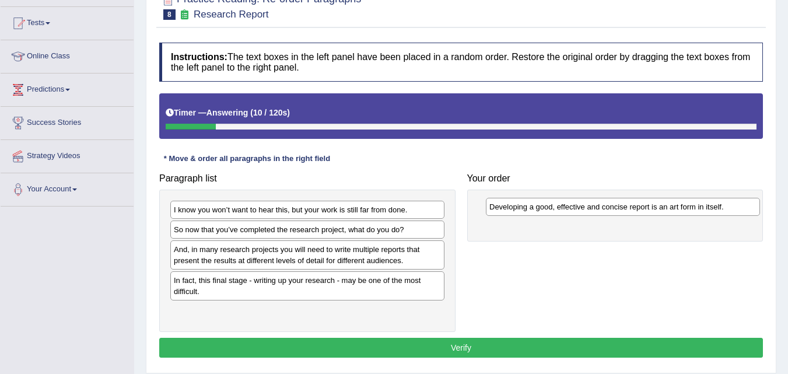
drag, startPoint x: 350, startPoint y: 251, endPoint x: 666, endPoint y: 209, distance: 318.3
click at [666, 209] on div "Developing a good, effective and concise report is an art form in itself." at bounding box center [623, 207] width 274 height 18
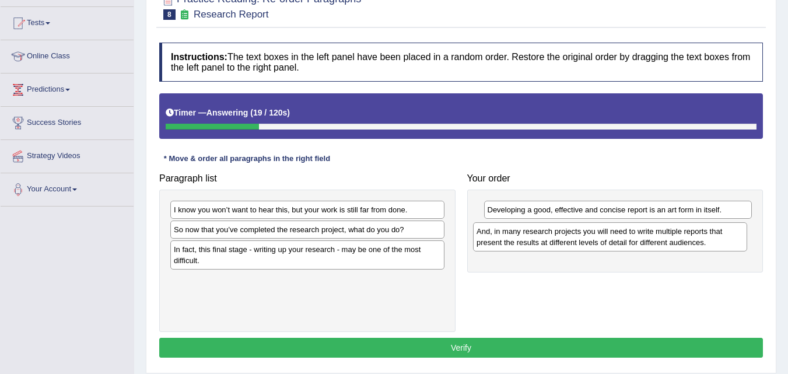
drag, startPoint x: 381, startPoint y: 262, endPoint x: 684, endPoint y: 244, distance: 303.2
click at [684, 244] on div "And, in many research projects you will need to write multiple reports that pre…" at bounding box center [610, 236] width 274 height 29
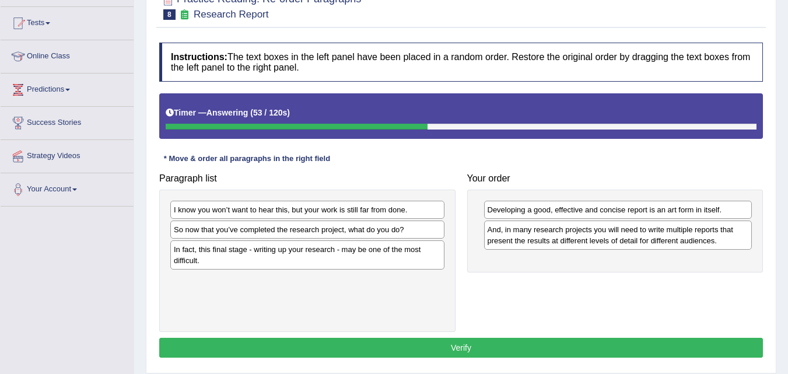
click at [572, 235] on div "And, in many research projects you will need to write multiple reports that pre…" at bounding box center [618, 234] width 268 height 29
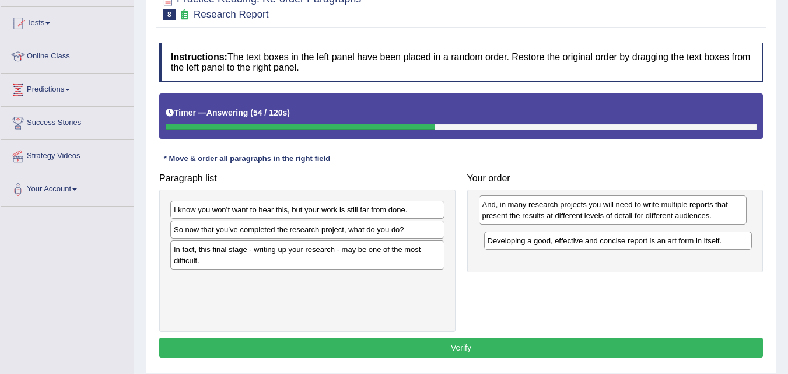
drag, startPoint x: 572, startPoint y: 235, endPoint x: 567, endPoint y: 210, distance: 25.6
click at [567, 210] on div "And, in many research projects you will need to write multiple reports that pre…" at bounding box center [613, 209] width 268 height 29
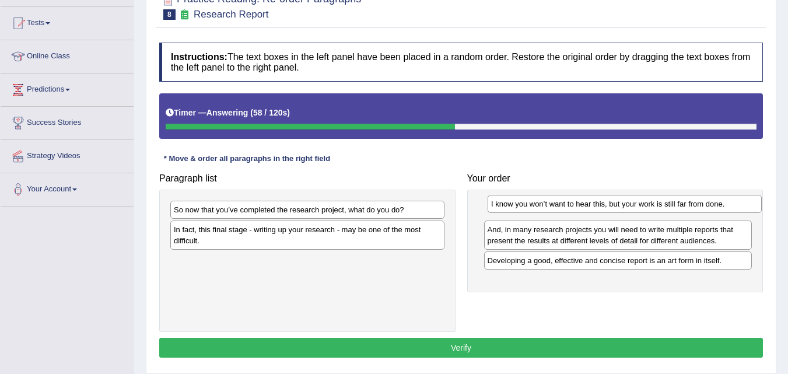
drag, startPoint x: 353, startPoint y: 212, endPoint x: 671, endPoint y: 206, distance: 317.2
click at [671, 206] on div "I know you won’t want to hear this, but your work is still far from done." at bounding box center [624, 204] width 274 height 18
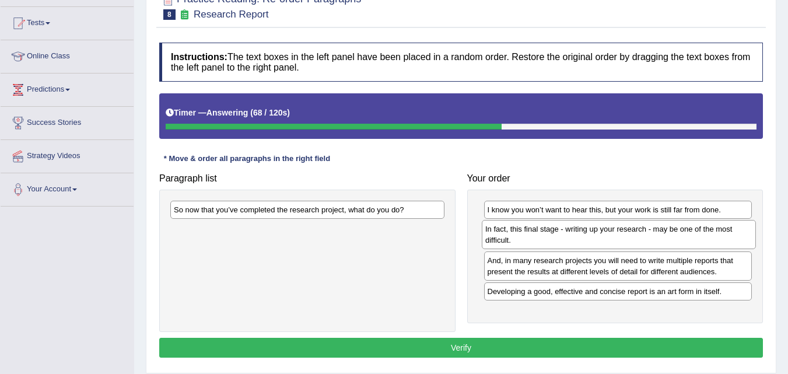
drag, startPoint x: 307, startPoint y: 237, endPoint x: 619, endPoint y: 237, distance: 311.9
click at [619, 237] on div "In fact, this final stage - writing up your research - may be one of the most d…" at bounding box center [619, 234] width 274 height 29
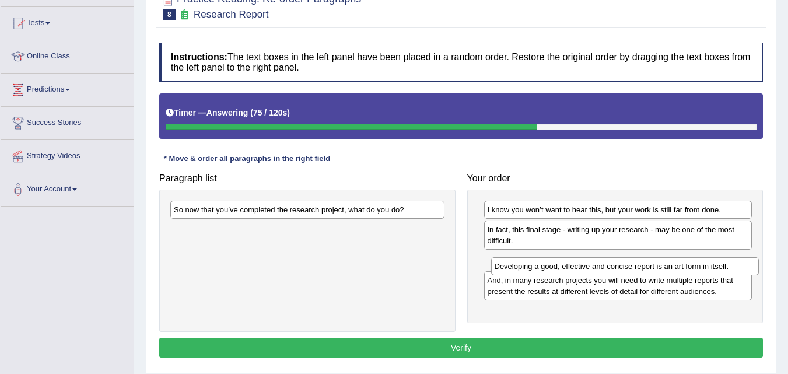
drag, startPoint x: 548, startPoint y: 291, endPoint x: 549, endPoint y: 268, distance: 23.4
click at [549, 268] on div "Developing a good, effective and concise report is an art form in itself." at bounding box center [625, 266] width 268 height 18
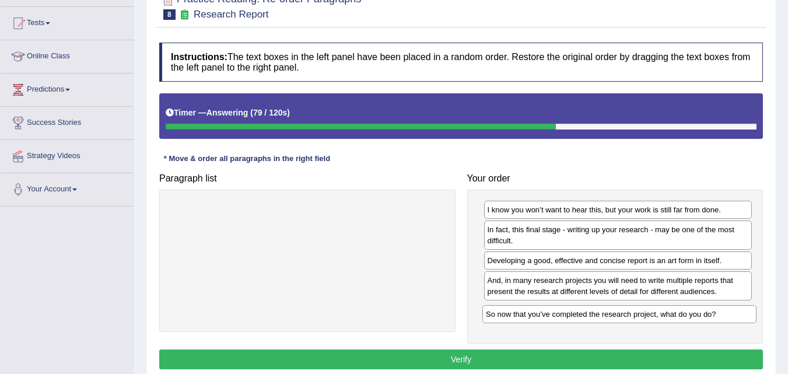
drag, startPoint x: 334, startPoint y: 206, endPoint x: 645, endPoint y: 310, distance: 328.8
click at [645, 310] on div "So now that you’ve completed the research project, what do you do?" at bounding box center [619, 314] width 274 height 18
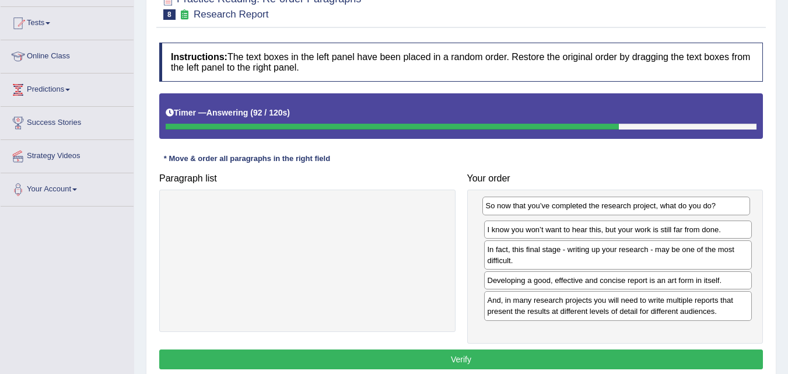
drag, startPoint x: 532, startPoint y: 314, endPoint x: 530, endPoint y: 208, distance: 105.5
click at [530, 208] on div "So now that you’ve completed the research project, what do you do?" at bounding box center [616, 205] width 268 height 18
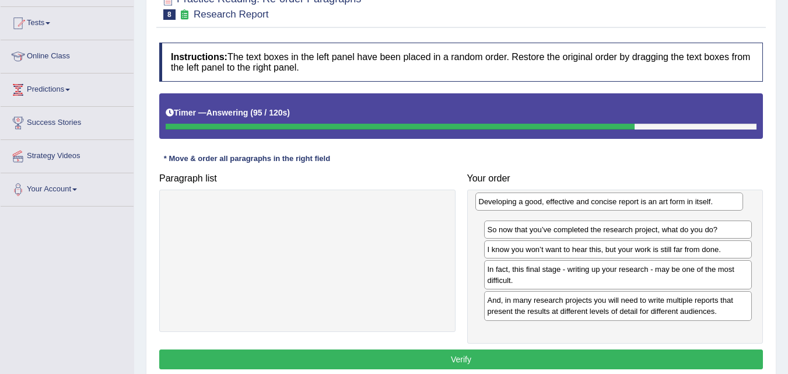
drag, startPoint x: 549, startPoint y: 284, endPoint x: 540, endPoint y: 202, distance: 82.1
click at [540, 202] on div "Developing a good, effective and concise report is an art form in itself." at bounding box center [609, 201] width 268 height 18
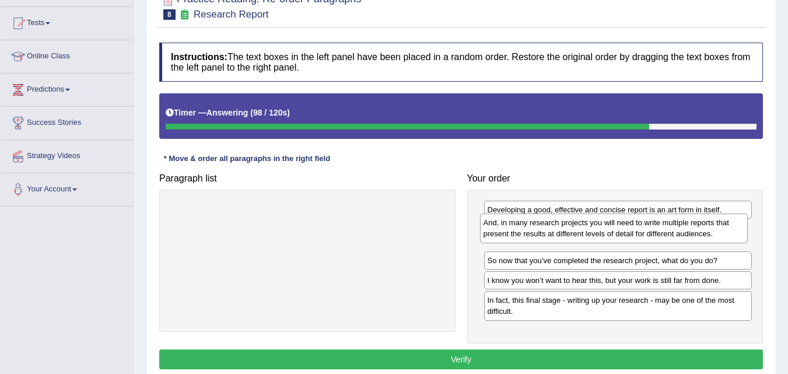
drag, startPoint x: 537, startPoint y: 308, endPoint x: 535, endPoint y: 234, distance: 74.1
click at [535, 234] on div "And, in many research projects you will need to write multiple reports that pre…" at bounding box center [614, 227] width 268 height 29
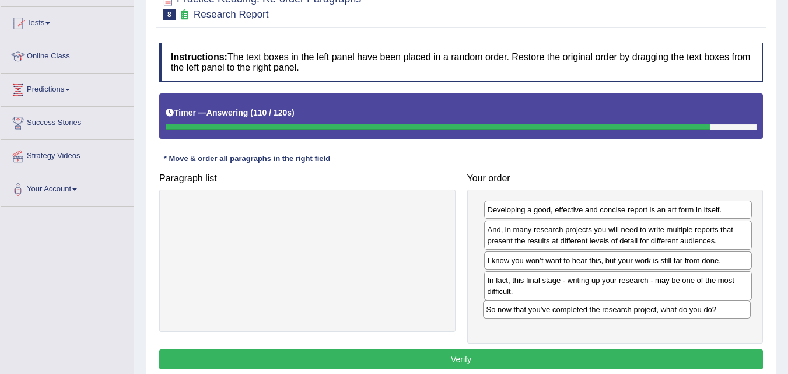
drag, startPoint x: 534, startPoint y: 262, endPoint x: 532, endPoint y: 311, distance: 49.0
click at [532, 311] on div "So now that you’ve completed the research project, what do you do?" at bounding box center [617, 309] width 268 height 18
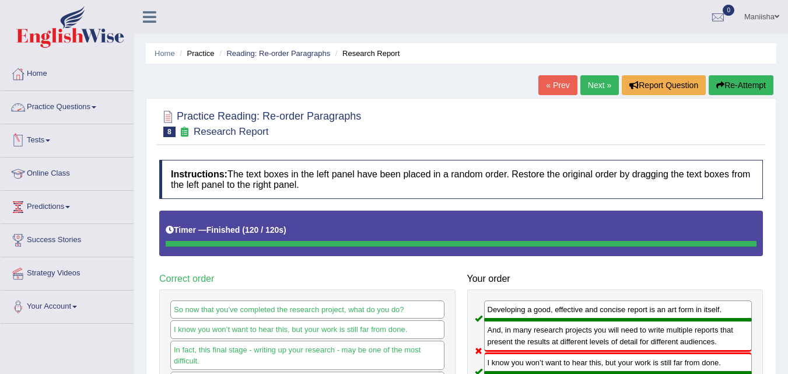
click at [66, 104] on link "Practice Questions" at bounding box center [67, 105] width 133 height 29
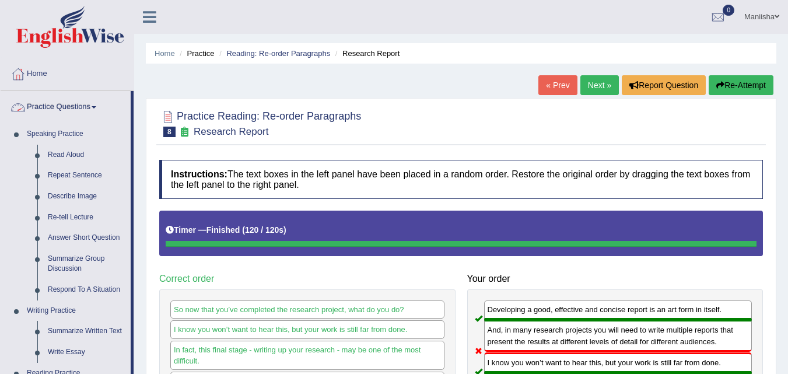
click at [75, 100] on link "Practice Questions" at bounding box center [66, 105] width 130 height 29
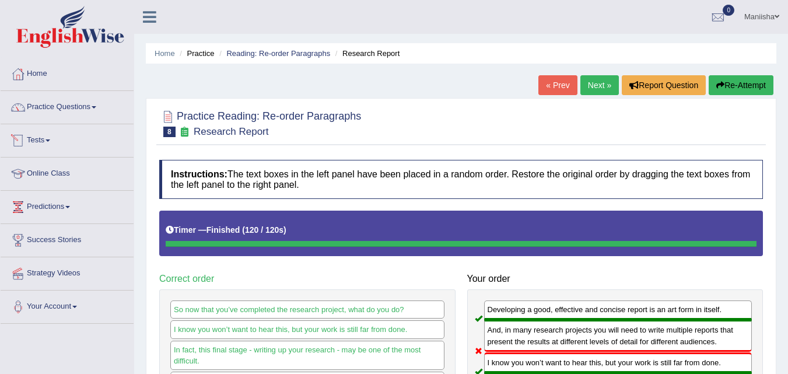
click at [51, 143] on link "Tests" at bounding box center [67, 138] width 133 height 29
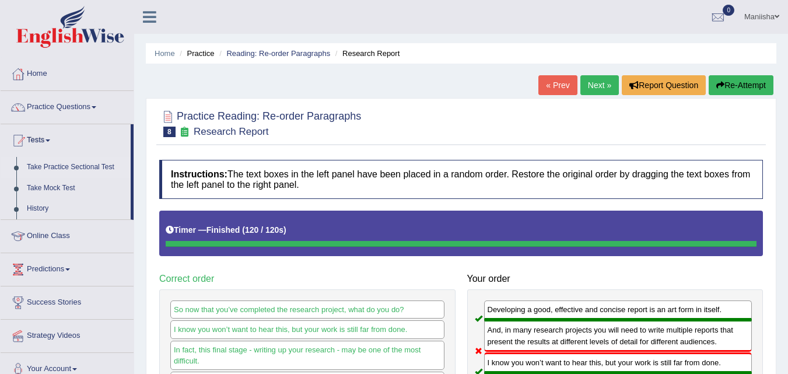
click at [71, 171] on link "Take Practice Sectional Test" at bounding box center [76, 167] width 109 height 21
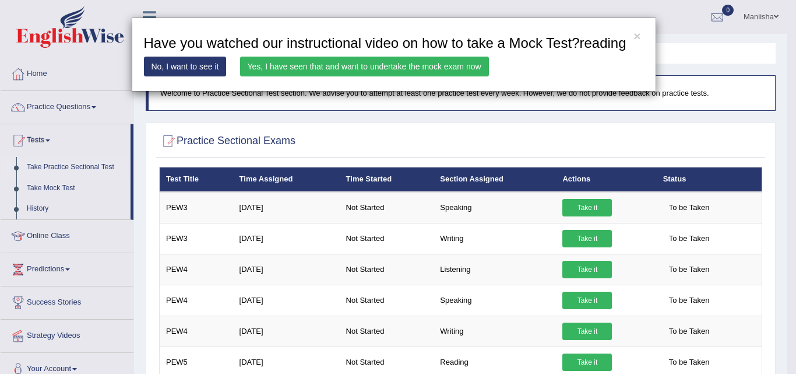
scroll to position [154, 0]
